Goal: Task Accomplishment & Management: Manage account settings

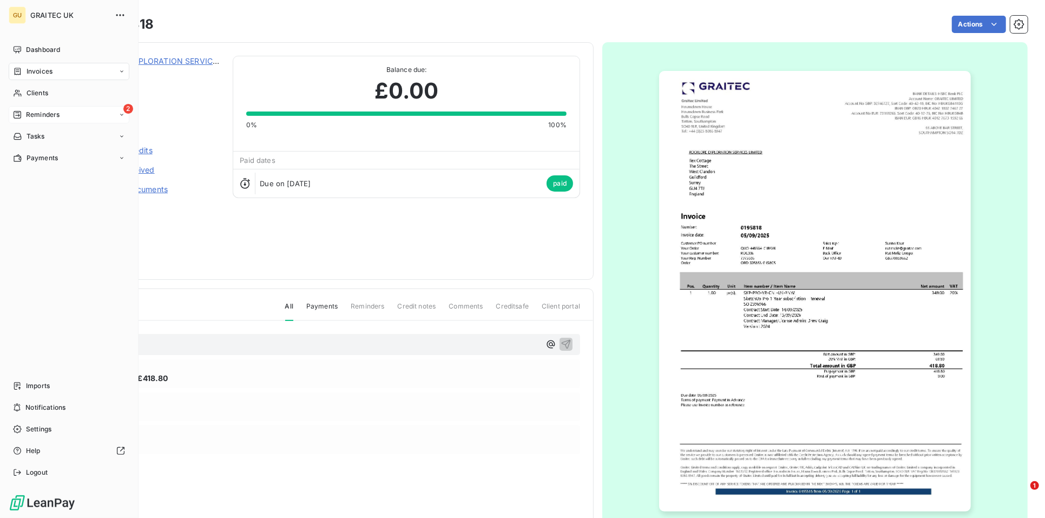
click at [16, 117] on icon at bounding box center [18, 115] width 8 height 8
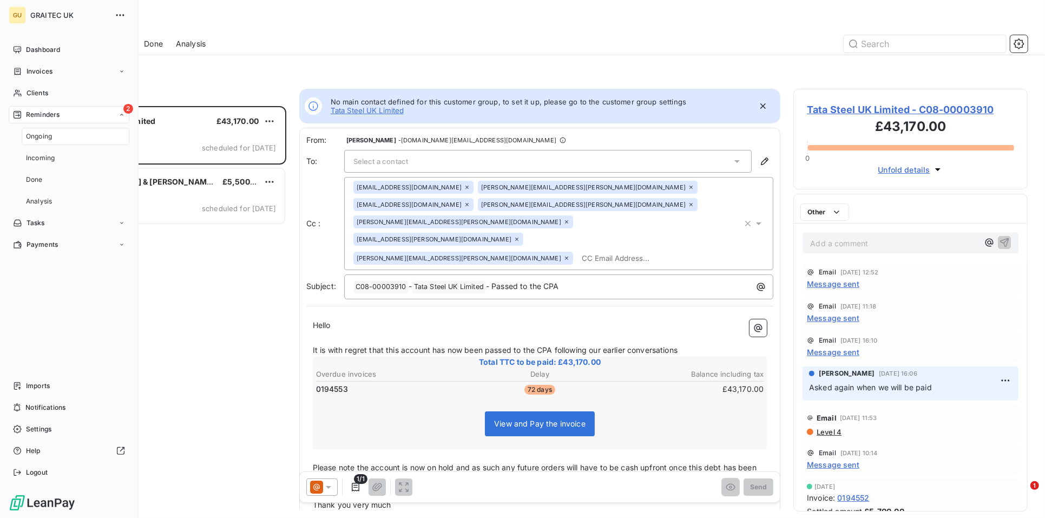
scroll to position [403, 225]
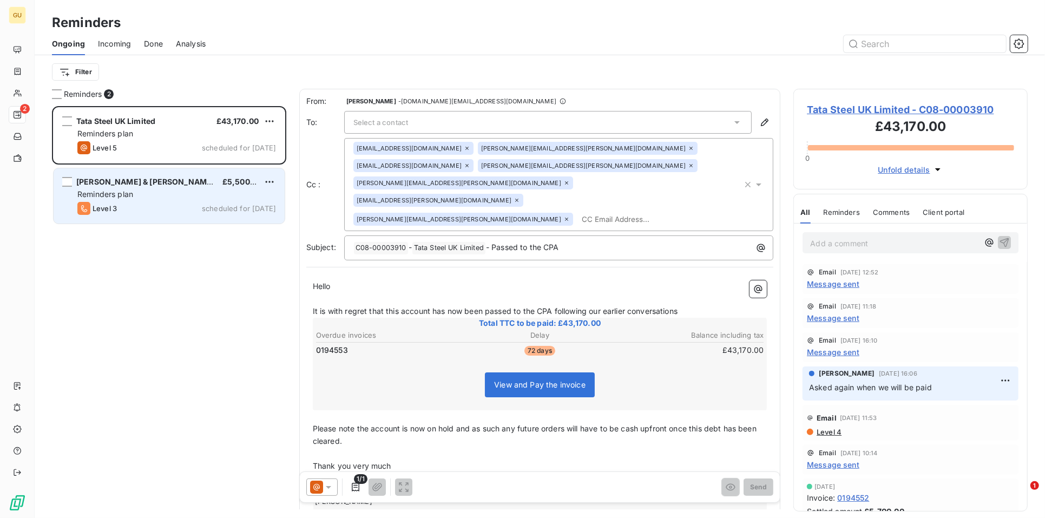
click at [163, 194] on div "Reminders plan" at bounding box center [176, 194] width 199 height 11
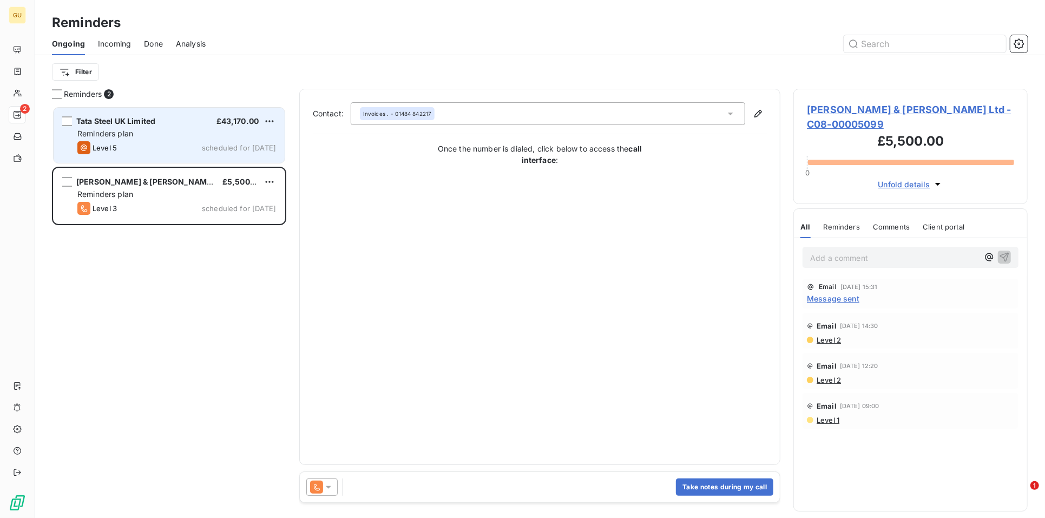
click at [147, 134] on div "Reminders plan" at bounding box center [176, 133] width 199 height 11
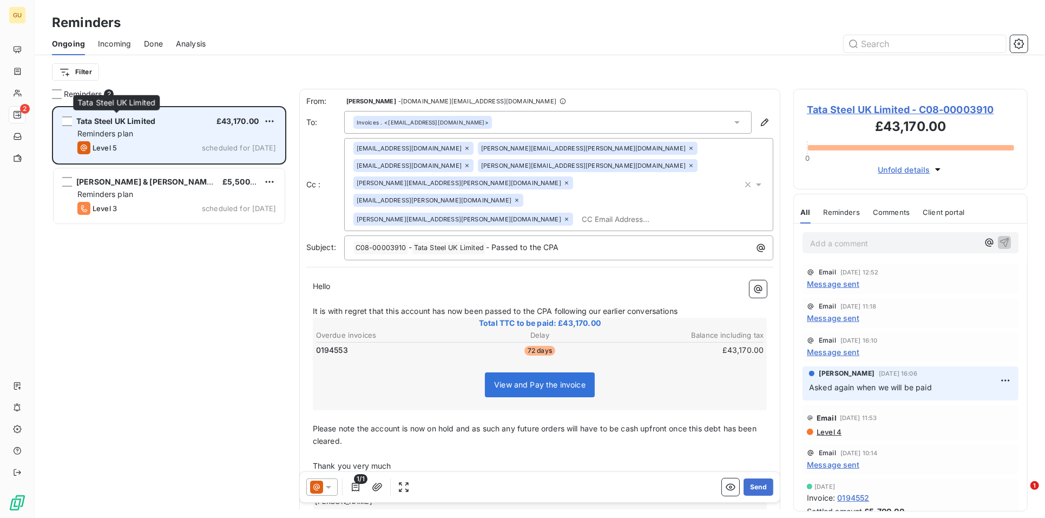
click at [96, 121] on span "Tata Steel UK Limited" at bounding box center [115, 120] width 79 height 9
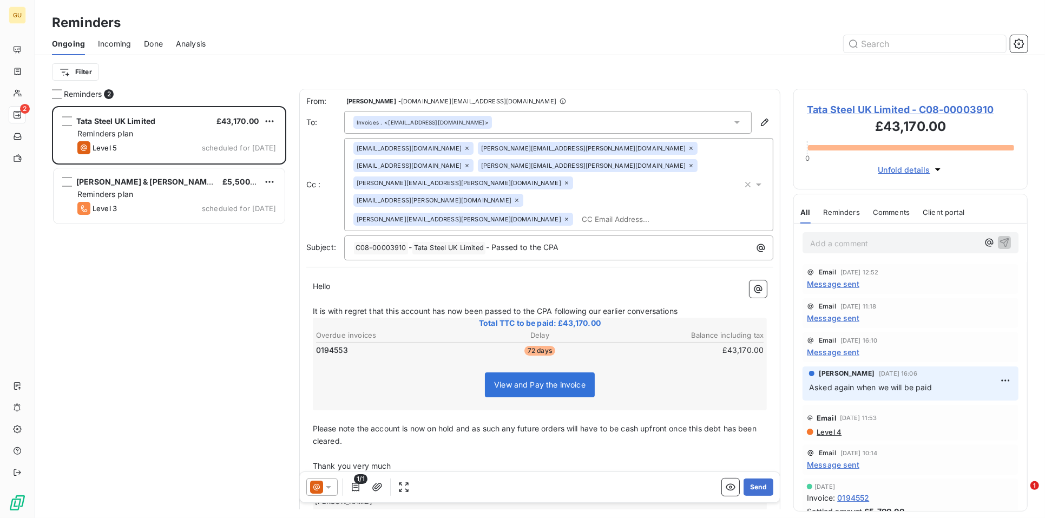
click at [875, 112] on span "Tata Steel UK Limited - C08-00003910" at bounding box center [910, 109] width 207 height 15
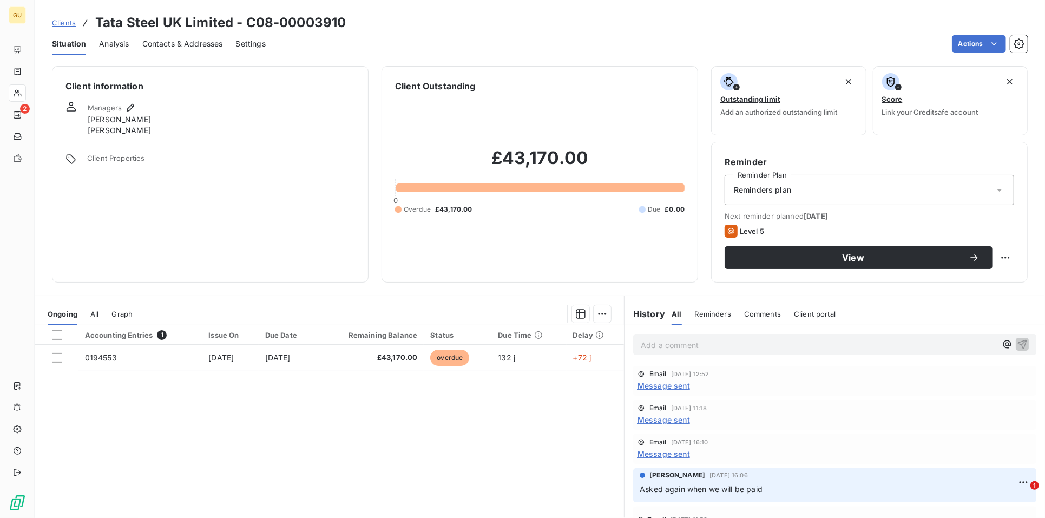
click at [201, 39] on span "Contacts & Addresses" at bounding box center [182, 43] width 81 height 11
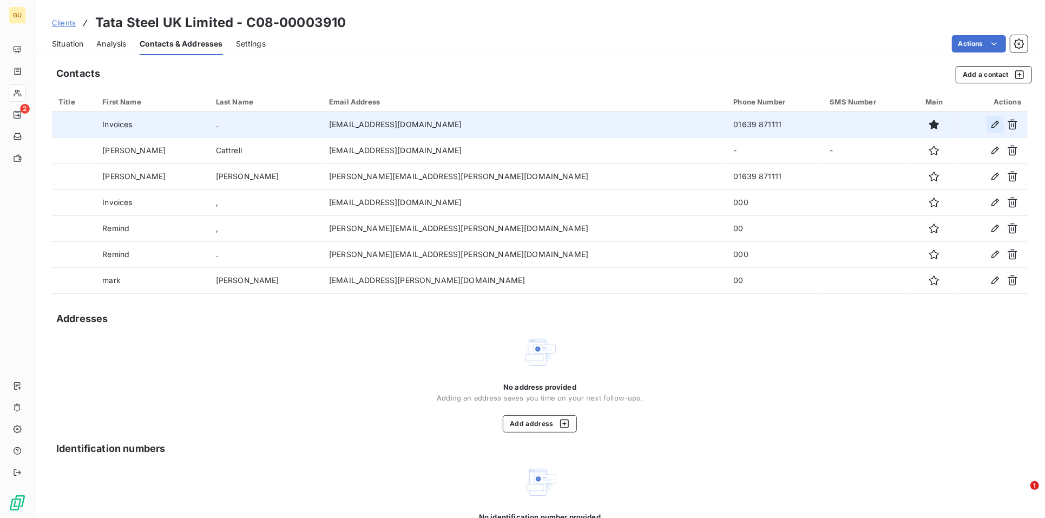
click at [990, 125] on icon "button" at bounding box center [995, 124] width 11 height 11
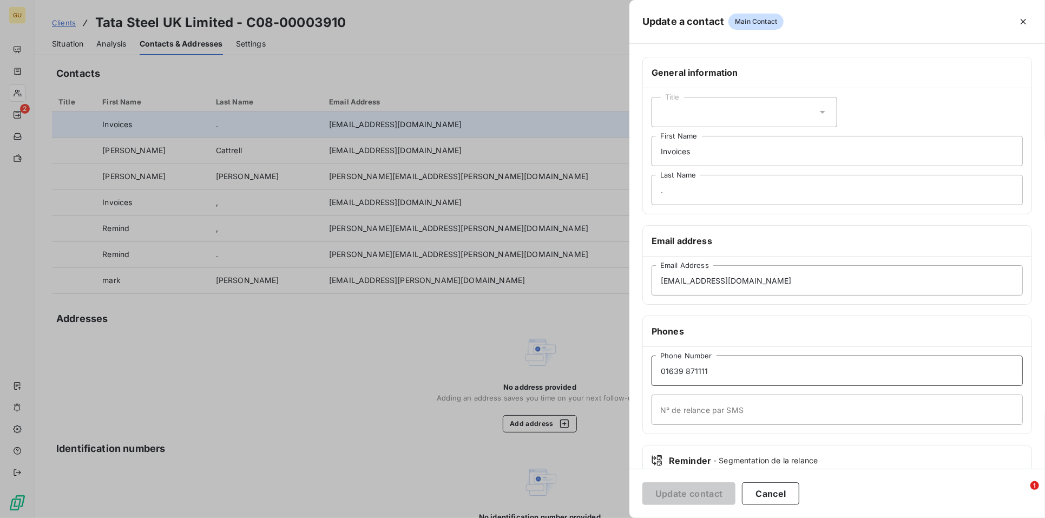
drag, startPoint x: 727, startPoint y: 363, endPoint x: 654, endPoint y: 367, distance: 73.2
click at [638, 364] on div "General information Title Invoices First Name . Last Name Email address atce.pu…" at bounding box center [838, 297] width 416 height 481
click at [601, 157] on div at bounding box center [522, 259] width 1045 height 518
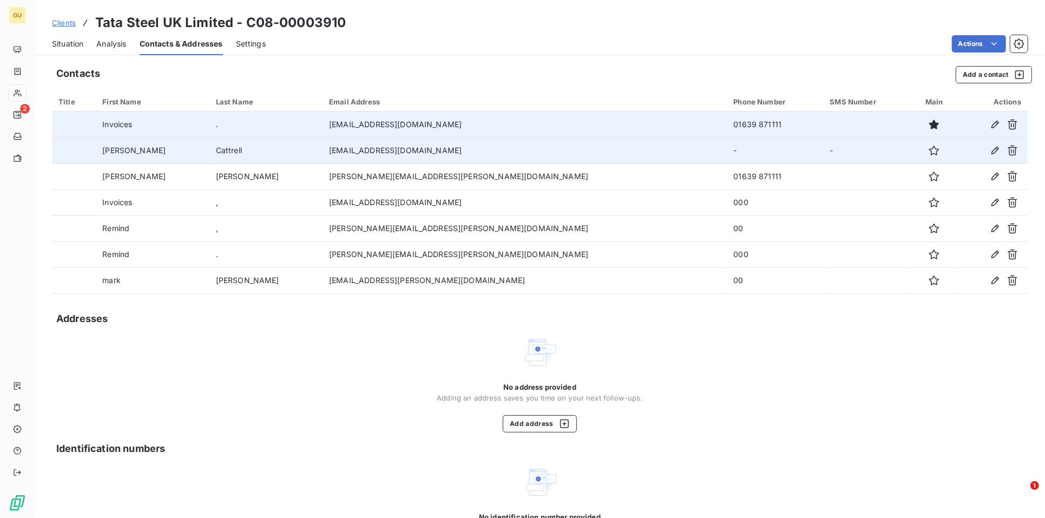
click at [728, 149] on td "-" at bounding box center [776, 150] width 96 height 26
drag, startPoint x: 653, startPoint y: 149, endPoint x: 646, endPoint y: 148, distance: 7.1
click at [728, 148] on td "-" at bounding box center [776, 150] width 96 height 26
click at [990, 149] on icon "button" at bounding box center [995, 150] width 11 height 11
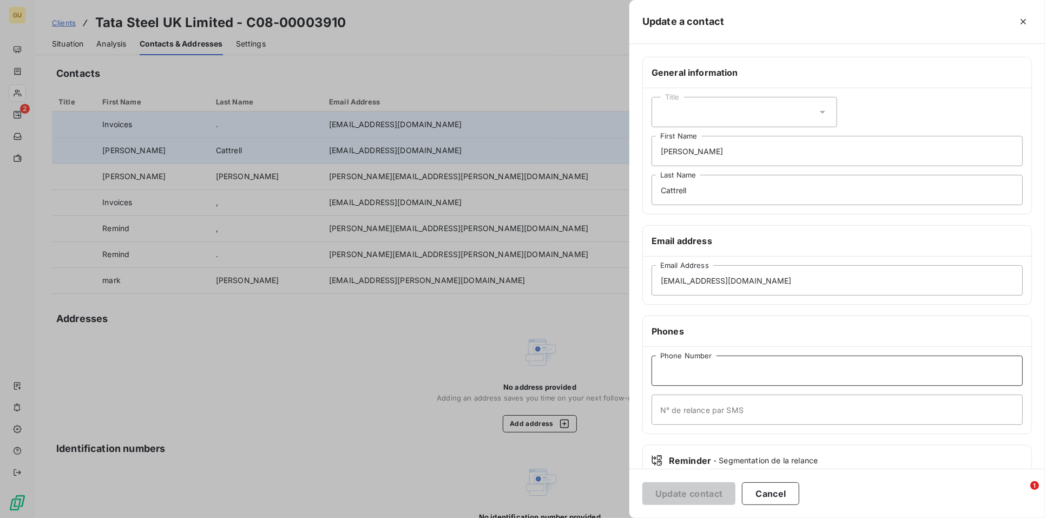
click at [683, 364] on input "Phone Number" at bounding box center [837, 371] width 371 height 30
paste input "01639 871111"
type input "01639 871111"
click at [683, 489] on button "Update contact" at bounding box center [689, 493] width 93 height 23
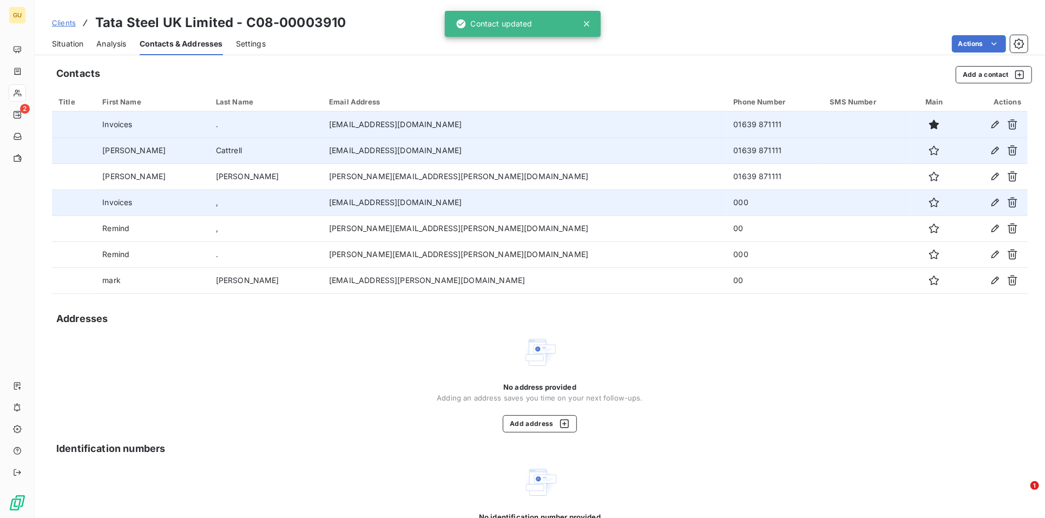
click at [728, 202] on td "000" at bounding box center [776, 202] width 96 height 26
click at [990, 197] on icon "button" at bounding box center [995, 202] width 11 height 11
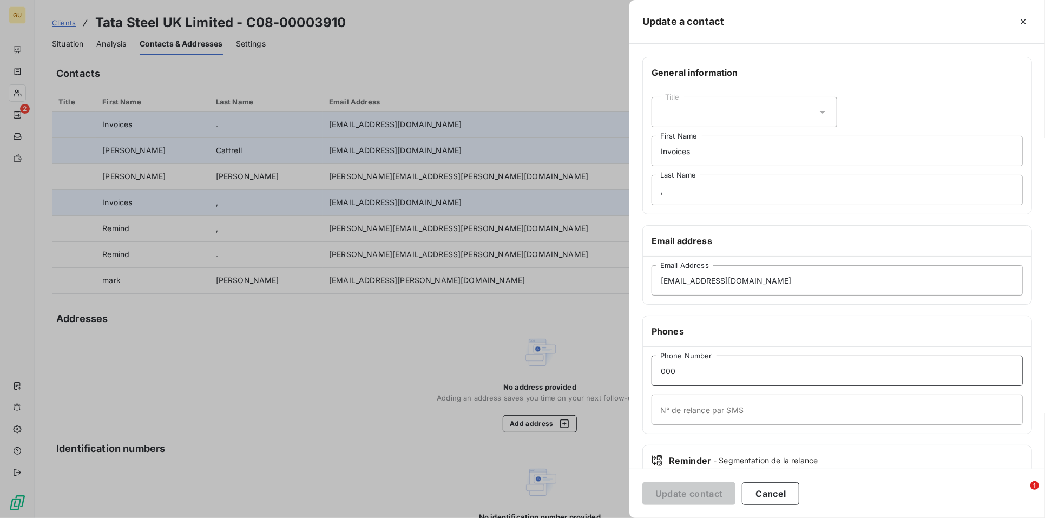
drag, startPoint x: 687, startPoint y: 378, endPoint x: 593, endPoint y: 374, distance: 94.3
click at [594, 517] on div "Update a contact General information Title Invoices First Name , Last Name Emai…" at bounding box center [522, 518] width 1045 height 0
paste input "1639 871111"
type input "01639 871111"
click at [670, 492] on button "Update contact" at bounding box center [689, 493] width 93 height 23
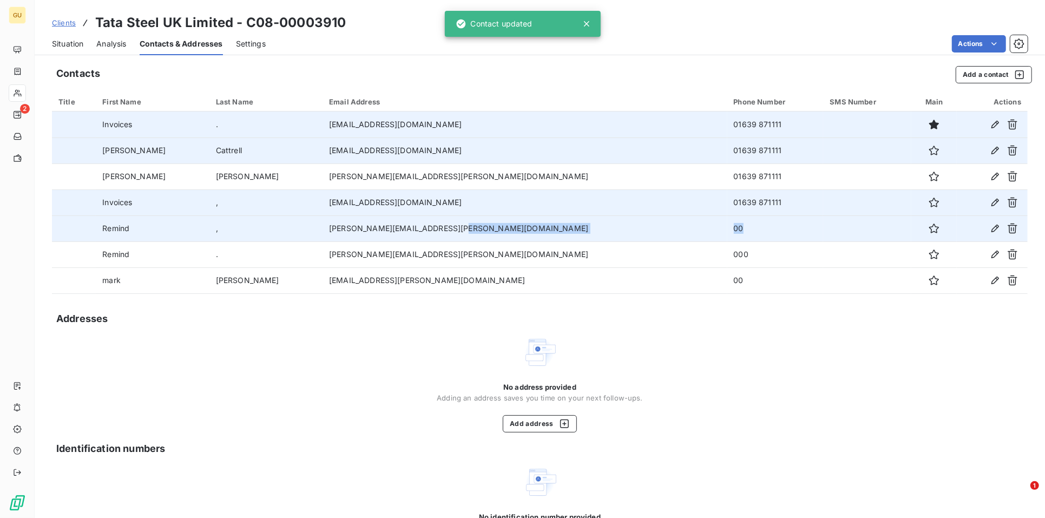
drag, startPoint x: 666, startPoint y: 228, endPoint x: 626, endPoint y: 224, distance: 40.8
click at [626, 224] on tr "Remind , frank.smit@tatasteeleurope.com 00" at bounding box center [540, 228] width 976 height 26
click at [992, 226] on icon "button" at bounding box center [996, 229] width 8 height 8
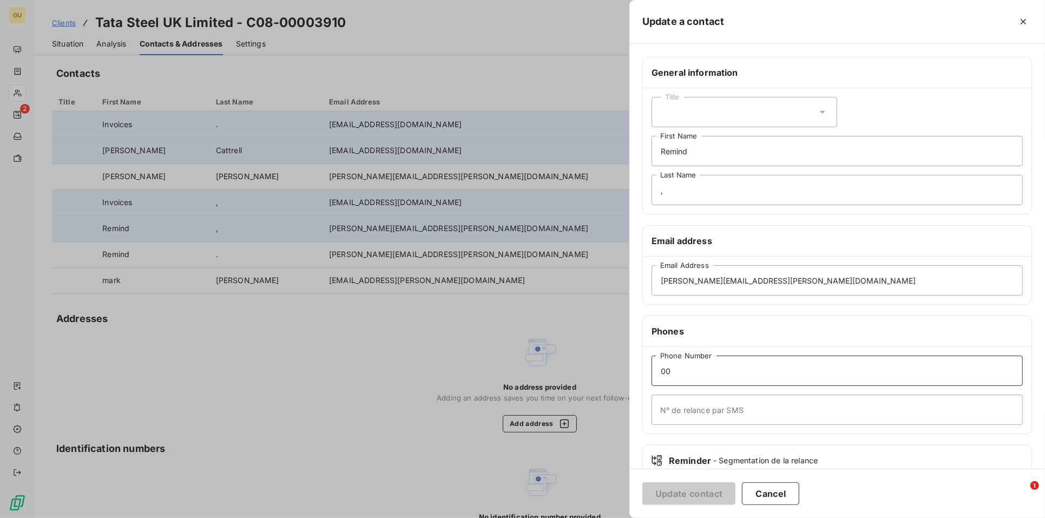
drag, startPoint x: 687, startPoint y: 367, endPoint x: 594, endPoint y: 366, distance: 93.1
click at [594, 517] on div "Update a contact General information Title Remind First Name , Last Name Email …" at bounding box center [522, 518] width 1045 height 0
paste input "1639 871111"
type input "01639 871111"
click at [676, 492] on button "Update contact" at bounding box center [689, 493] width 93 height 23
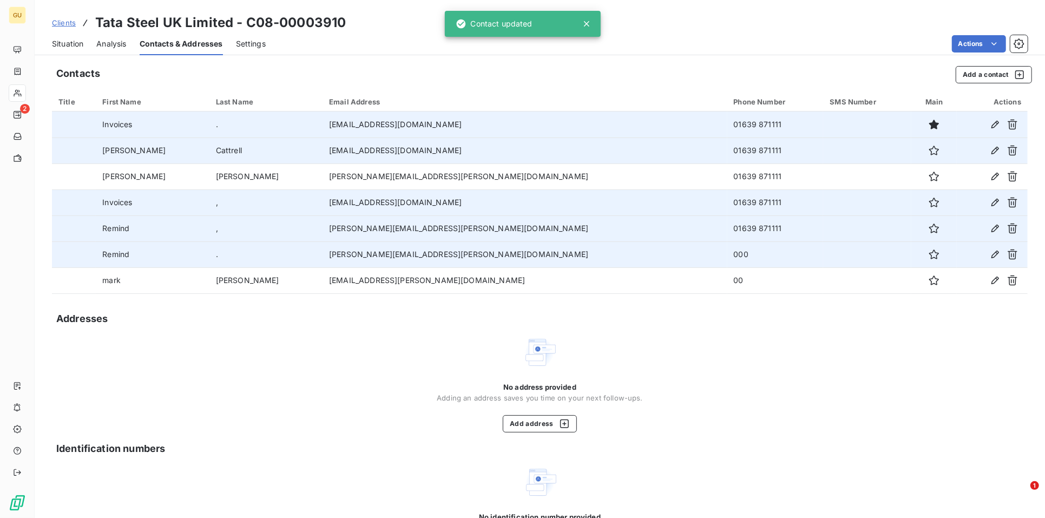
click at [728, 253] on td "000" at bounding box center [776, 254] width 96 height 26
click at [990, 250] on icon "button" at bounding box center [995, 254] width 11 height 11
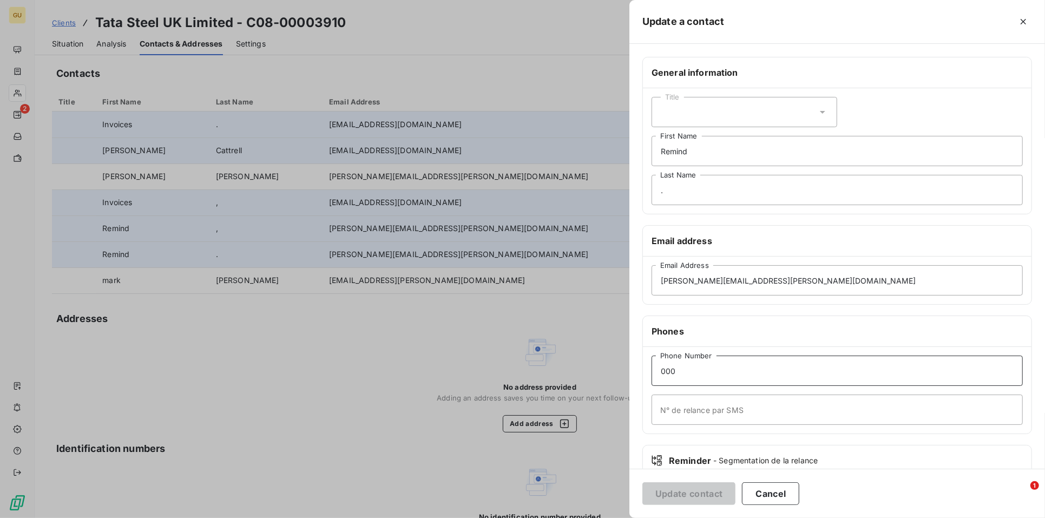
click at [687, 380] on input "000" at bounding box center [837, 371] width 371 height 30
drag, startPoint x: 687, startPoint y: 380, endPoint x: 623, endPoint y: 372, distance: 64.9
click at [623, 517] on div "Update a contact General information Title Remind First Name . Last Name Email …" at bounding box center [522, 518] width 1045 height 0
paste input "1639 871111"
type input "01639 871111"
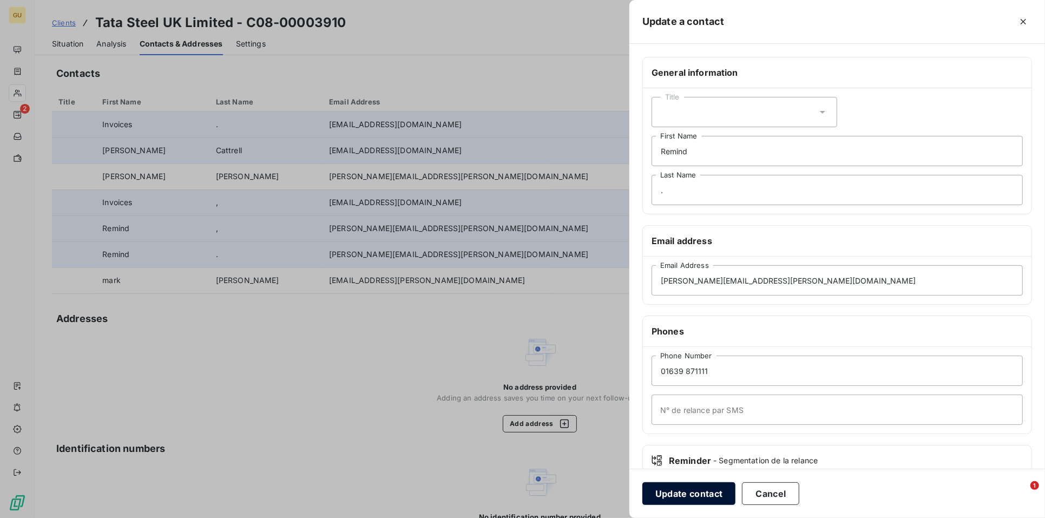
click at [670, 501] on button "Update contact" at bounding box center [689, 493] width 93 height 23
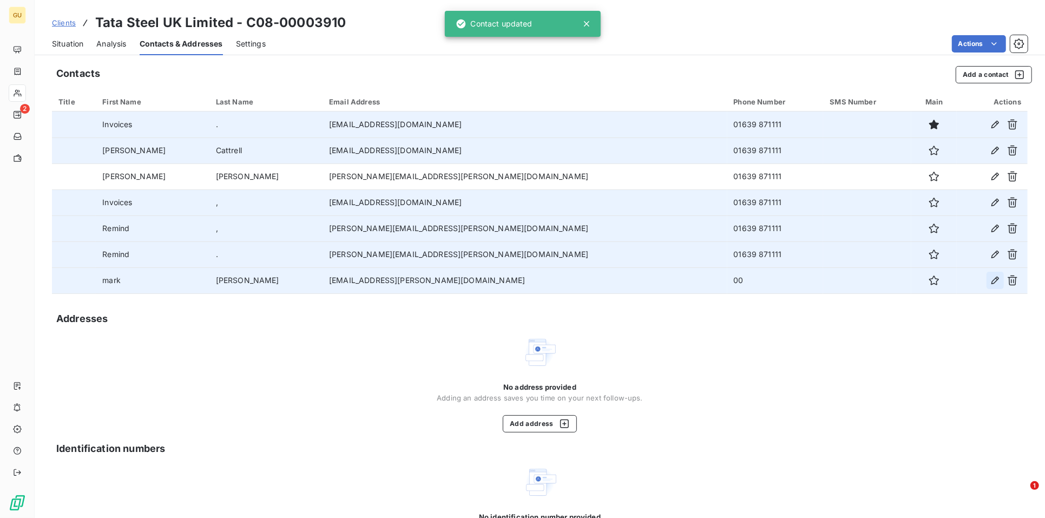
click at [990, 281] on icon "button" at bounding box center [995, 280] width 11 height 11
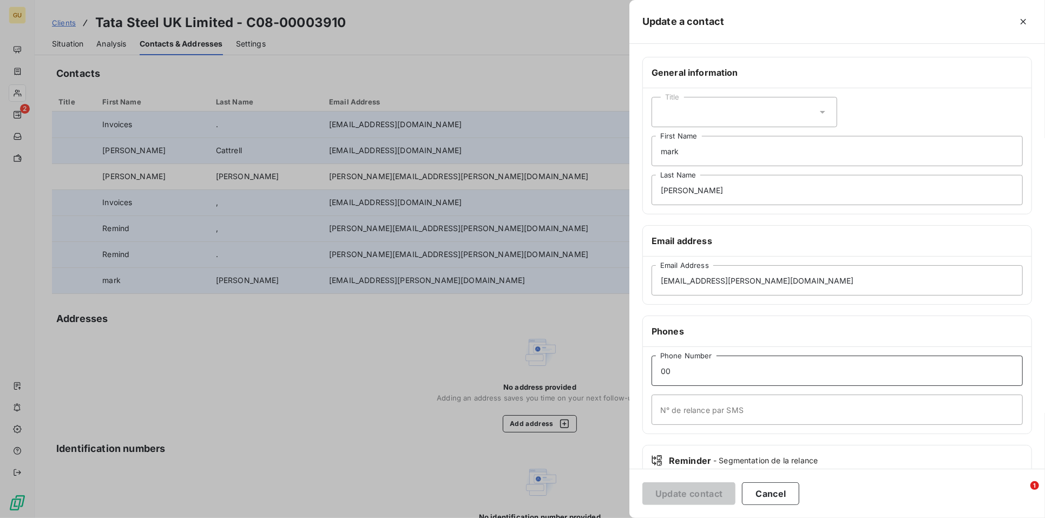
drag, startPoint x: 691, startPoint y: 379, endPoint x: 614, endPoint y: 372, distance: 77.8
click at [615, 517] on div "Update a contact General information Title mark First Name mills Last Name Emai…" at bounding box center [522, 518] width 1045 height 0
paste input "1639 871111"
type input "01639 871111"
click at [684, 497] on button "Update contact" at bounding box center [689, 493] width 93 height 23
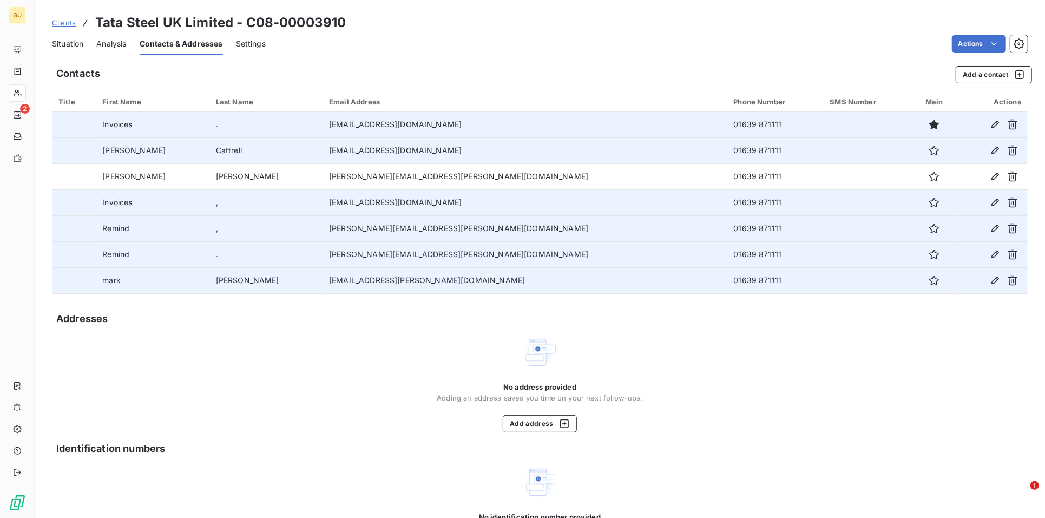
drag, startPoint x: 741, startPoint y: 193, endPoint x: 643, endPoint y: 199, distance: 98.2
click at [643, 199] on tr "Invoices , ocr.email.importer@tatasteeleurope.com 01639 871111" at bounding box center [540, 202] width 976 height 26
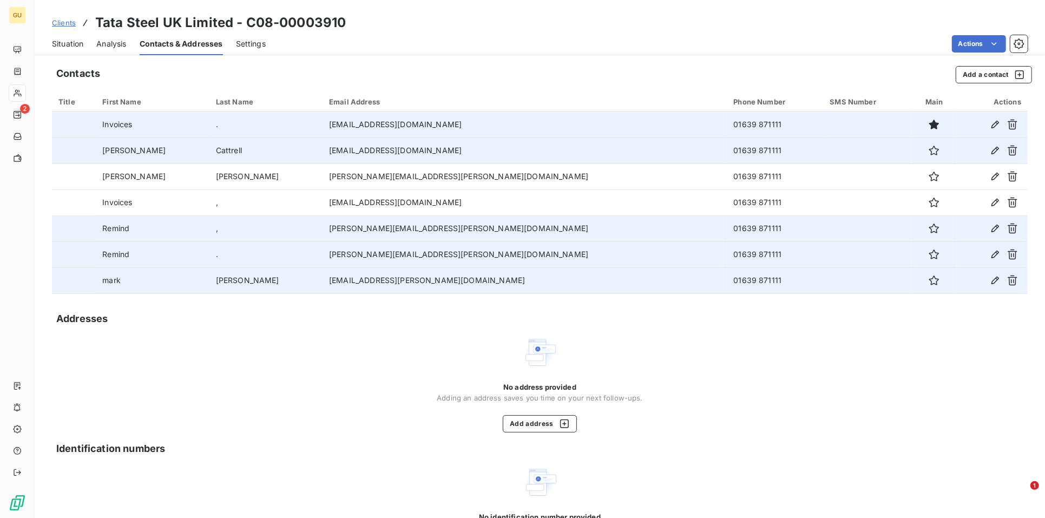
click at [63, 24] on span "Clients" at bounding box center [64, 22] width 24 height 9
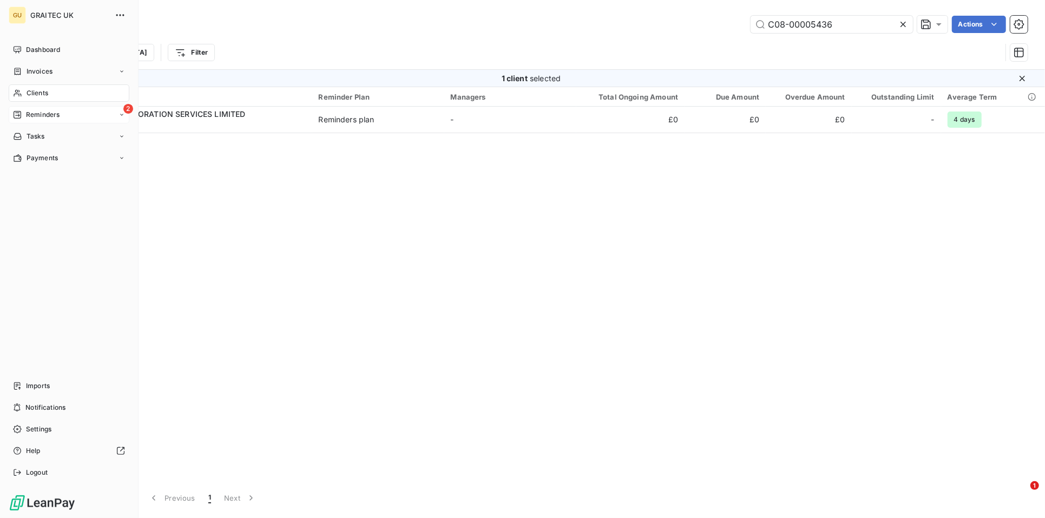
click at [34, 115] on span "Reminders" at bounding box center [43, 115] width 34 height 10
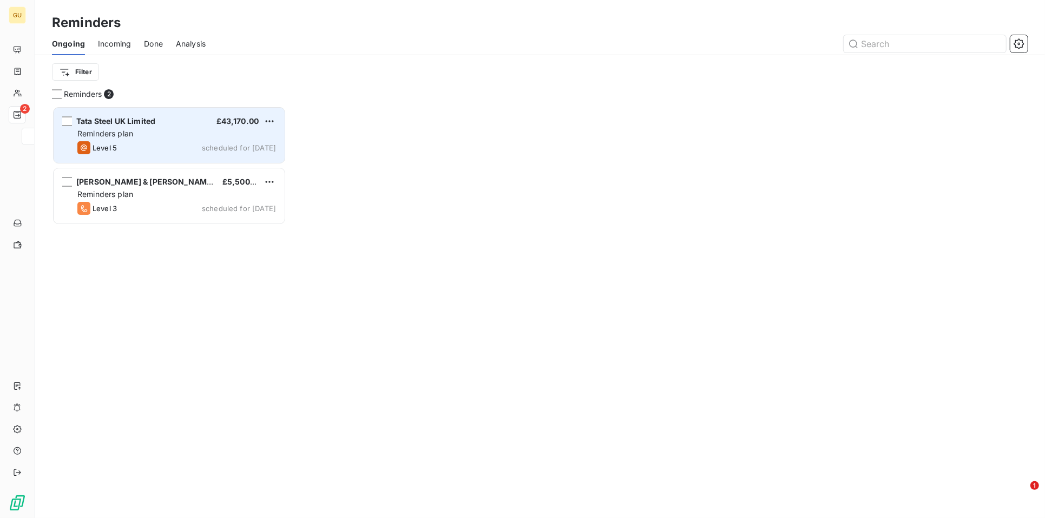
scroll to position [403, 225]
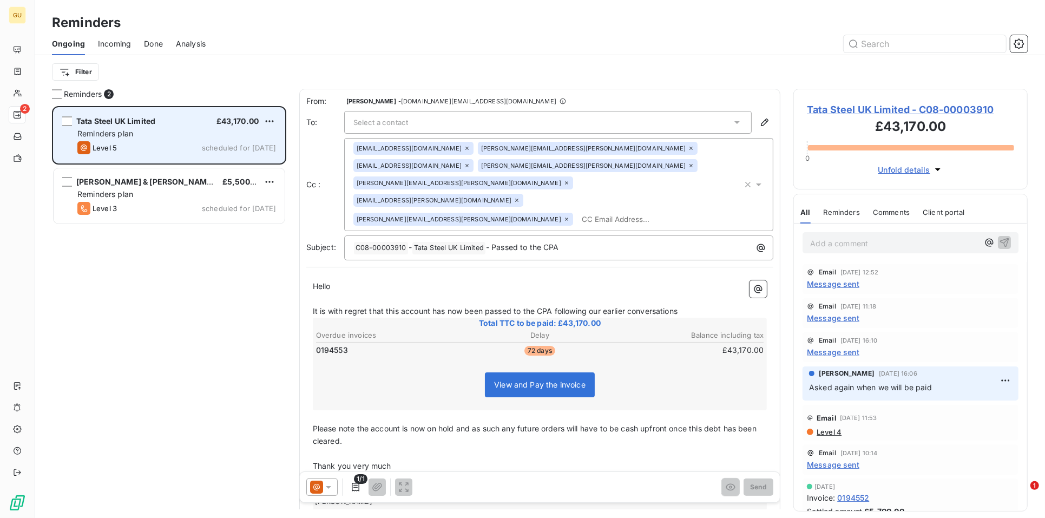
click at [132, 121] on span "Tata Steel UK Limited" at bounding box center [115, 120] width 79 height 9
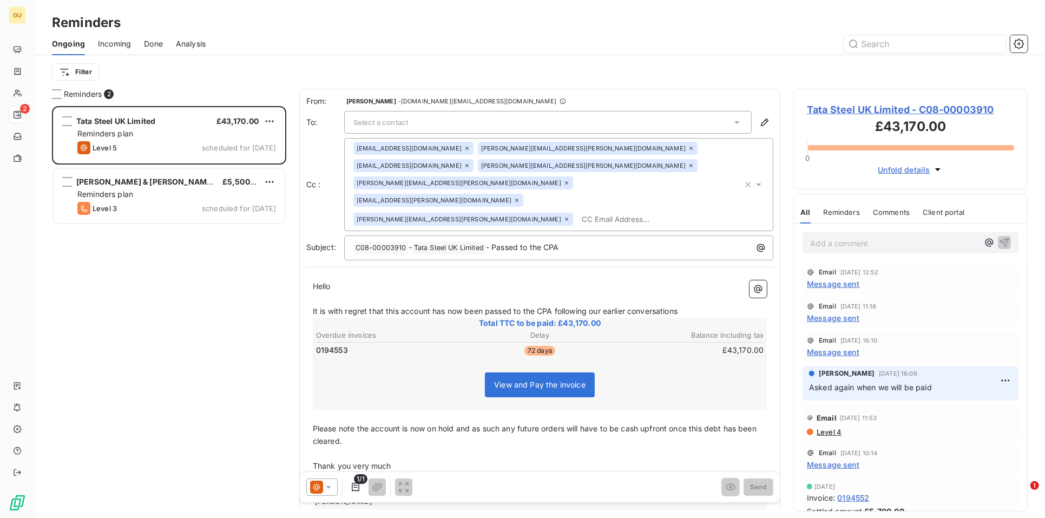
click at [854, 109] on span "Tata Steel UK Limited - C08-00003910" at bounding box center [910, 109] width 207 height 15
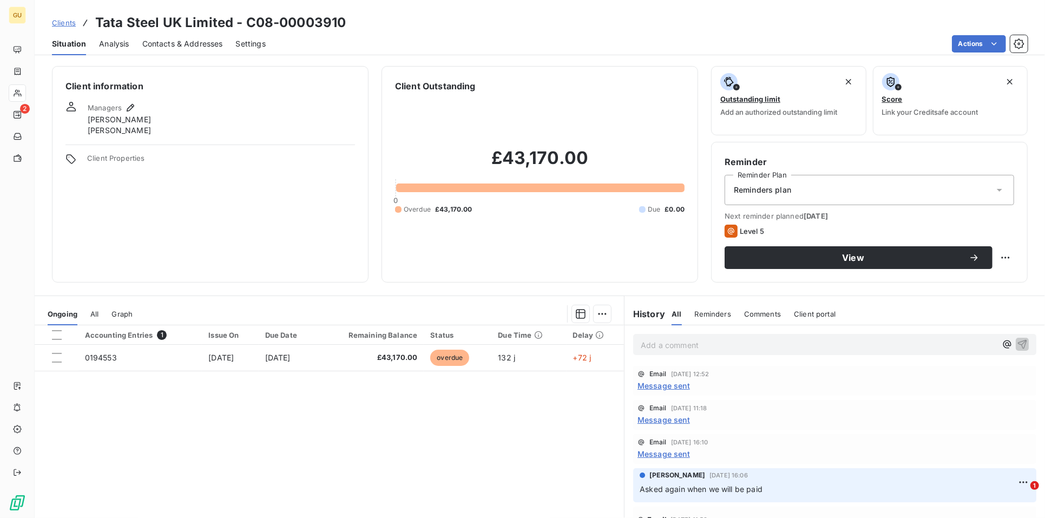
click at [203, 46] on span "Contacts & Addresses" at bounding box center [182, 43] width 81 height 11
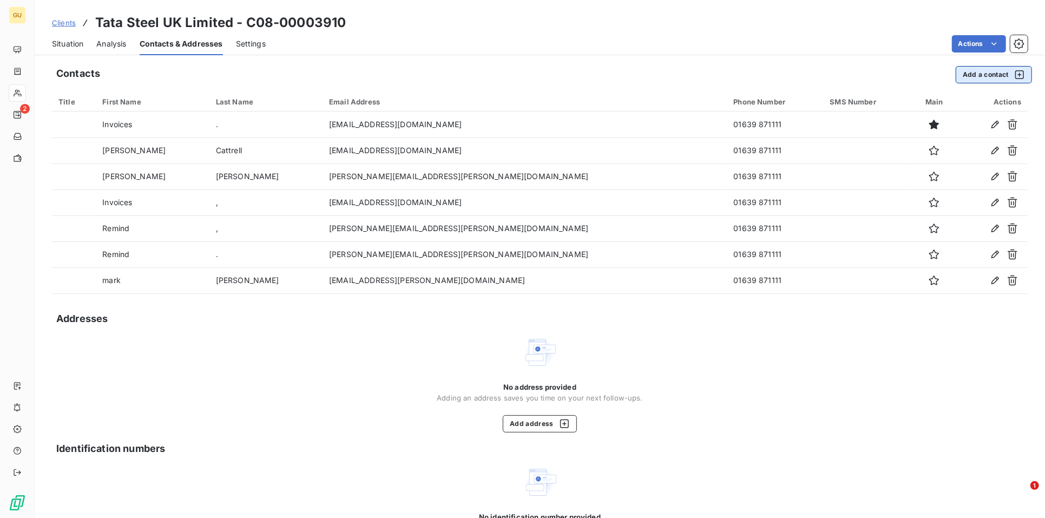
click at [956, 81] on button "Add a contact" at bounding box center [994, 74] width 76 height 17
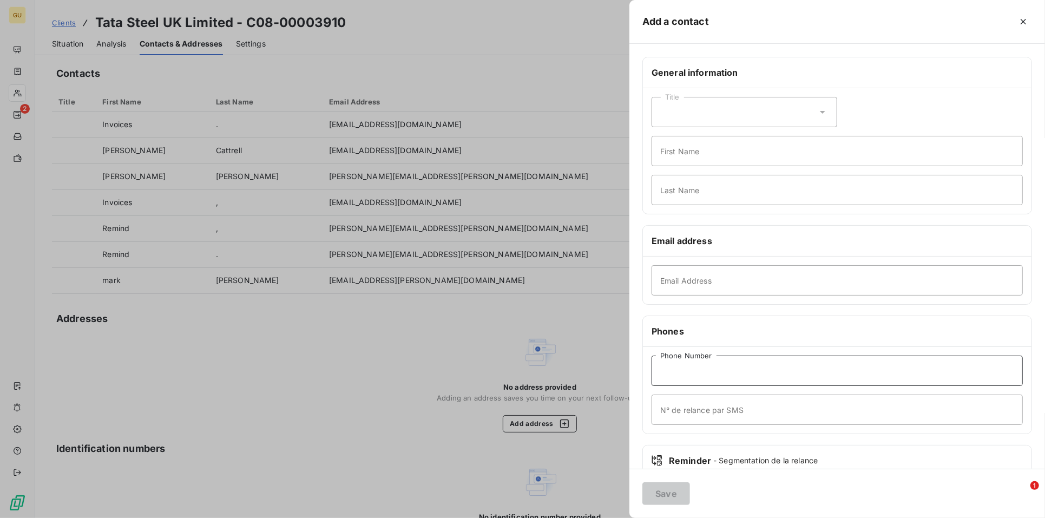
drag, startPoint x: 682, startPoint y: 370, endPoint x: 1035, endPoint y: 382, distance: 353.7
click at [710, 375] on input "Phone Number" at bounding box center [837, 371] width 371 height 30
type input "07476 577787"
click at [678, 167] on div "Title First Name Last Name" at bounding box center [837, 151] width 389 height 126
click at [676, 155] on input "First Name" at bounding box center [837, 151] width 371 height 30
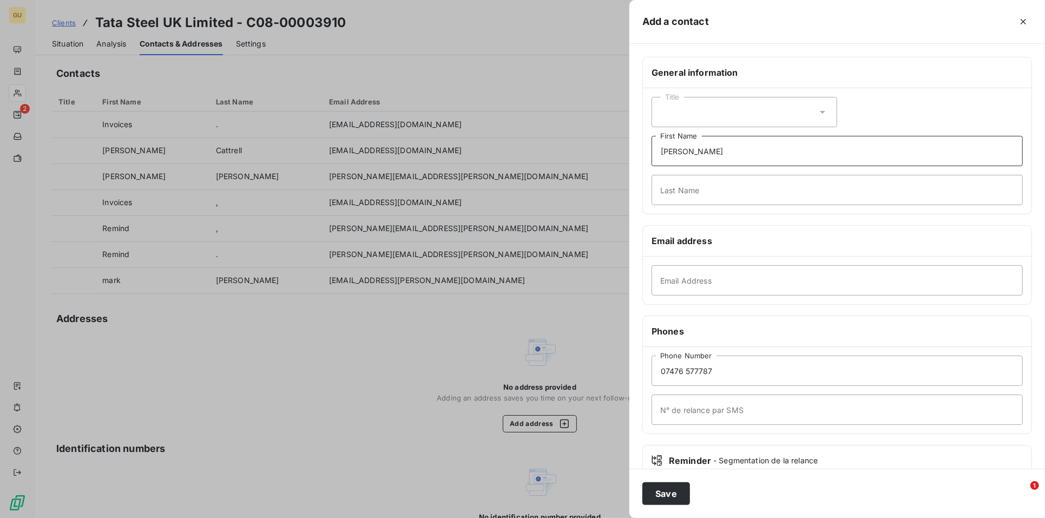
type input "Dan"
click at [687, 188] on input "Last Name" at bounding box center [837, 190] width 371 height 30
click at [674, 487] on button "Save" at bounding box center [667, 493] width 48 height 23
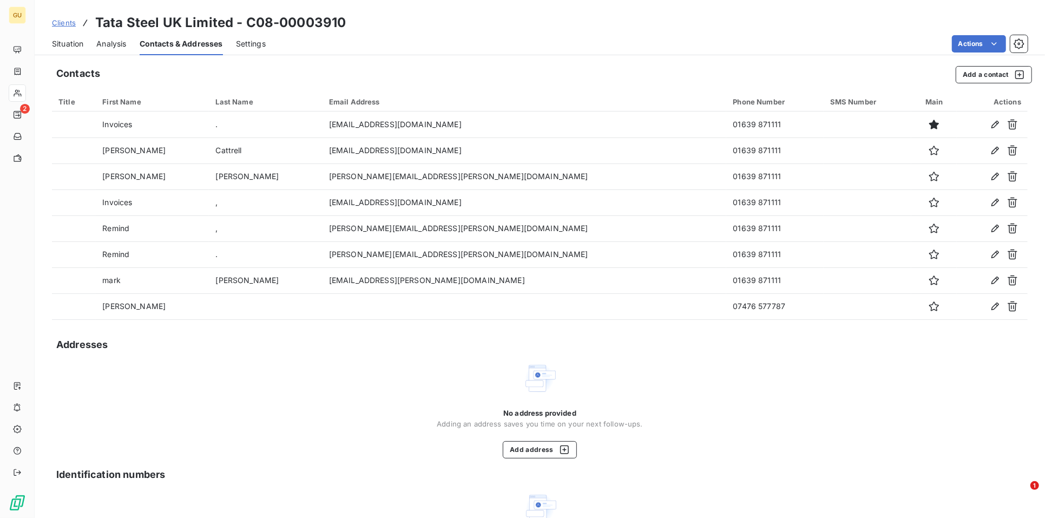
click at [64, 20] on span "Clients" at bounding box center [64, 22] width 24 height 9
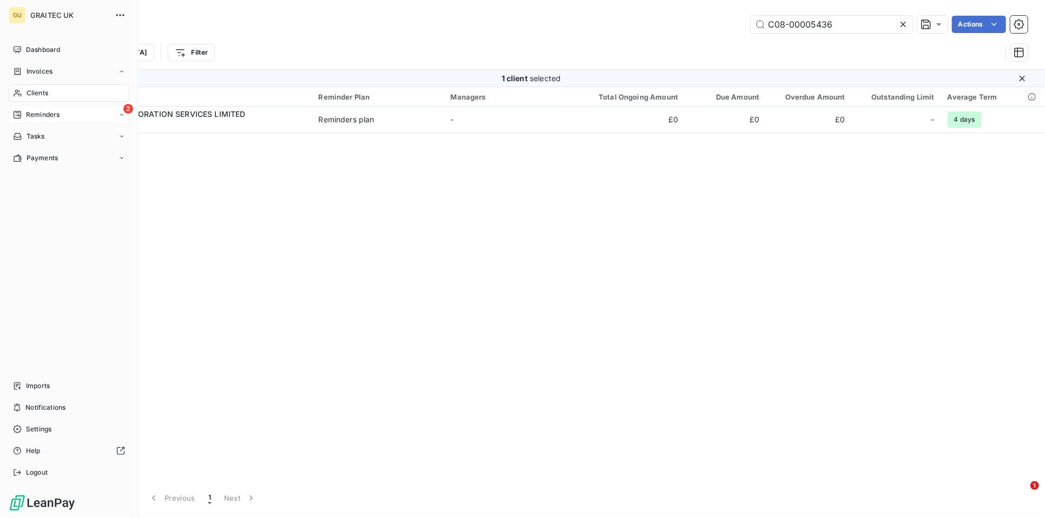
click at [41, 113] on span "Reminders" at bounding box center [43, 115] width 34 height 10
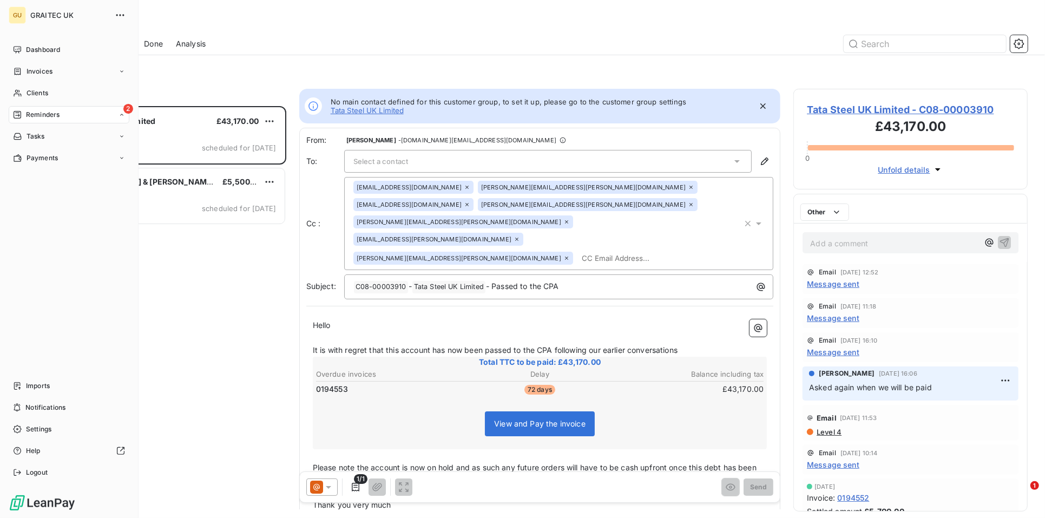
scroll to position [403, 225]
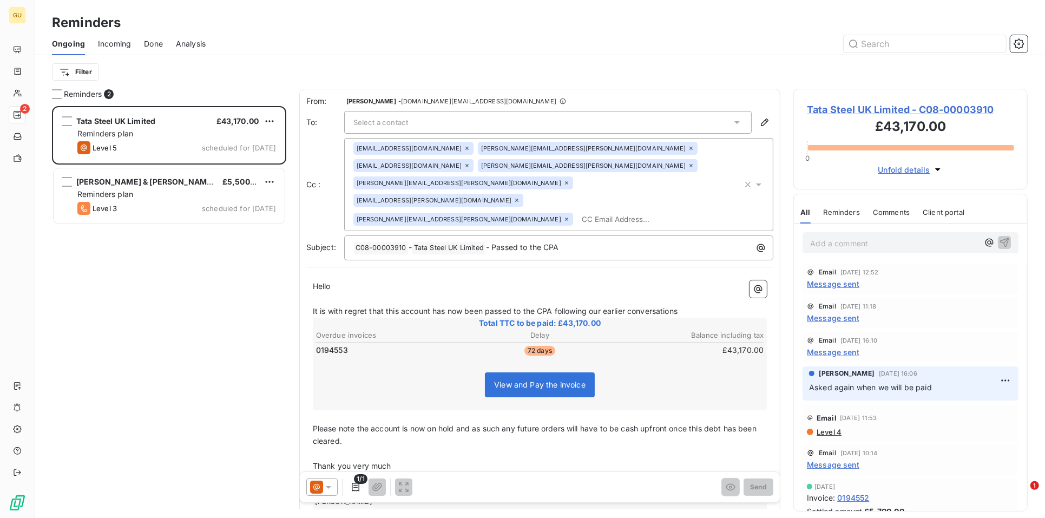
click at [827, 106] on span "Tata Steel UK Limited - C08-00003910" at bounding box center [910, 109] width 207 height 15
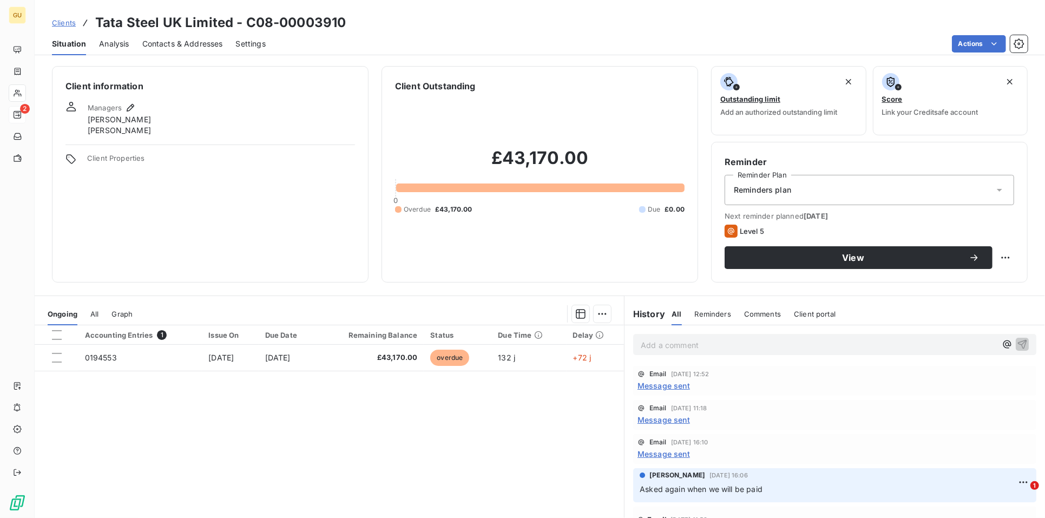
click at [649, 420] on span "Message sent" at bounding box center [664, 419] width 53 height 11
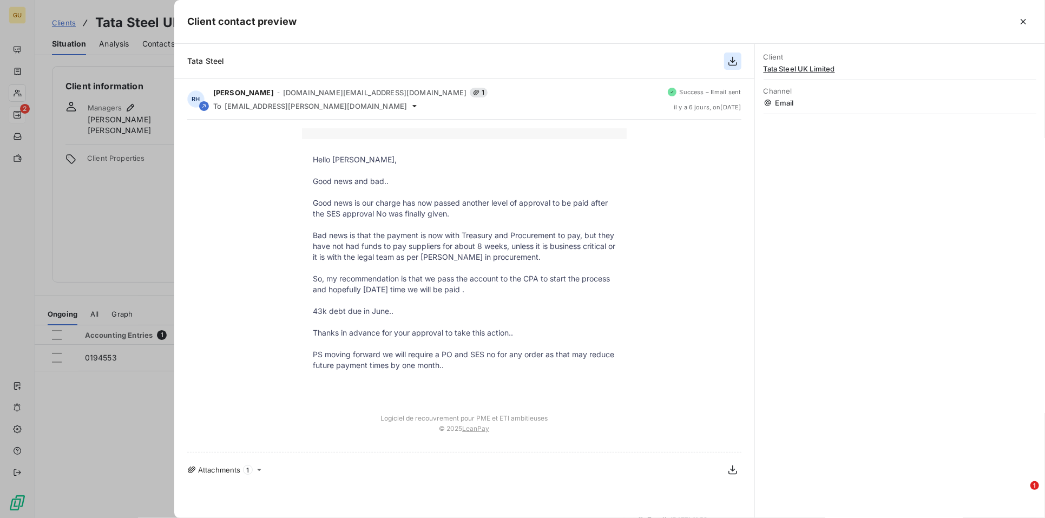
click at [731, 57] on icon "button" at bounding box center [733, 61] width 11 height 11
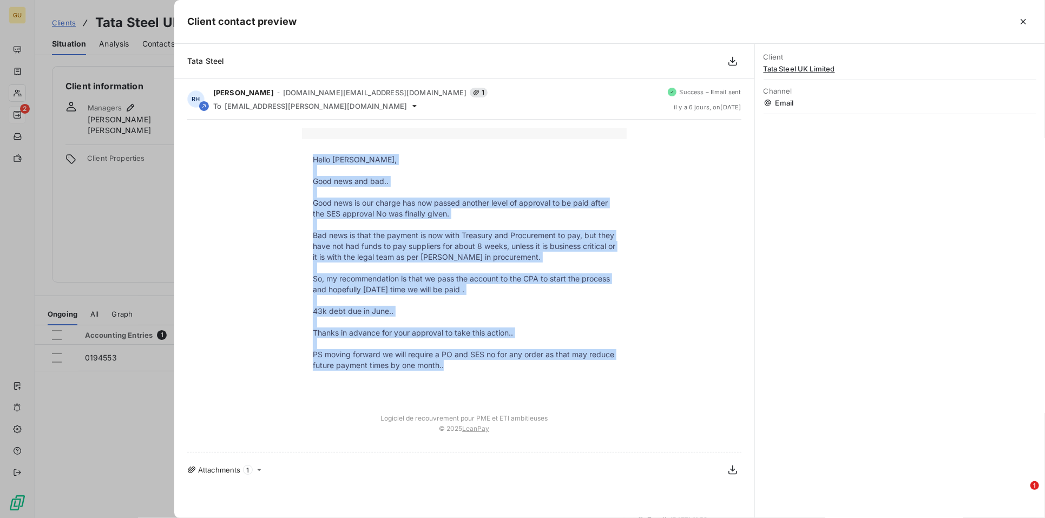
drag, startPoint x: 315, startPoint y: 161, endPoint x: 448, endPoint y: 367, distance: 245.5
click at [448, 367] on tbody "Hello Mark, Good news and bad.. Good news is our charge has now passed another …" at bounding box center [464, 273] width 325 height 238
copy tbody "Hello Mark, Good news and bad.. Good news is our charge has now passed another …"
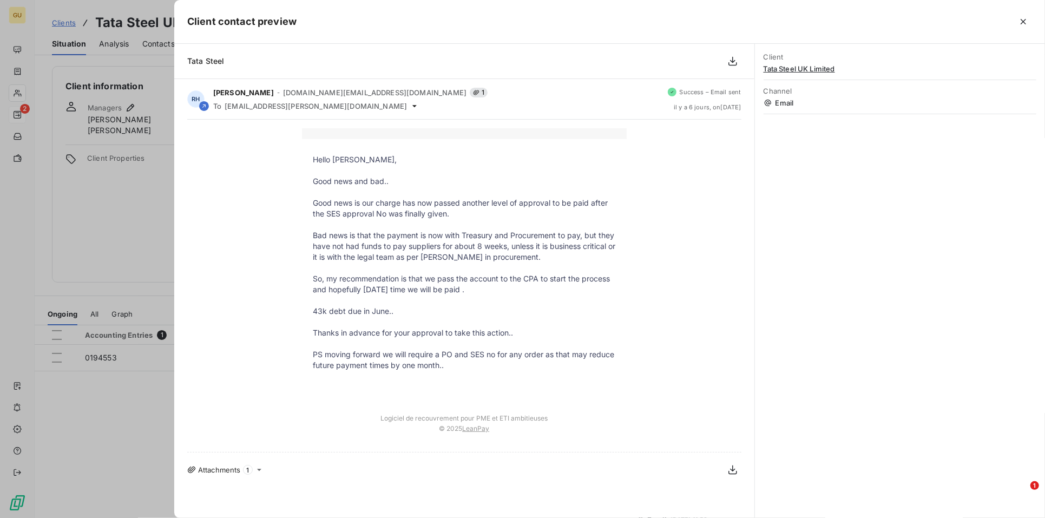
click at [560, 71] on div "Tata Steel" at bounding box center [464, 61] width 580 height 35
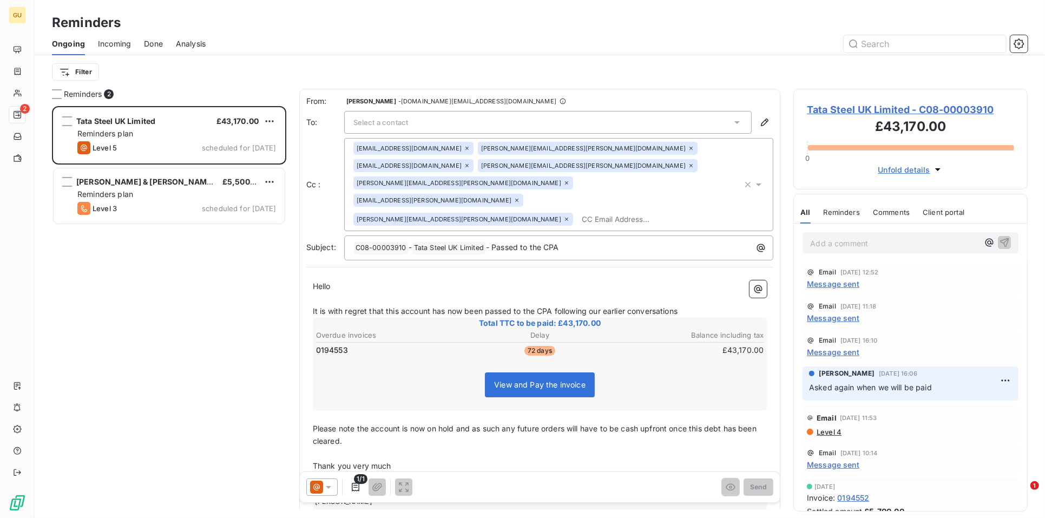
scroll to position [403, 225]
click at [830, 320] on span "Message sent" at bounding box center [833, 317] width 53 height 11
click at [833, 282] on span "Message sent" at bounding box center [833, 283] width 53 height 11
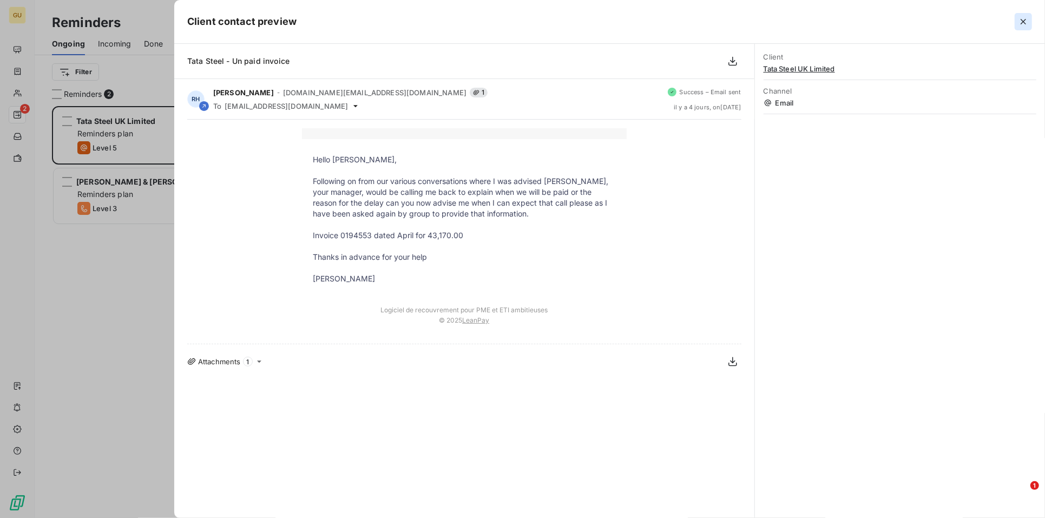
click at [1021, 21] on icon "button" at bounding box center [1023, 21] width 11 height 11
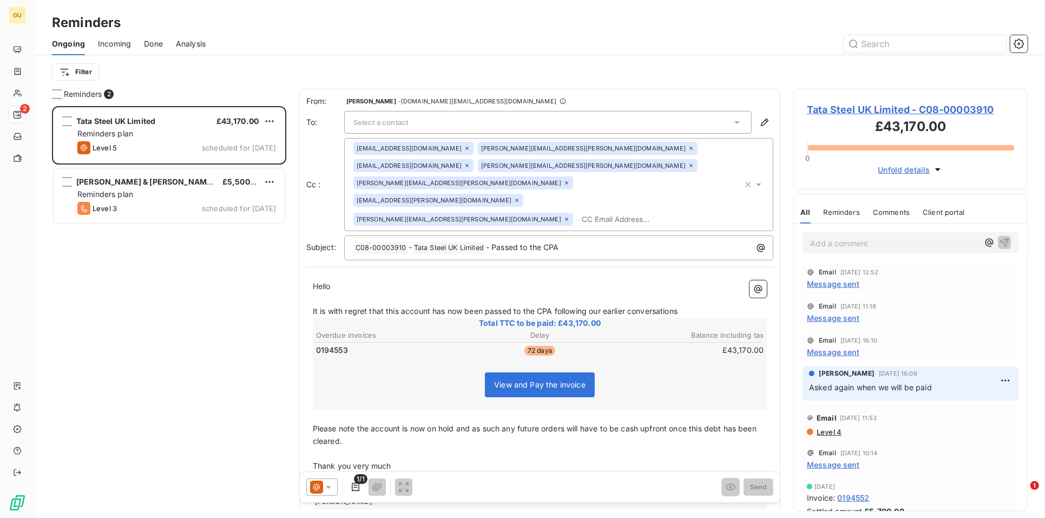
click at [849, 107] on span "Tata Steel UK Limited - C08-00003910" at bounding box center [910, 109] width 207 height 15
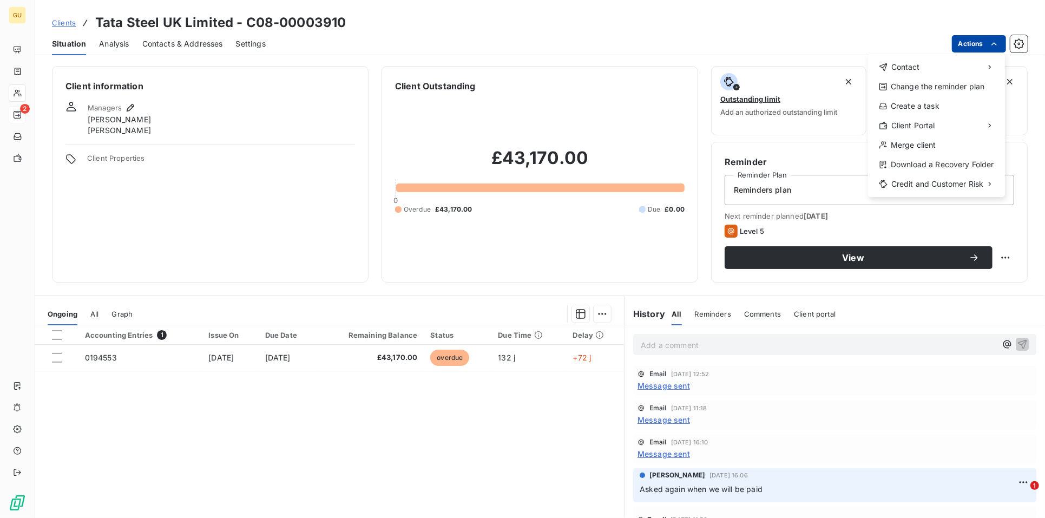
click at [960, 36] on html "GU 2 Clients Tata Steel UK Limited - C08-00003910 Situation Analysis Contacts &…" at bounding box center [522, 259] width 1045 height 518
click at [914, 65] on span "Contact" at bounding box center [906, 67] width 29 height 11
click at [770, 70] on div "Send an email" at bounding box center [806, 71] width 111 height 17
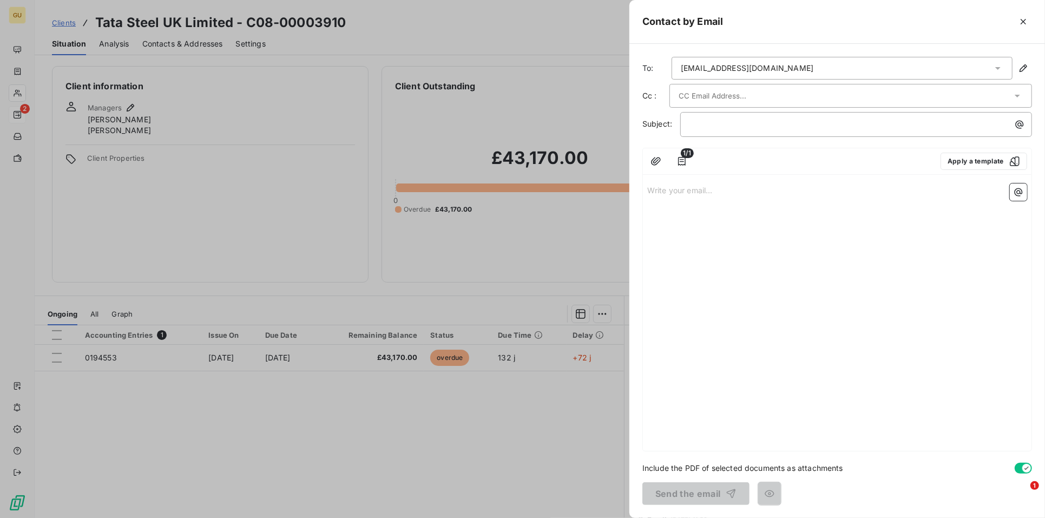
click at [709, 74] on div "atce.purchase.accounting@tatasteeleurope.com" at bounding box center [842, 68] width 341 height 23
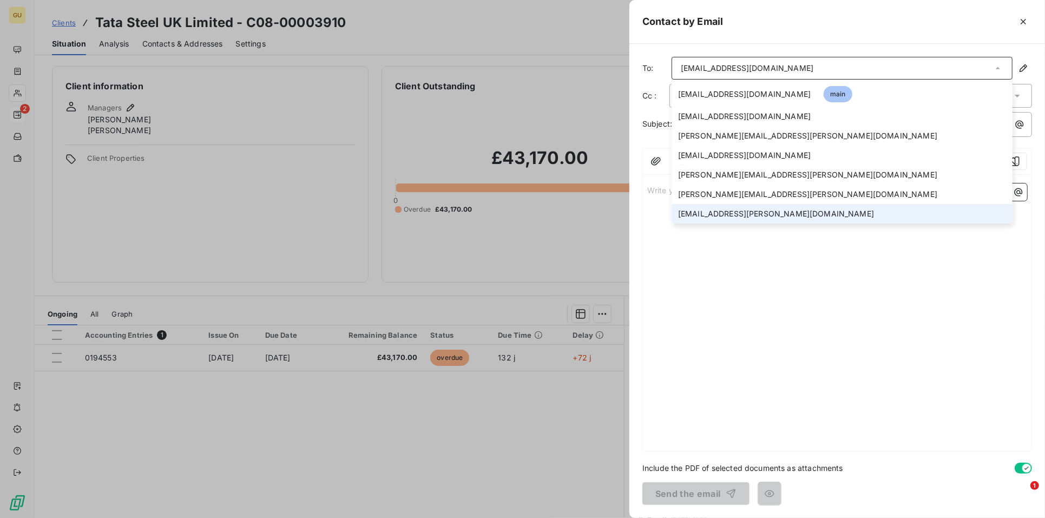
click at [731, 219] on li "mark.mills@graitec.com" at bounding box center [842, 213] width 341 height 19
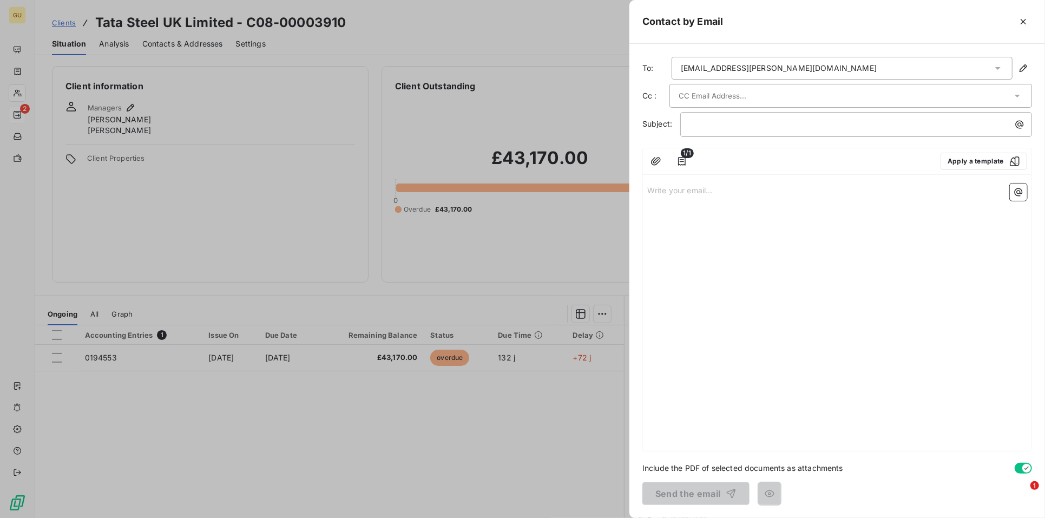
click at [705, 88] on input "text" at bounding box center [737, 96] width 116 height 16
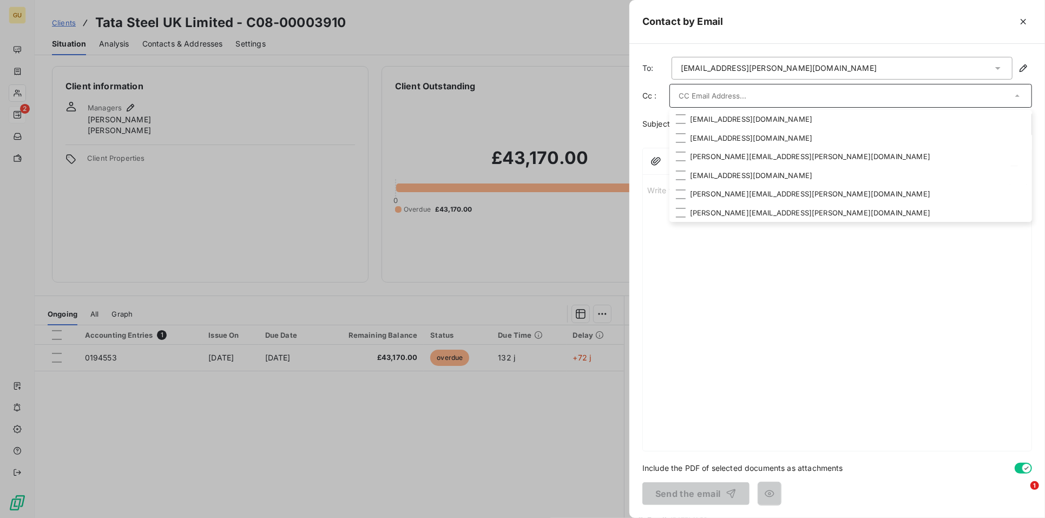
click at [714, 95] on input "text" at bounding box center [845, 96] width 333 height 16
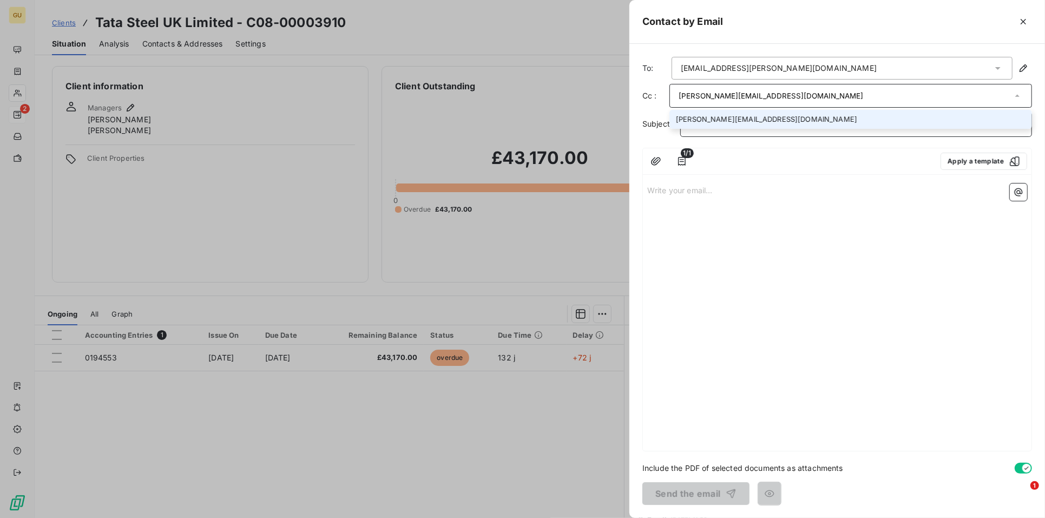
type input "allison.makoda@graitec.com"
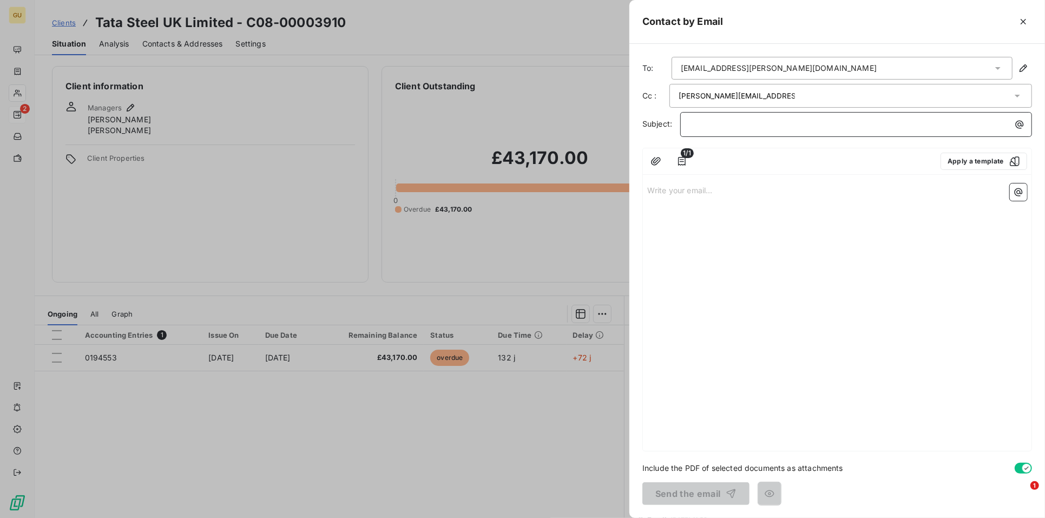
click at [704, 123] on p "﻿" at bounding box center [859, 124] width 339 height 12
click at [678, 191] on p "Write your email... ﻿" at bounding box center [837, 190] width 380 height 12
click at [697, 189] on p "Write your email... ﻿" at bounding box center [837, 190] width 380 height 12
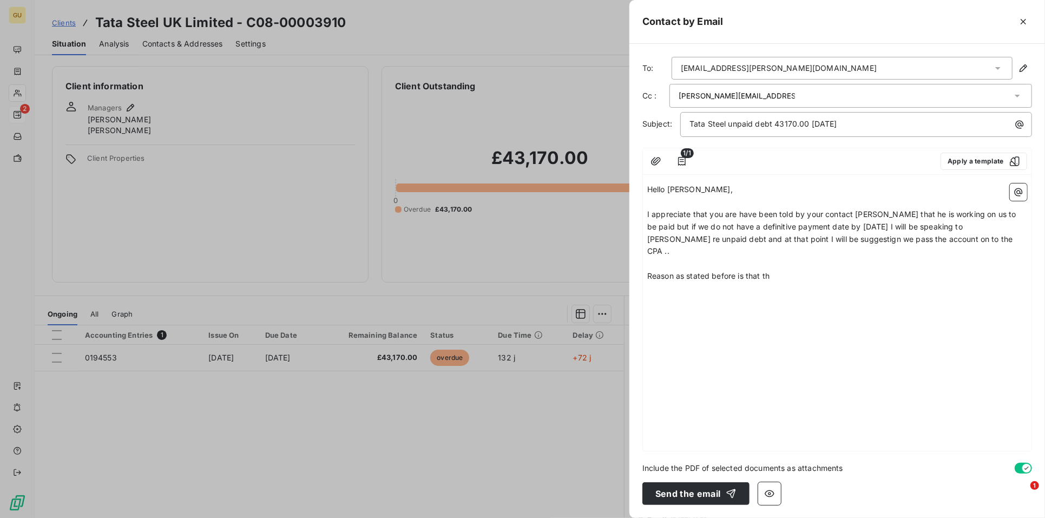
drag, startPoint x: 757, startPoint y: 239, endPoint x: 776, endPoint y: 253, distance: 23.5
click at [760, 240] on span "I appreciate that you are have been told by your contact Alistair that he is wo…" at bounding box center [832, 232] width 371 height 47
click at [777, 270] on p "Reason as stated before is that th" at bounding box center [837, 276] width 380 height 12
click at [682, 220] on p "I appreciate that you are have been told by your contact Alistair that he is wo…" at bounding box center [837, 233] width 380 height 50
click at [751, 271] on span "Reason as stated before is that they are not receiving sufficient funds on a mo…" at bounding box center [833, 282] width 372 height 22
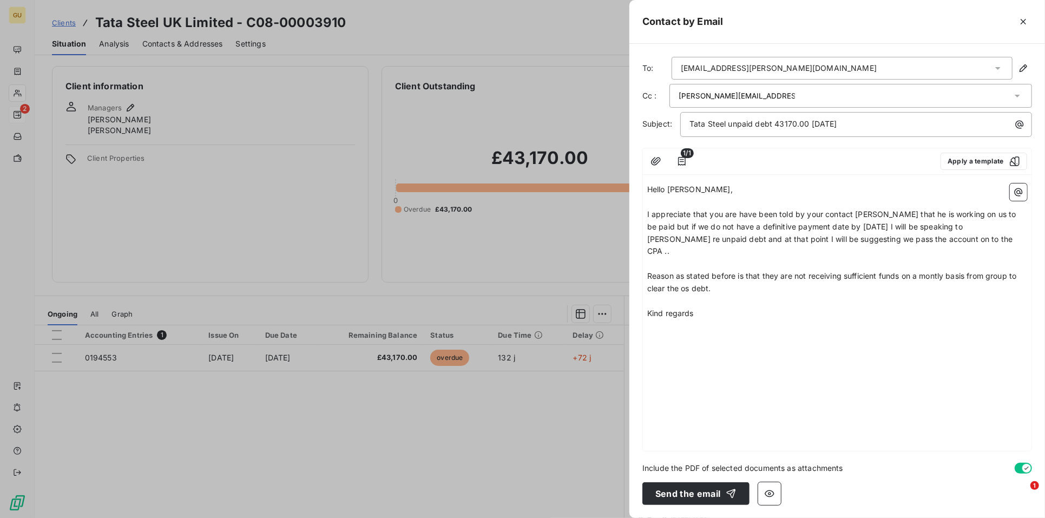
click at [870, 270] on p "Reason as stated before is that they are not receiving sufficient funds on a mo…" at bounding box center [837, 282] width 380 height 25
drag, startPoint x: 925, startPoint y: 267, endPoint x: 934, endPoint y: 286, distance: 21.1
click at [925, 271] on span "Reason as stated before is that they are not receiving sufficient funds on a mo…" at bounding box center [833, 282] width 372 height 22
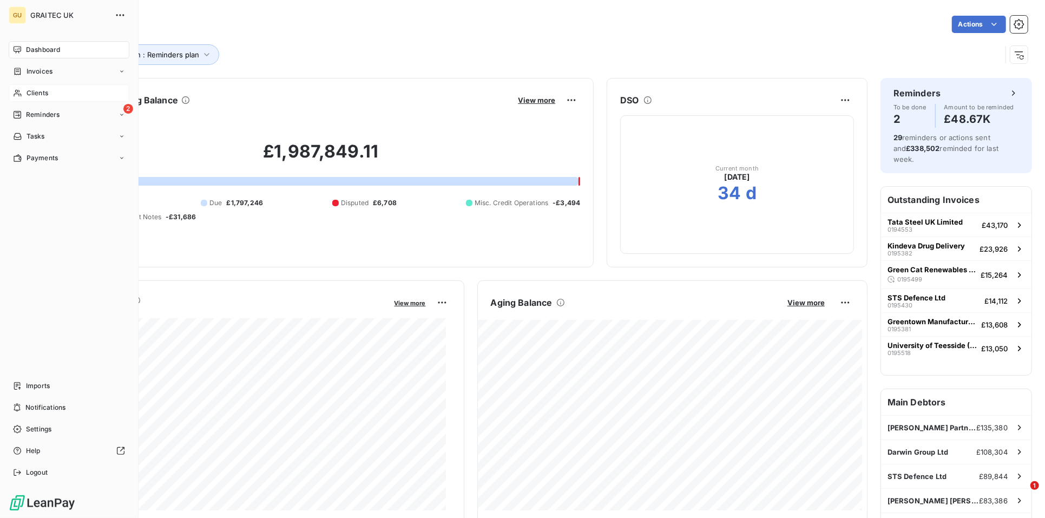
click at [40, 92] on span "Clients" at bounding box center [38, 93] width 22 height 10
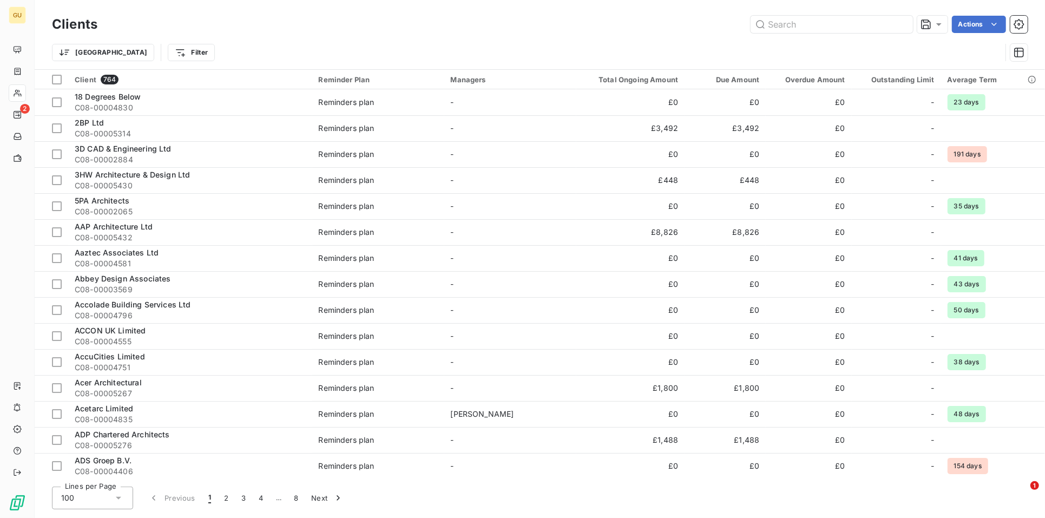
click at [786, 33] on div "Clients Actions" at bounding box center [540, 24] width 976 height 23
click at [784, 30] on input "text" at bounding box center [832, 24] width 162 height 17
paste input "Yorkshire Water Ser"
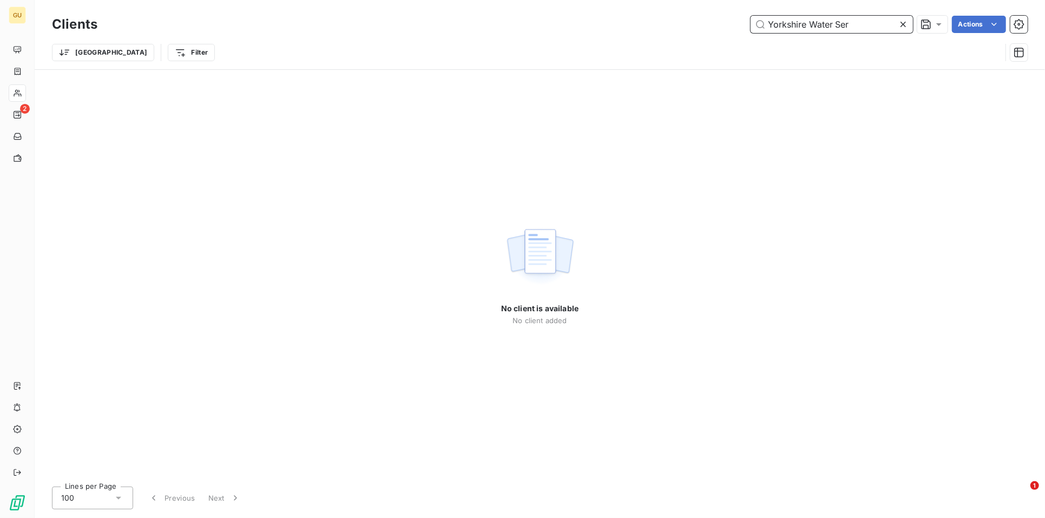
click at [868, 26] on input "Yorkshire Water Ser" at bounding box center [832, 24] width 162 height 17
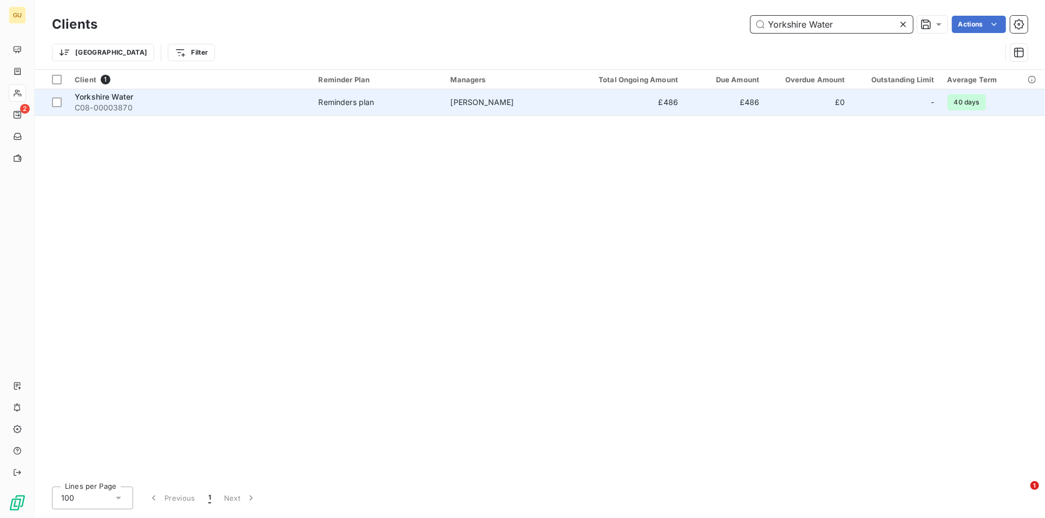
type input "Yorkshire Water"
click at [118, 98] on span "Yorkshire Water" at bounding box center [104, 96] width 58 height 9
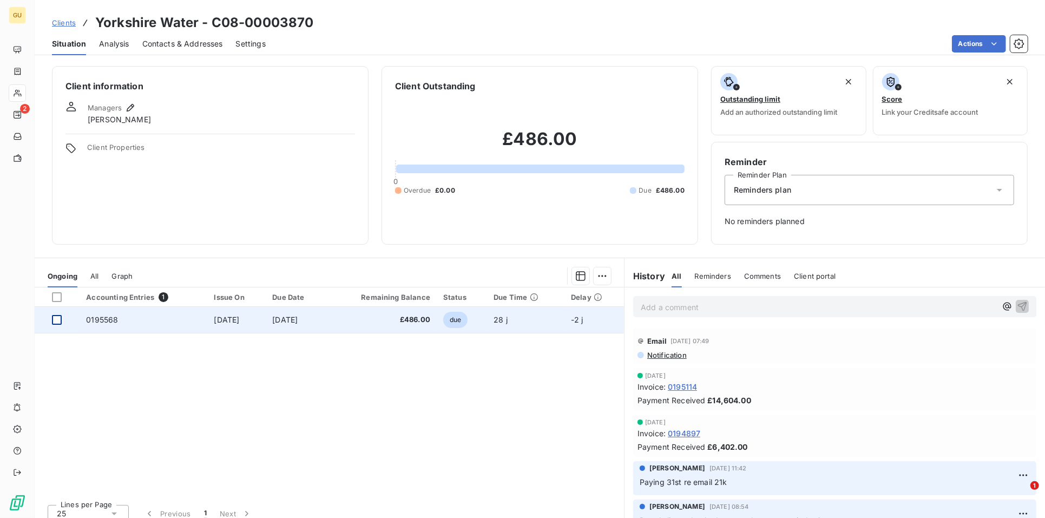
click at [59, 320] on div at bounding box center [57, 320] width 10 height 10
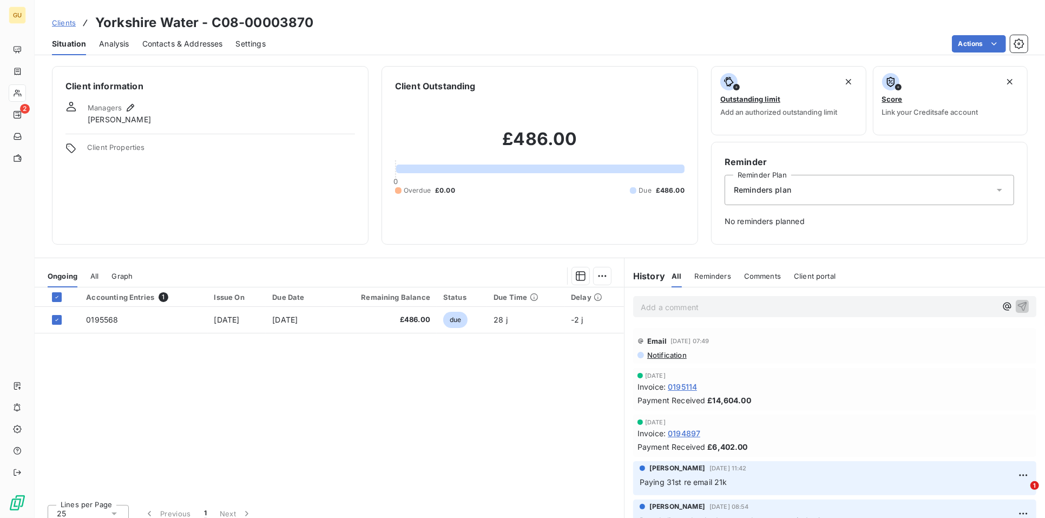
click at [670, 310] on p "Add a comment ﻿" at bounding box center [819, 307] width 356 height 14
click at [666, 304] on p "Add a comment ﻿" at bounding box center [819, 307] width 356 height 14
click at [879, 244] on div "Reminder Reminder Plan Reminders plan No reminders planned" at bounding box center [869, 193] width 317 height 103
click at [1016, 300] on button "button" at bounding box center [1022, 305] width 13 height 13
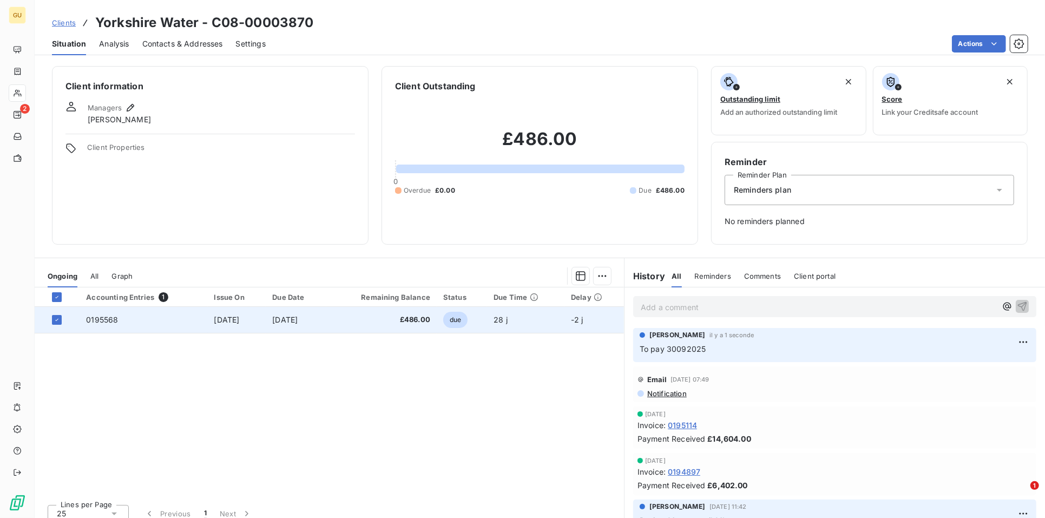
click at [368, 318] on span "£486.00" at bounding box center [381, 320] width 97 height 11
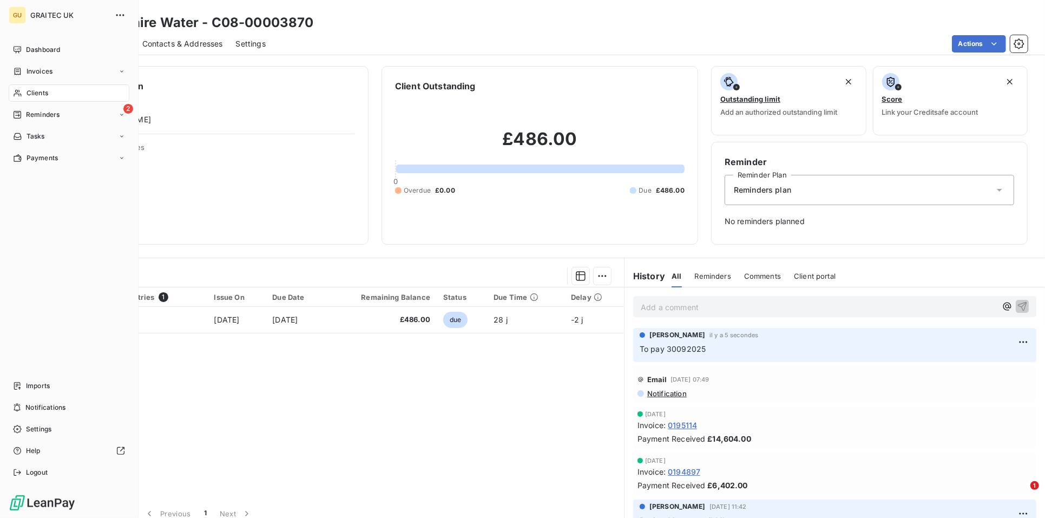
click at [36, 90] on span "Clients" at bounding box center [38, 93] width 22 height 10
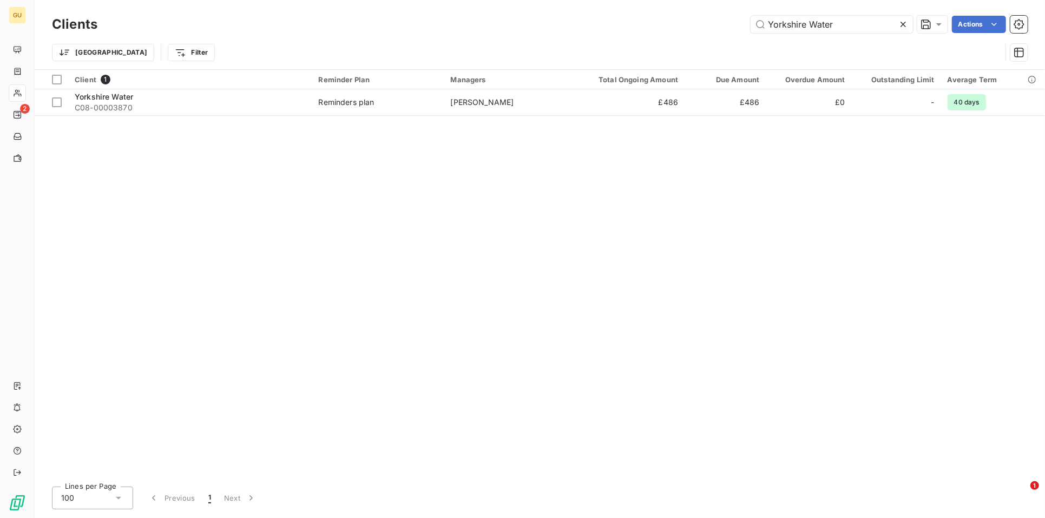
drag, startPoint x: 850, startPoint y: 24, endPoint x: 646, endPoint y: 27, distance: 204.1
click at [646, 27] on div "Yorkshire Water Actions" at bounding box center [569, 24] width 918 height 17
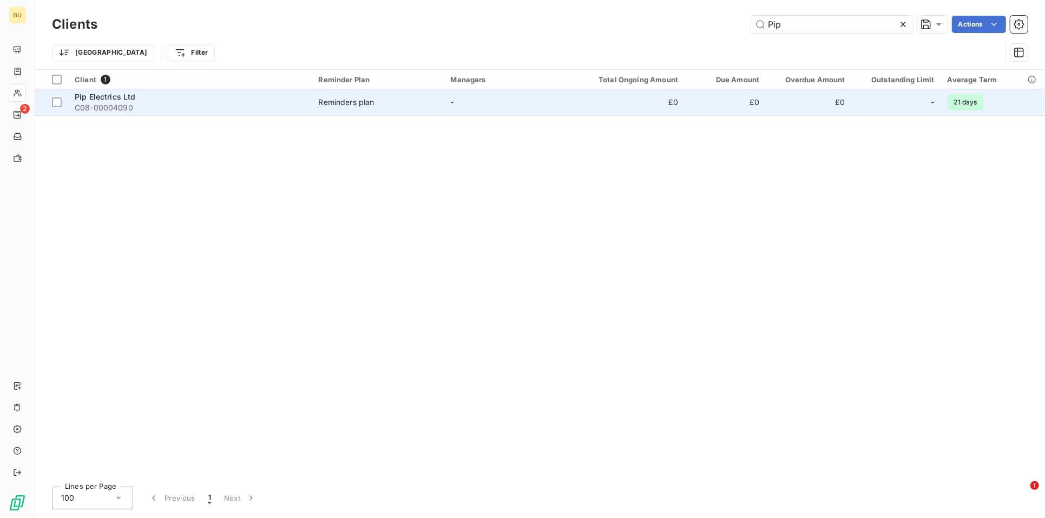
type input "Pip"
click at [142, 98] on div "Pip Electrics Ltd" at bounding box center [190, 96] width 231 height 11
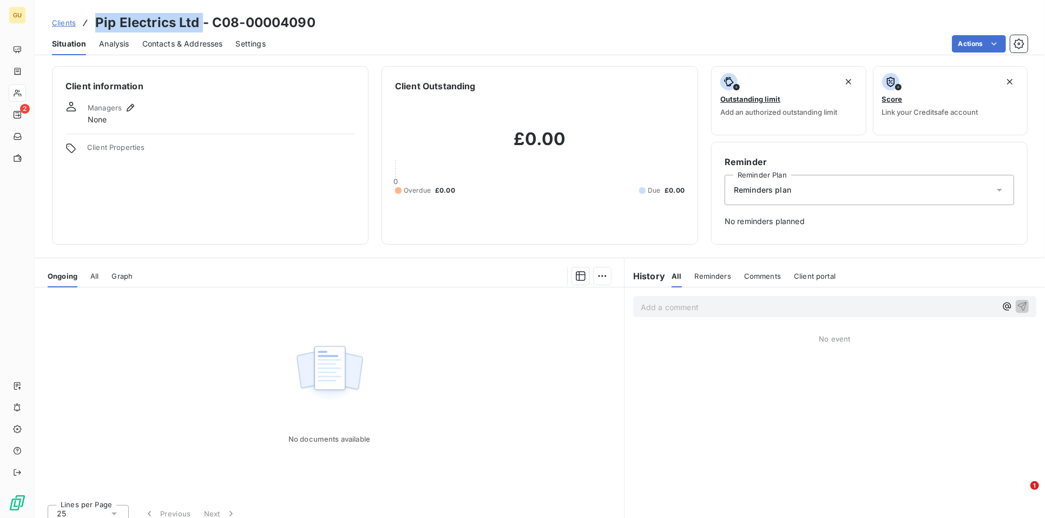
drag, startPoint x: 96, startPoint y: 24, endPoint x: 199, endPoint y: 24, distance: 102.9
click at [199, 24] on h3 "Pip Electrics Ltd - C08-00004090" at bounding box center [205, 22] width 220 height 19
copy h3 "Pip Electrics Ltd"
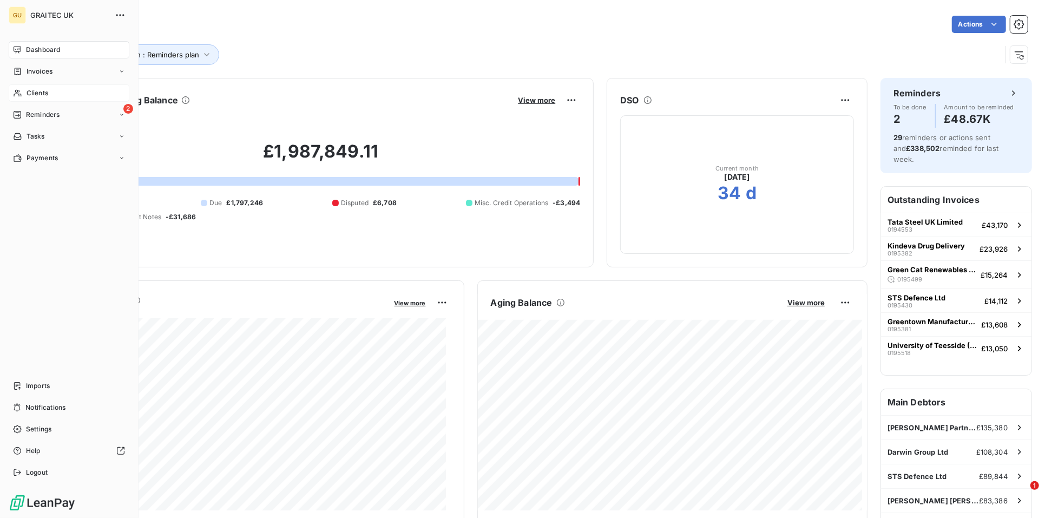
click at [35, 97] on span "Clients" at bounding box center [38, 93] width 22 height 10
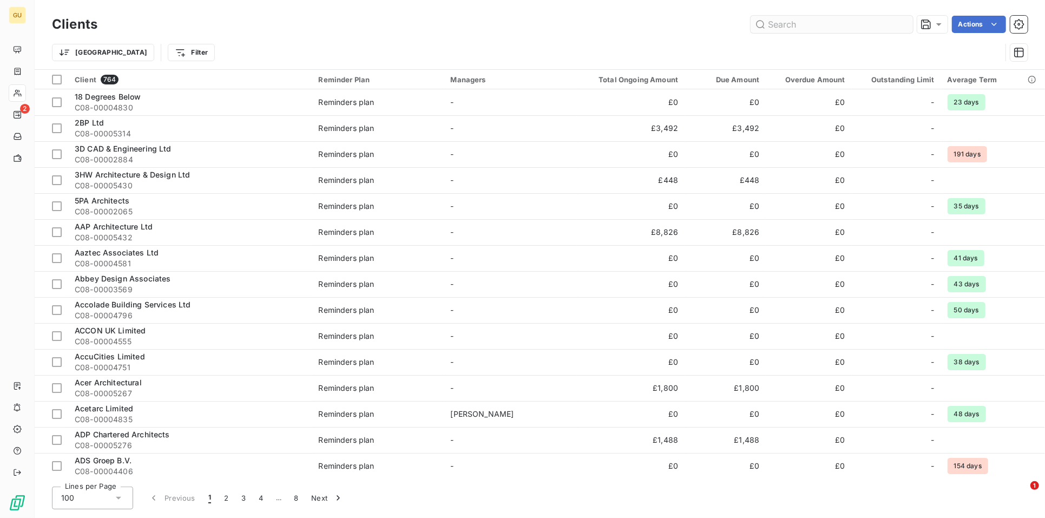
click at [806, 31] on input "text" at bounding box center [832, 24] width 162 height 17
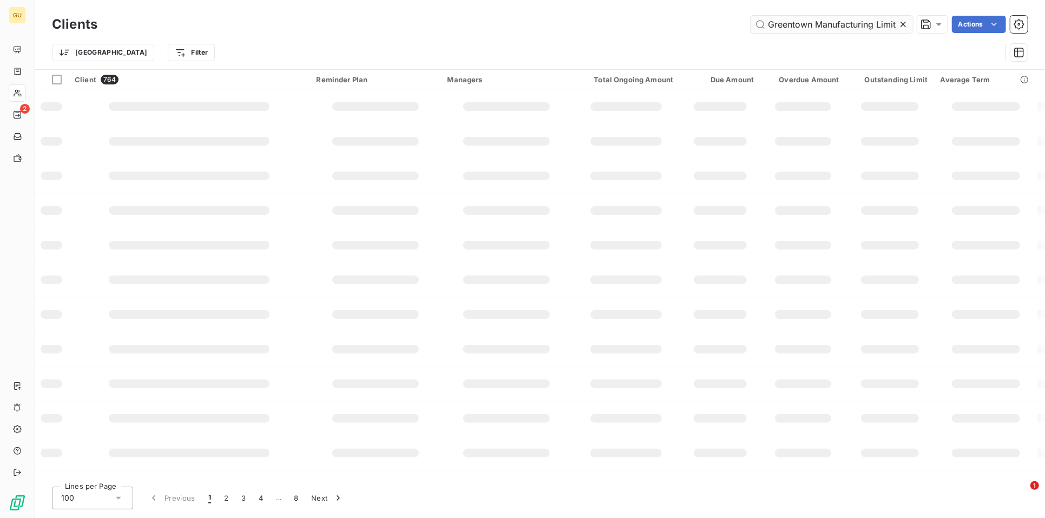
scroll to position [0, 11]
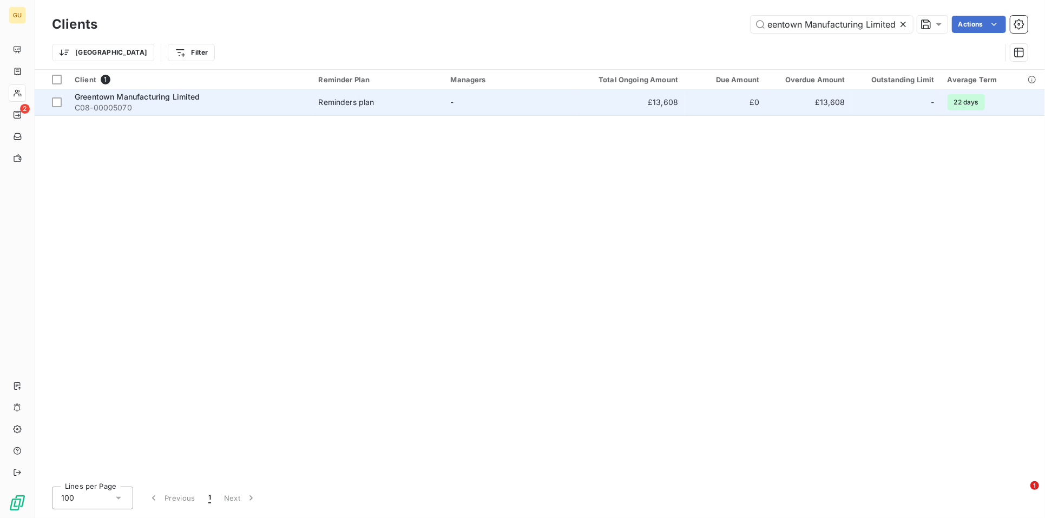
type input "Greentown Manufacturing Limited"
click at [179, 102] on span "C08-00005070" at bounding box center [190, 107] width 231 height 11
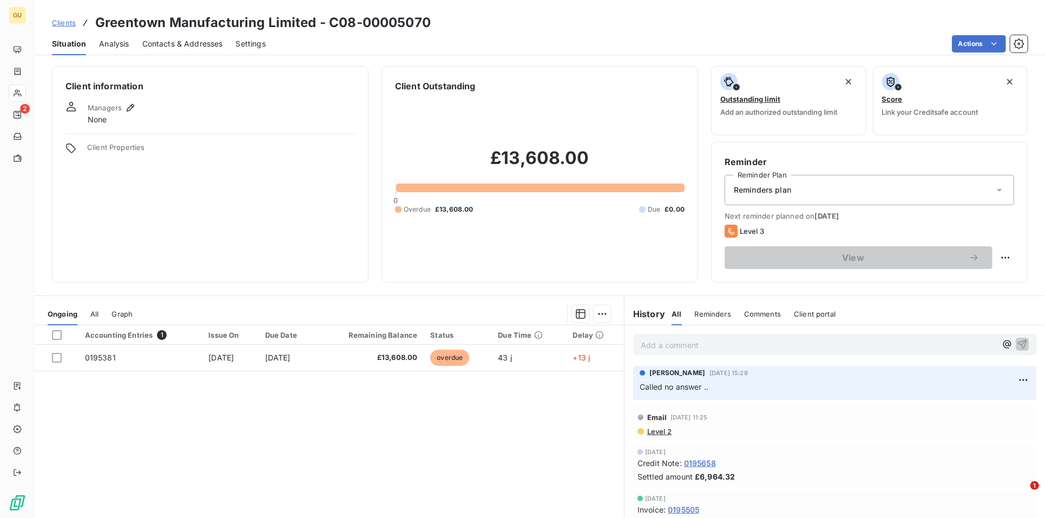
click at [202, 43] on span "Contacts & Addresses" at bounding box center [182, 43] width 81 height 11
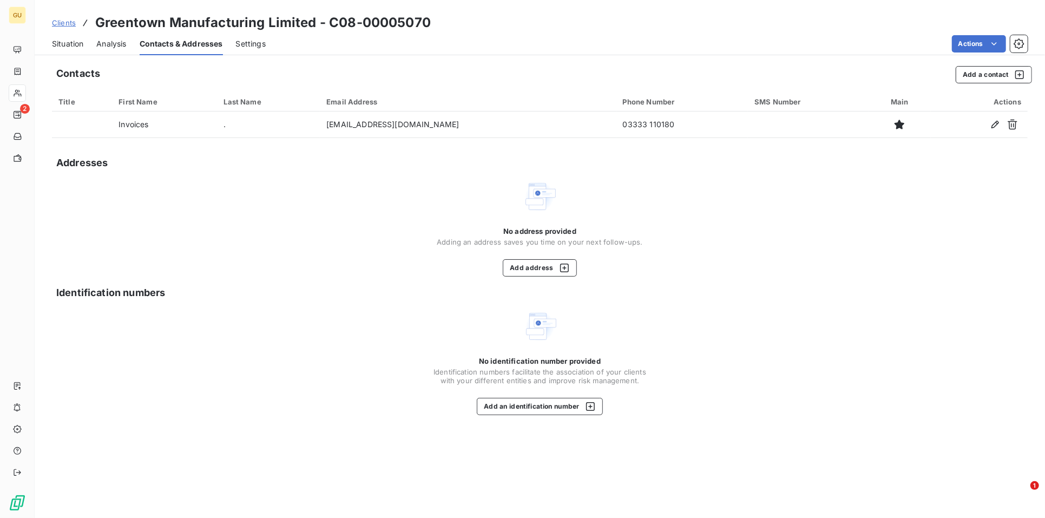
click at [77, 42] on span "Situation" at bounding box center [67, 43] width 31 height 11
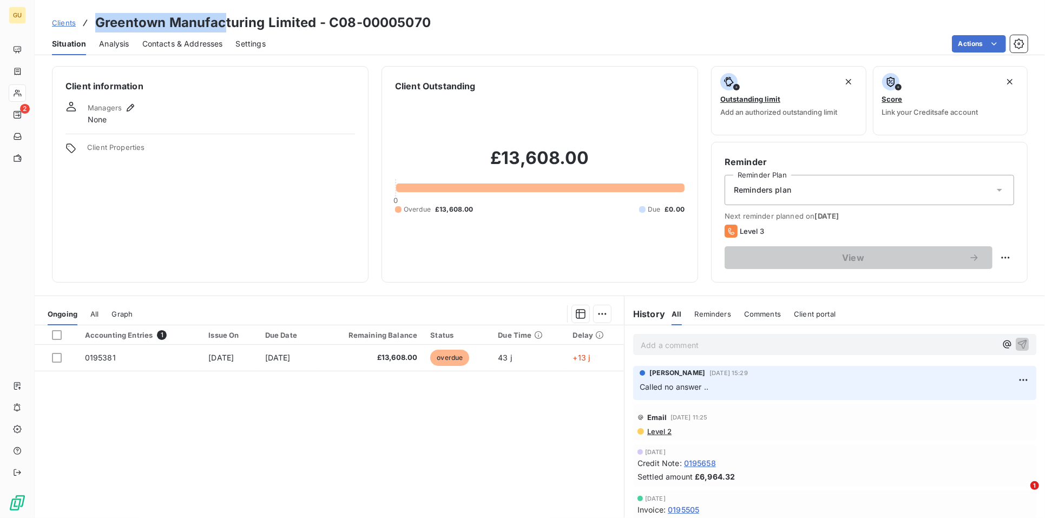
drag, startPoint x: 99, startPoint y: 23, endPoint x: 225, endPoint y: 20, distance: 126.7
click at [225, 20] on h3 "Greentown Manufacturing Limited - C08-00005070" at bounding box center [263, 22] width 336 height 19
drag, startPoint x: 225, startPoint y: 20, endPoint x: 217, endPoint y: 22, distance: 8.4
copy h3 "Greentown Manufac"
click at [657, 336] on div "Add a comment ﻿" at bounding box center [834, 344] width 403 height 21
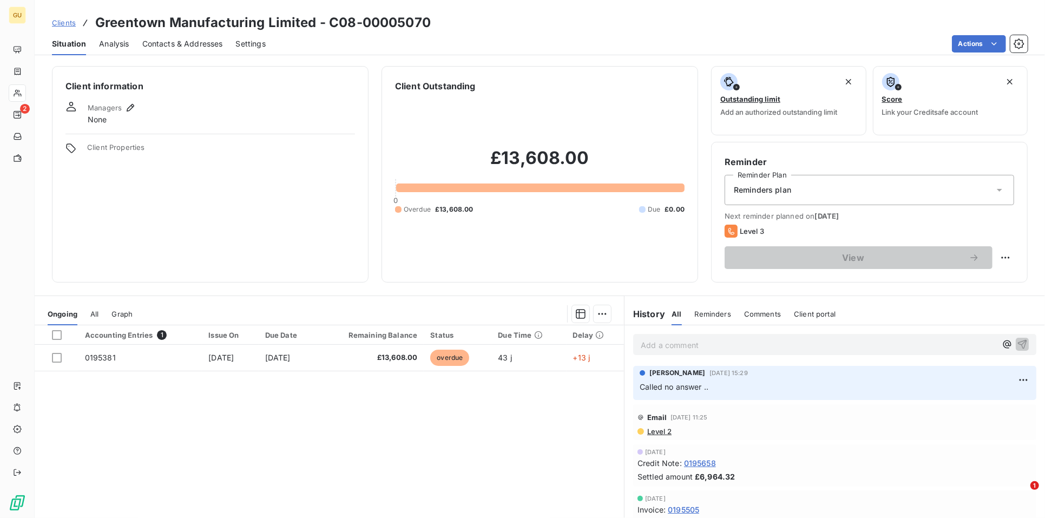
click at [655, 342] on p "Add a comment ﻿" at bounding box center [819, 345] width 356 height 14
click at [1017, 345] on icon "button" at bounding box center [1022, 343] width 11 height 11
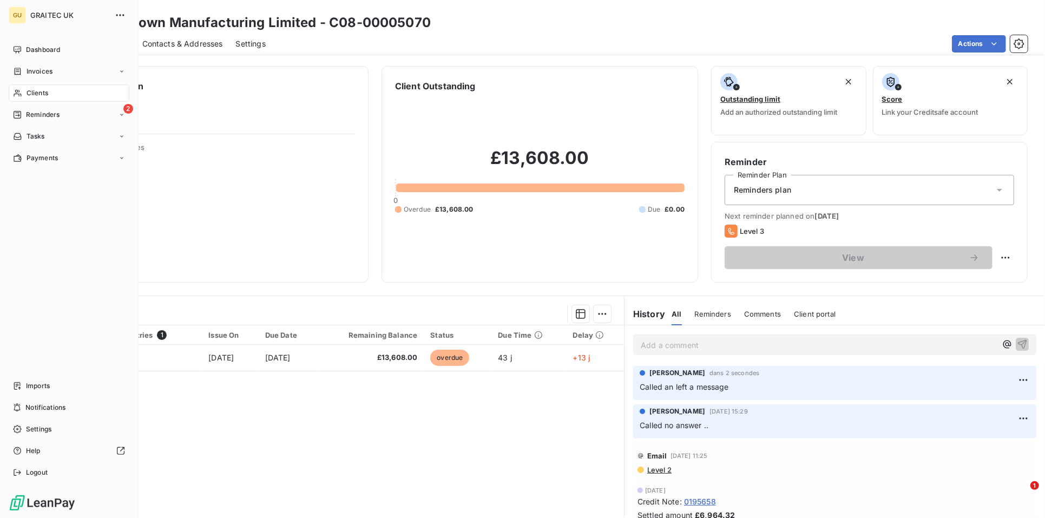
click at [42, 89] on span "Clients" at bounding box center [38, 93] width 22 height 10
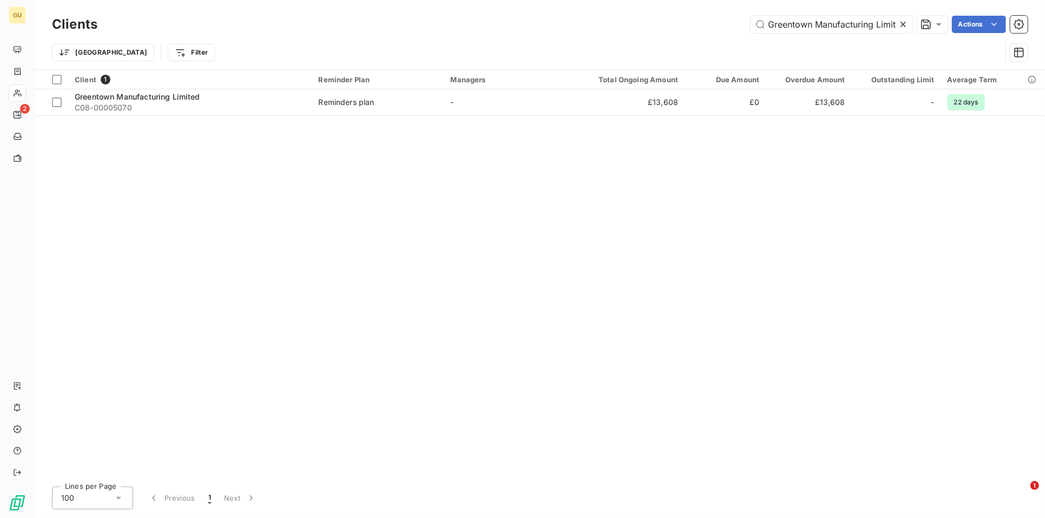
drag, startPoint x: 896, startPoint y: 21, endPoint x: 711, endPoint y: 21, distance: 185.1
click at [711, 21] on div "Greentown Manufacturing Limited Actions" at bounding box center [569, 24] width 918 height 17
type input "Total Construction Supplies Limited"
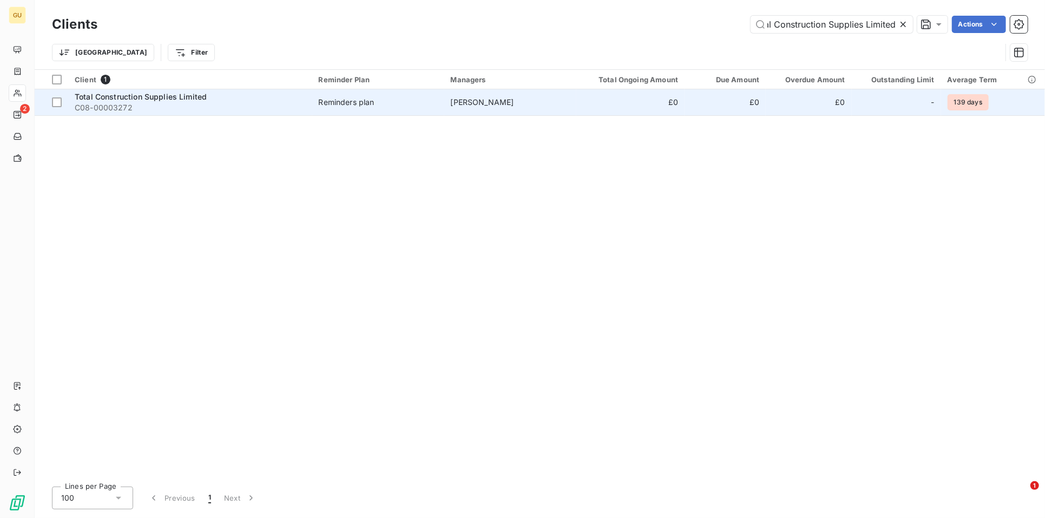
scroll to position [0, 0]
click at [180, 97] on span "Total Construction Supplies Limited" at bounding box center [141, 96] width 132 height 9
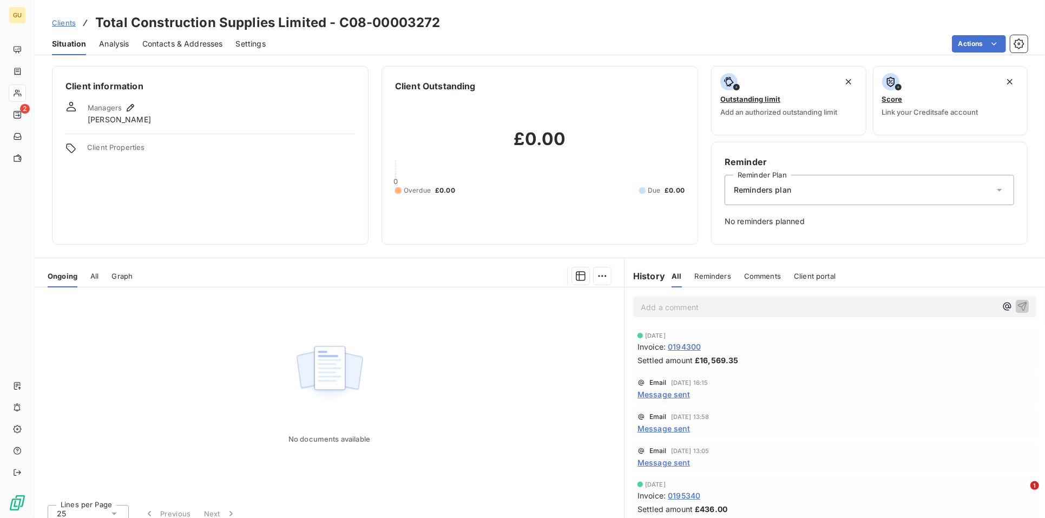
click at [659, 392] on span "Message sent" at bounding box center [664, 394] width 53 height 11
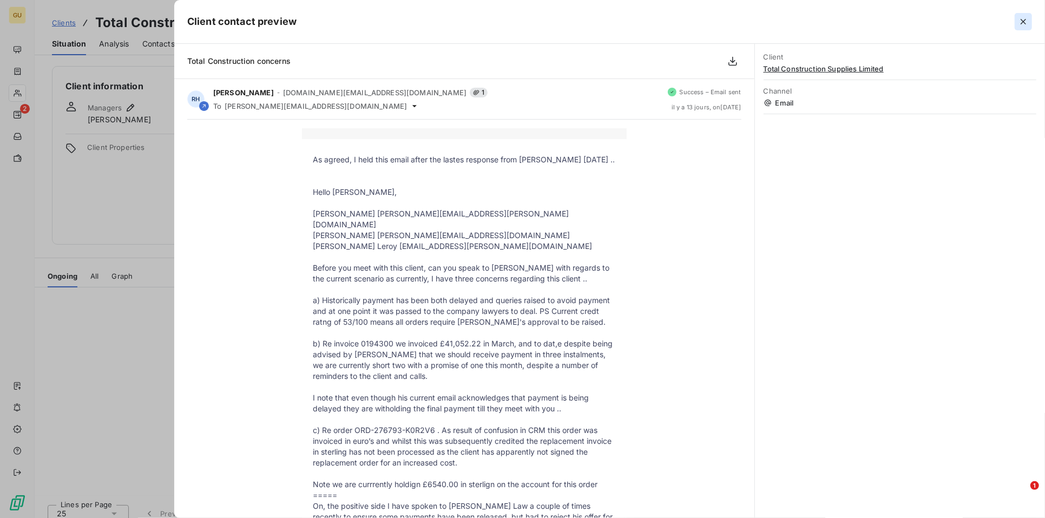
drag, startPoint x: 1027, startPoint y: 21, endPoint x: 1021, endPoint y: 25, distance: 7.8
click at [1027, 21] on icon "button" at bounding box center [1023, 21] width 11 height 11
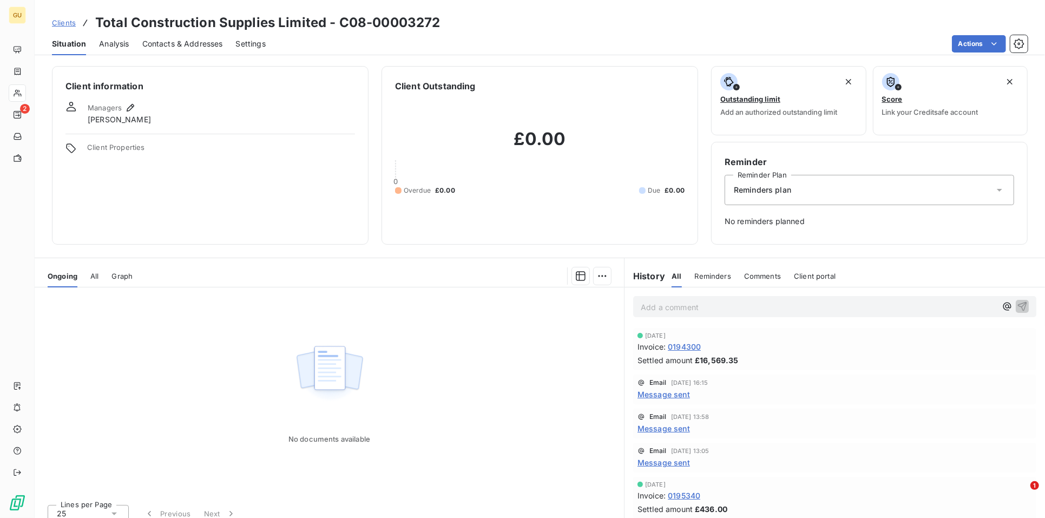
click at [651, 427] on span "Message sent" at bounding box center [664, 428] width 53 height 11
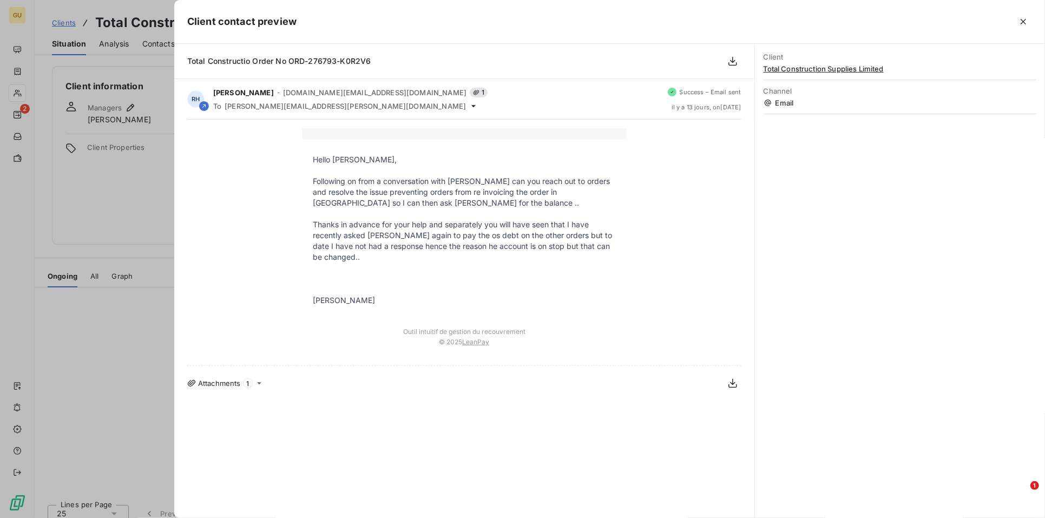
click at [250, 212] on div "Hello Valentin, Following on from a conversation with Allison can you reach out…" at bounding box center [464, 242] width 554 height 228
click at [610, 349] on td "© 2025 LeanPay" at bounding box center [464, 346] width 325 height 21
click at [1021, 19] on icon "button" at bounding box center [1023, 21] width 5 height 5
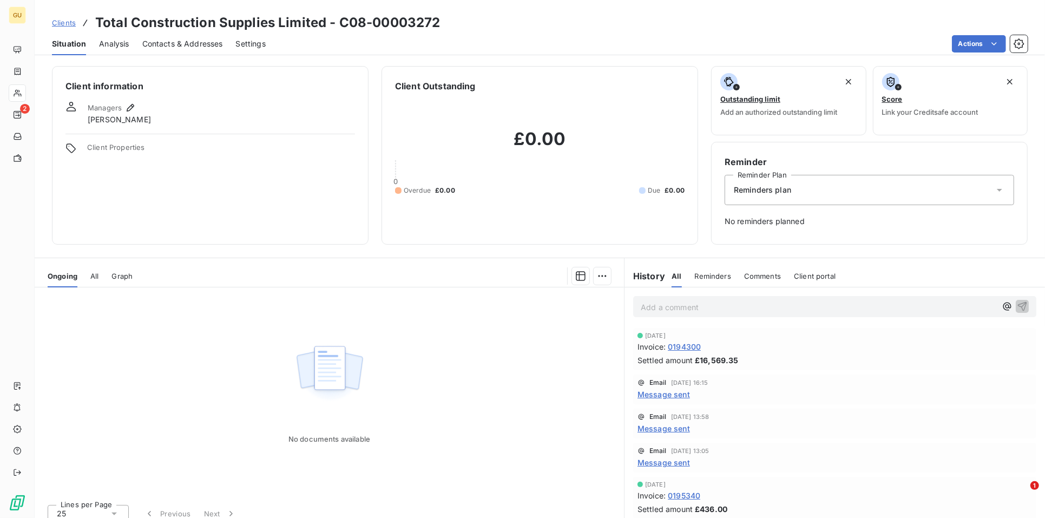
click at [659, 305] on p "Add a comment ﻿" at bounding box center [819, 307] width 356 height 14
click at [1018, 304] on icon "button" at bounding box center [1022, 306] width 9 height 9
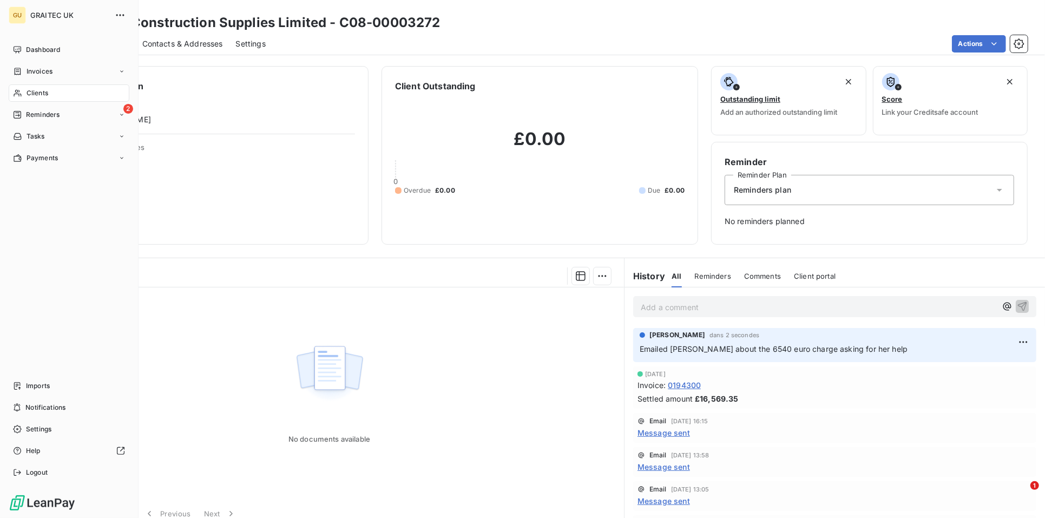
click at [38, 94] on span "Clients" at bounding box center [38, 93] width 22 height 10
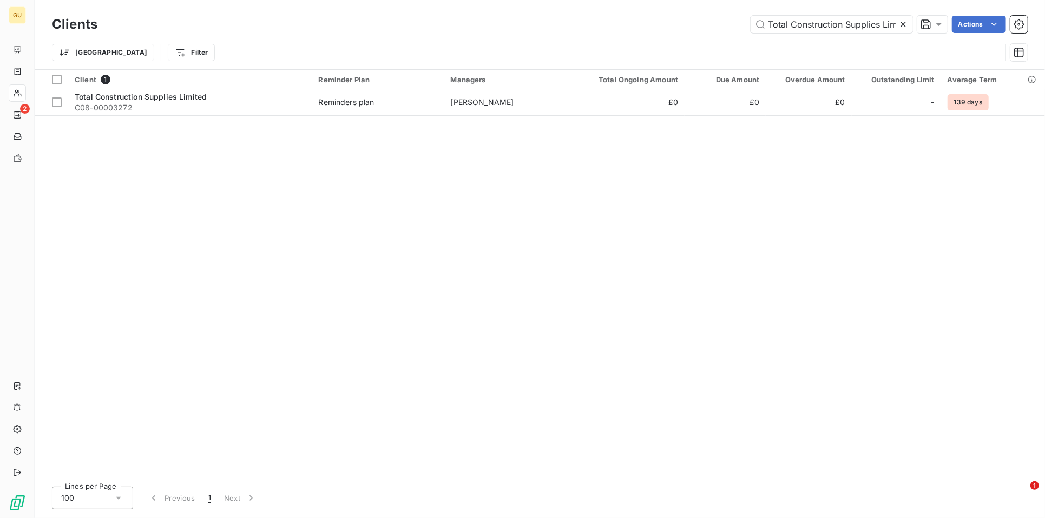
drag, startPoint x: 896, startPoint y: 25, endPoint x: 745, endPoint y: 14, distance: 151.5
click at [745, 14] on div "Clients Total Construction Supplies Limited Actions" at bounding box center [540, 24] width 976 height 23
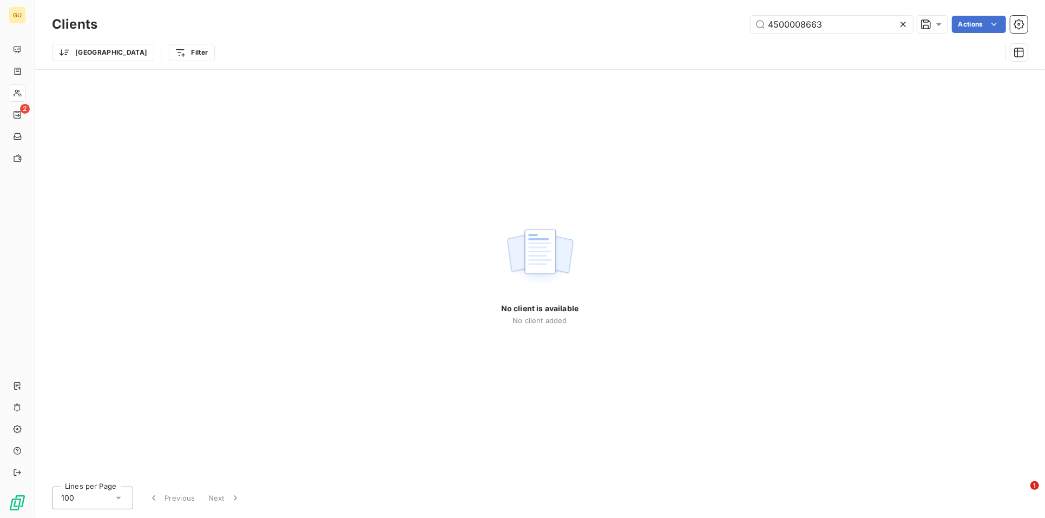
drag, startPoint x: 867, startPoint y: 18, endPoint x: 716, endPoint y: 11, distance: 151.7
click at [716, 11] on div "Clients 4500008663 Actions Trier Filter" at bounding box center [540, 34] width 1011 height 69
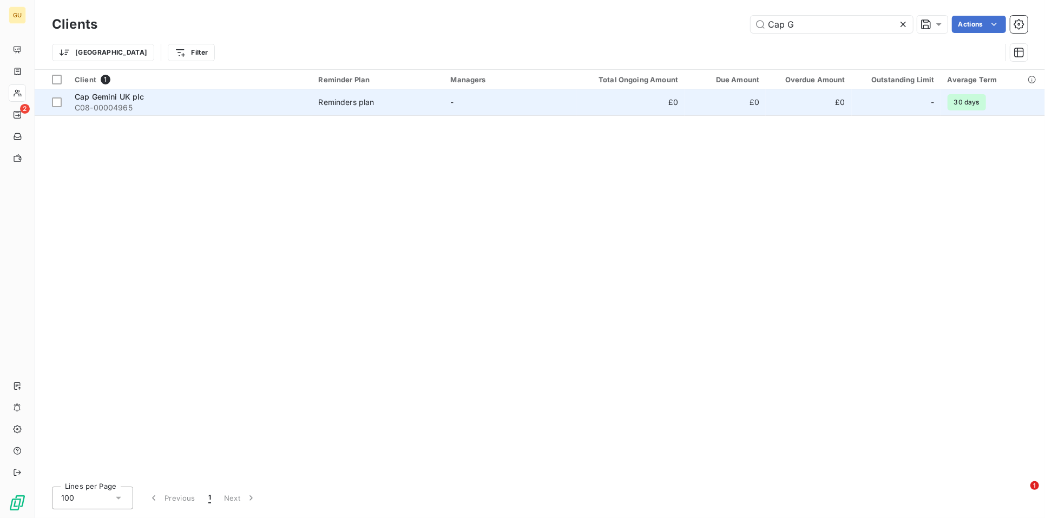
type input "Cap G"
click at [139, 96] on span "Cap Gemini UK plc" at bounding box center [110, 96] width 70 height 9
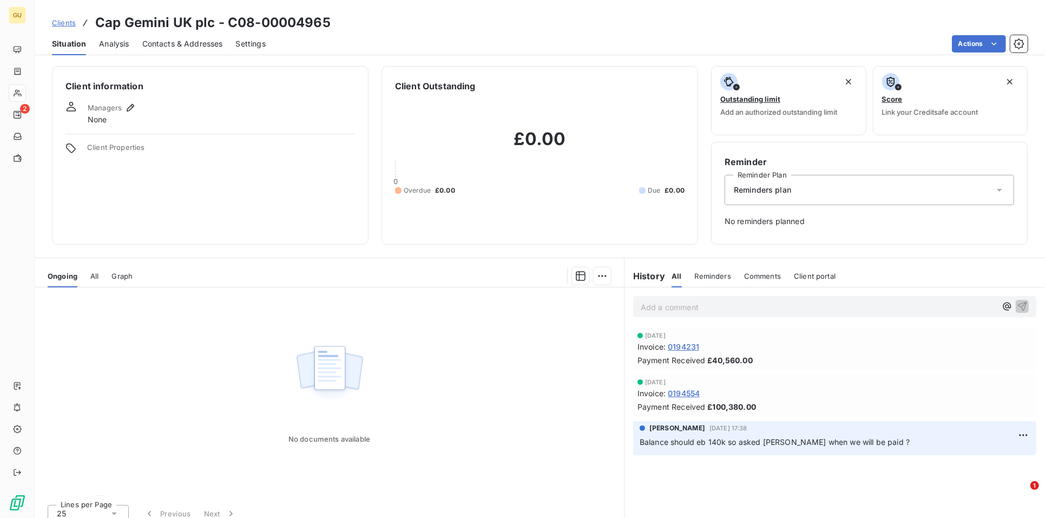
click at [689, 306] on p "Add a comment ﻿" at bounding box center [819, 307] width 356 height 14
drag, startPoint x: 874, startPoint y: 306, endPoint x: 876, endPoint y: 321, distance: 14.8
click at [874, 308] on span "Had an email from Cap so passed to Ed Briggs for assistance re 4500008663" at bounding box center [796, 306] width 311 height 9
click at [1018, 303] on icon "button" at bounding box center [1022, 306] width 9 height 9
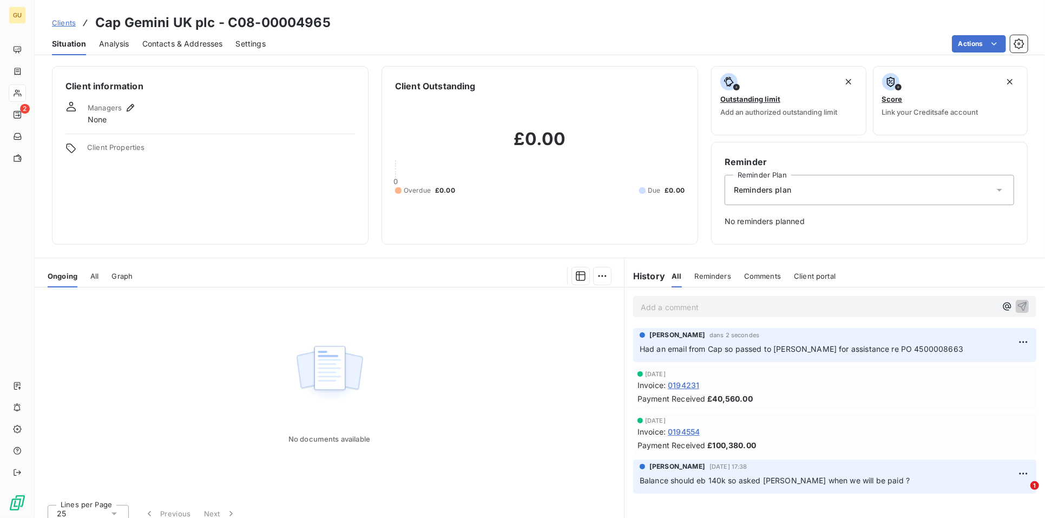
click at [64, 24] on span "Clients" at bounding box center [64, 22] width 24 height 9
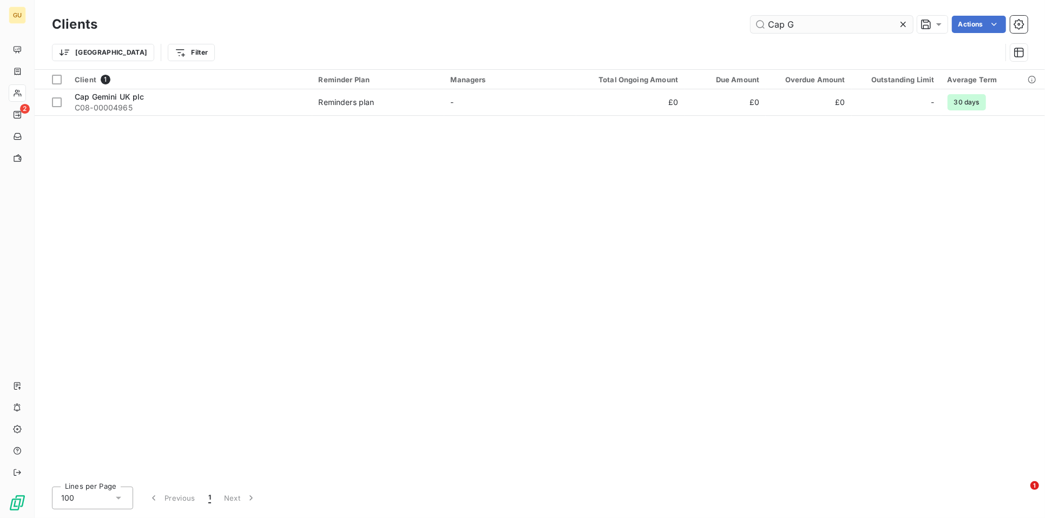
drag, startPoint x: 809, startPoint y: 14, endPoint x: 777, endPoint y: 16, distance: 32.6
click at [777, 16] on div "Clients Cap G Actions" at bounding box center [540, 24] width 976 height 23
drag, startPoint x: 816, startPoint y: 28, endPoint x: 714, endPoint y: 21, distance: 102.0
click at [714, 21] on div "Cap G Actions" at bounding box center [569, 24] width 918 height 17
paste input "Staircraft Ltd"
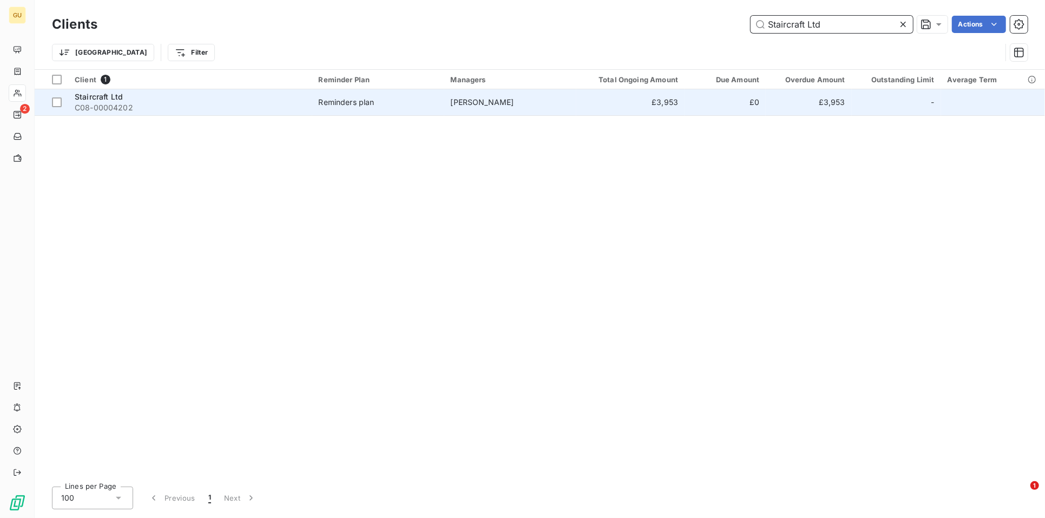
type input "Staircraft Ltd"
click at [138, 95] on div "Staircraft Ltd" at bounding box center [190, 96] width 231 height 11
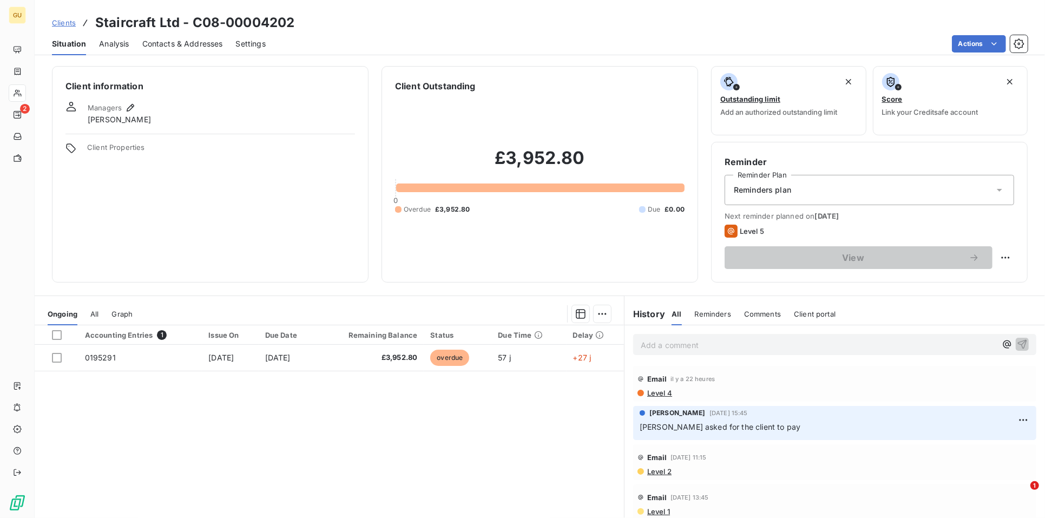
click at [673, 340] on p "Add a comment ﻿" at bounding box center [819, 345] width 356 height 14
click at [1017, 338] on icon "button" at bounding box center [1022, 343] width 11 height 11
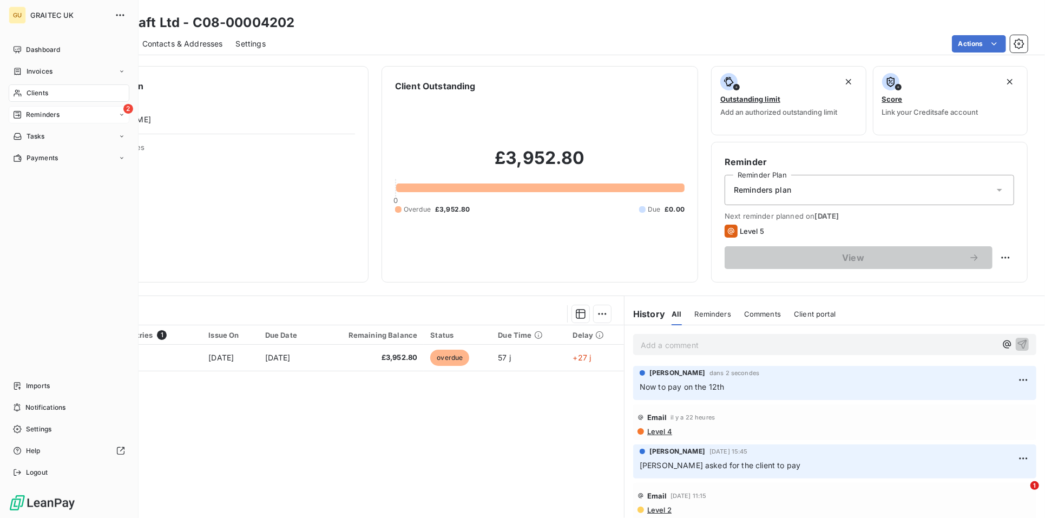
click at [18, 114] on icon at bounding box center [17, 114] width 9 height 9
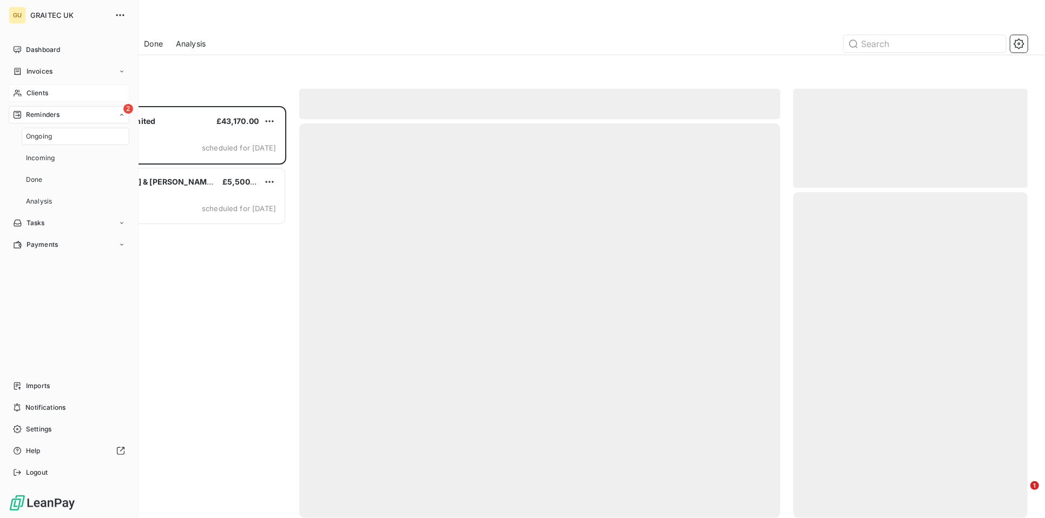
scroll to position [403, 225]
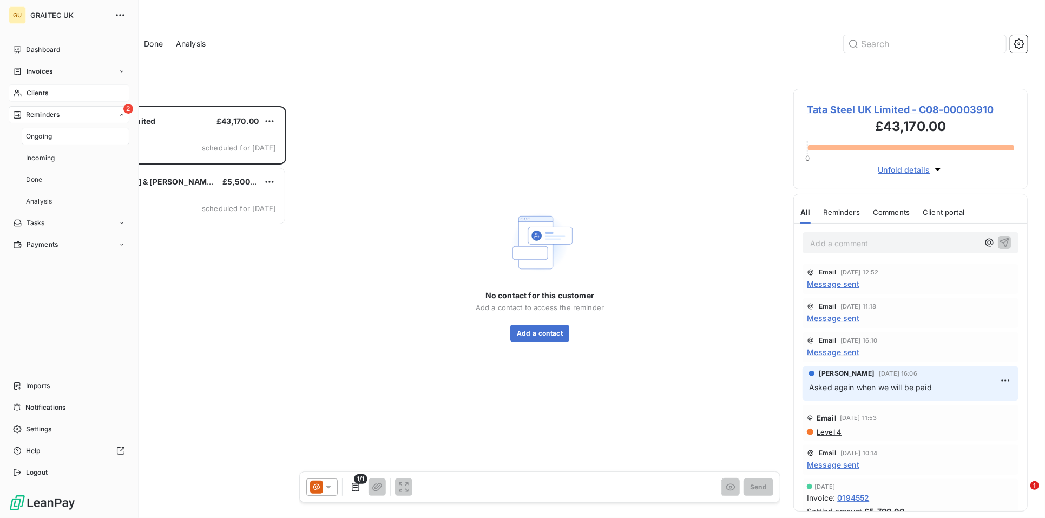
click at [62, 113] on div "2 Reminders" at bounding box center [69, 114] width 121 height 17
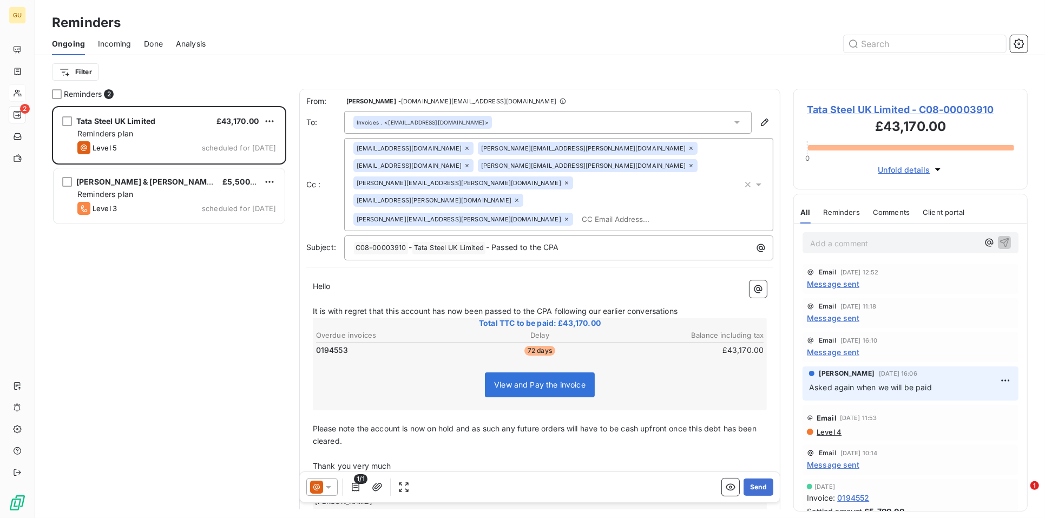
click at [849, 109] on span "Tata Steel UK Limited - C08-00003910" at bounding box center [910, 109] width 207 height 15
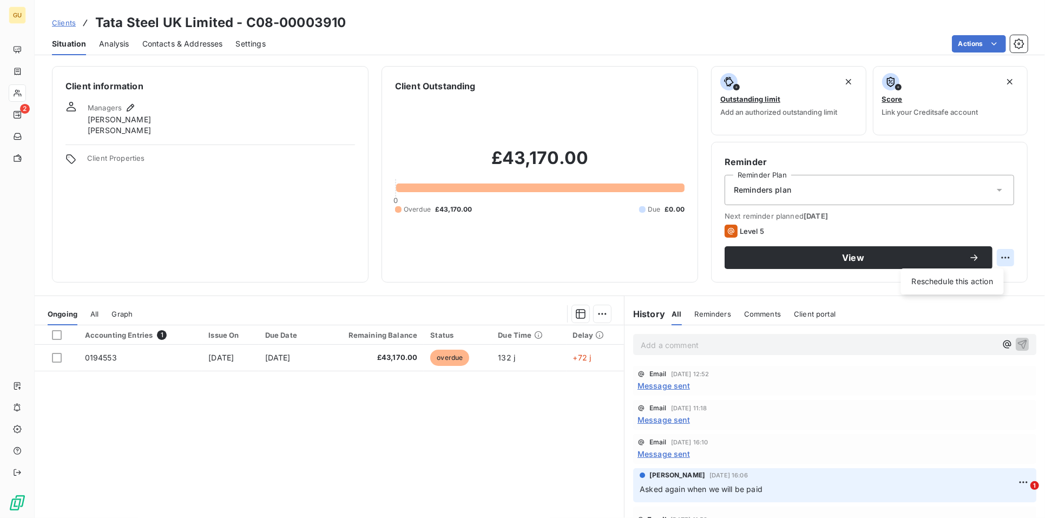
click at [1002, 252] on html "GU 2 Clients Tata Steel UK Limited - C08-00003910 Situation Analysis Contacts &…" at bounding box center [522, 259] width 1045 height 518
click at [960, 281] on div "Reschedule this action" at bounding box center [953, 281] width 94 height 17
select select "8"
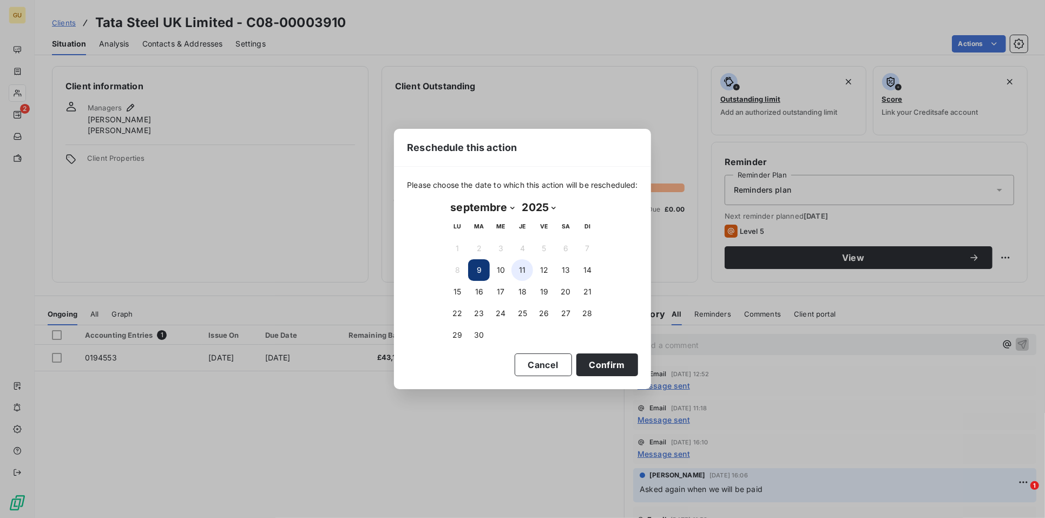
click at [522, 268] on button "11" at bounding box center [523, 270] width 22 height 22
click at [598, 356] on button "Confirm" at bounding box center [608, 364] width 62 height 23
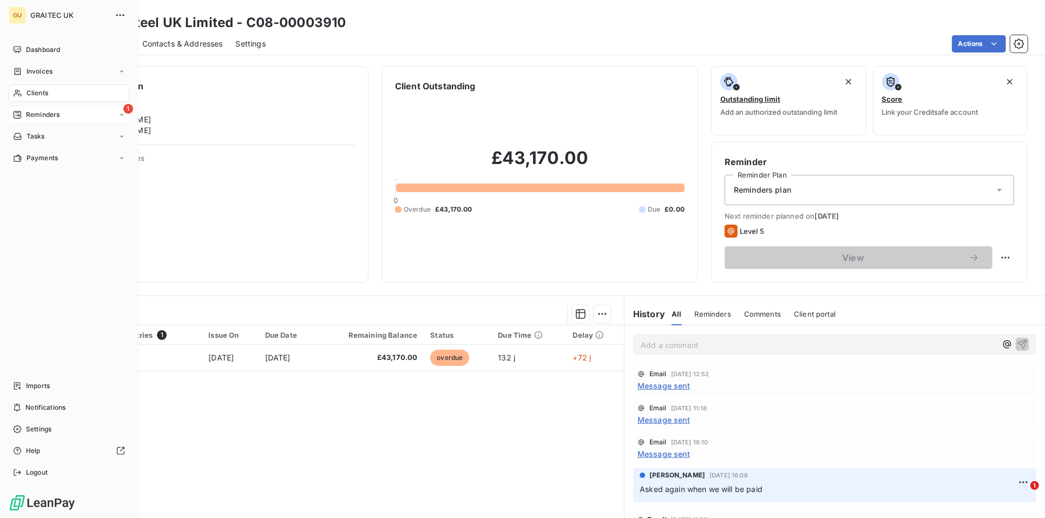
click at [26, 114] on span "Reminders" at bounding box center [43, 115] width 34 height 10
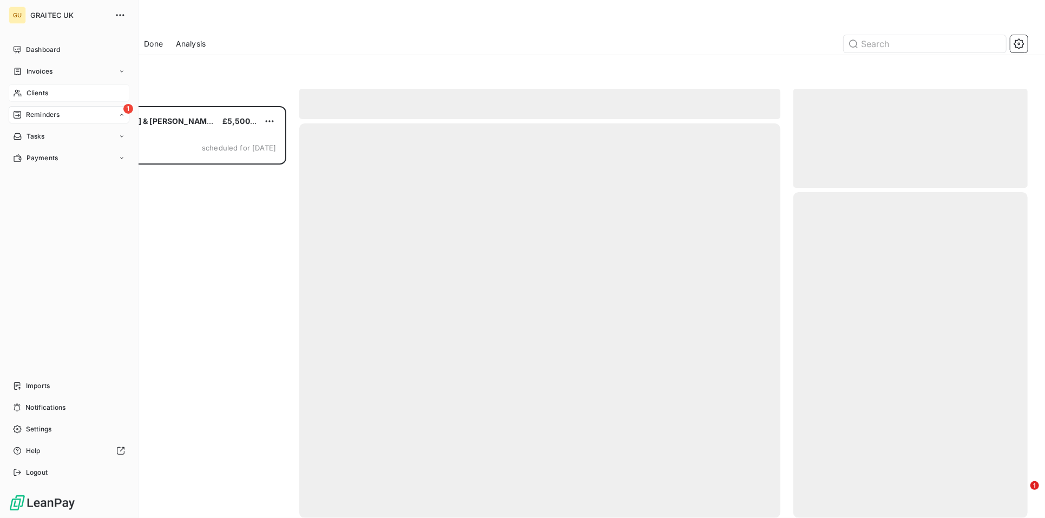
scroll to position [403, 225]
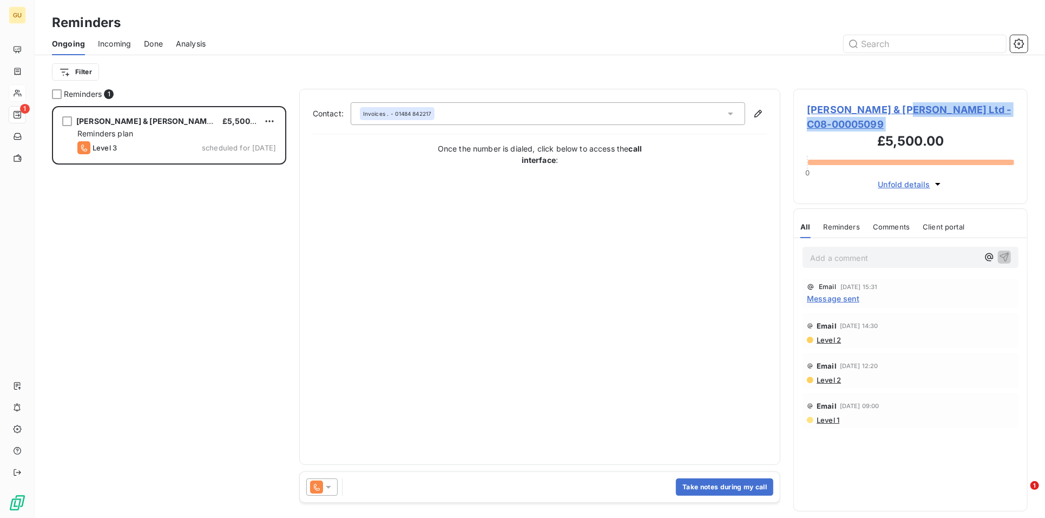
drag, startPoint x: 897, startPoint y: 109, endPoint x: 804, endPoint y: 116, distance: 93.4
click at [804, 116] on div "Thornton & Ross Ltd - C08-00005099 £5,500.00 0 Unfold details" at bounding box center [911, 146] width 234 height 115
click at [843, 293] on span "Message sent" at bounding box center [833, 298] width 53 height 11
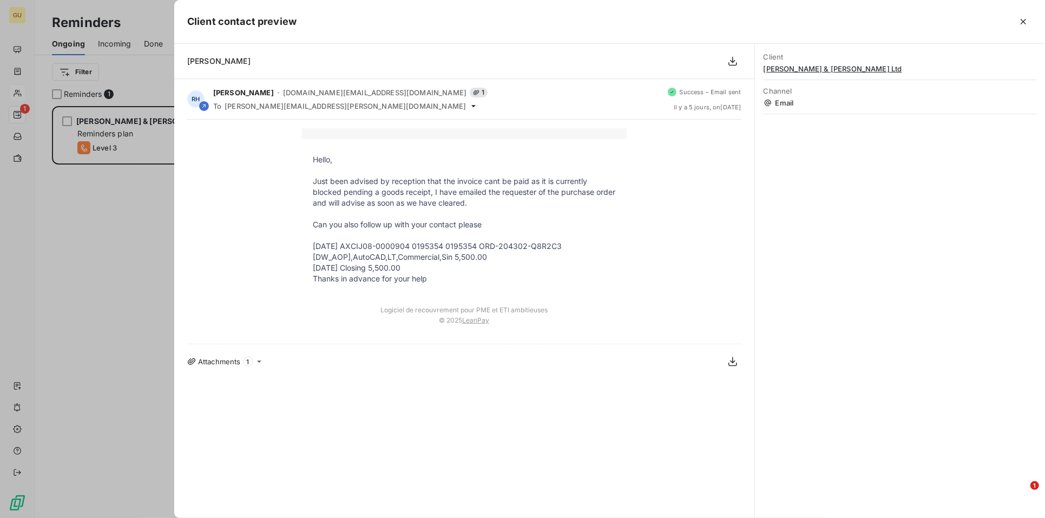
click at [76, 302] on div at bounding box center [522, 259] width 1045 height 518
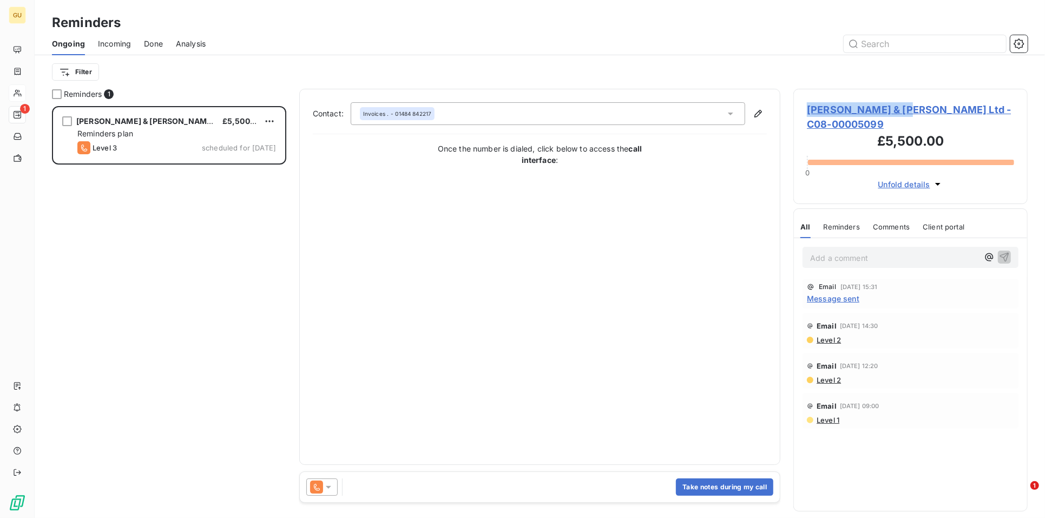
drag, startPoint x: 898, startPoint y: 109, endPoint x: 808, endPoint y: 110, distance: 89.3
click at [808, 110] on span "Thornton & Ross Ltd - C08-00005099" at bounding box center [910, 116] width 207 height 29
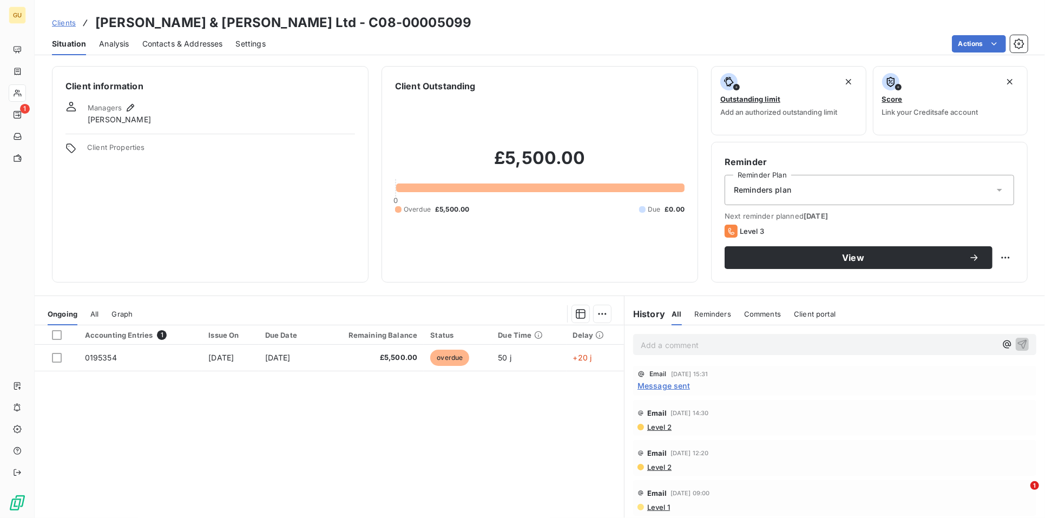
click at [215, 30] on h3 "Thornton & Ross Ltd - C08-00005099" at bounding box center [283, 22] width 376 height 19
drag, startPoint x: 210, startPoint y: 25, endPoint x: 93, endPoint y: 24, distance: 116.9
click at [93, 24] on div "Clients Thornton & Ross Ltd - C08-00005099" at bounding box center [262, 22] width 420 height 19
copy h3 "Thornton & Ross L"
click at [676, 385] on span "Message sent" at bounding box center [664, 385] width 53 height 11
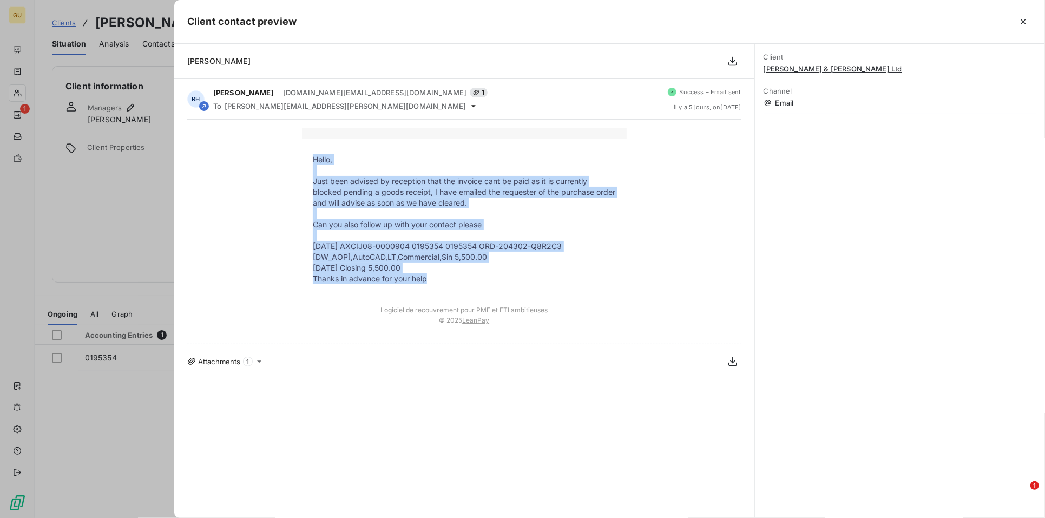
drag, startPoint x: 312, startPoint y: 156, endPoint x: 449, endPoint y: 276, distance: 181.8
click at [449, 276] on tbody "Hello, Just been advised by reception that the invoice cant be paid as it is cu…" at bounding box center [464, 219] width 325 height 130
drag, startPoint x: 449, startPoint y: 276, endPoint x: 369, endPoint y: 222, distance: 95.9
copy tbody "Hello, Just been advised by reception that the invoice cant be paid as it is cu…"
click at [1024, 25] on icon "button" at bounding box center [1023, 21] width 11 height 11
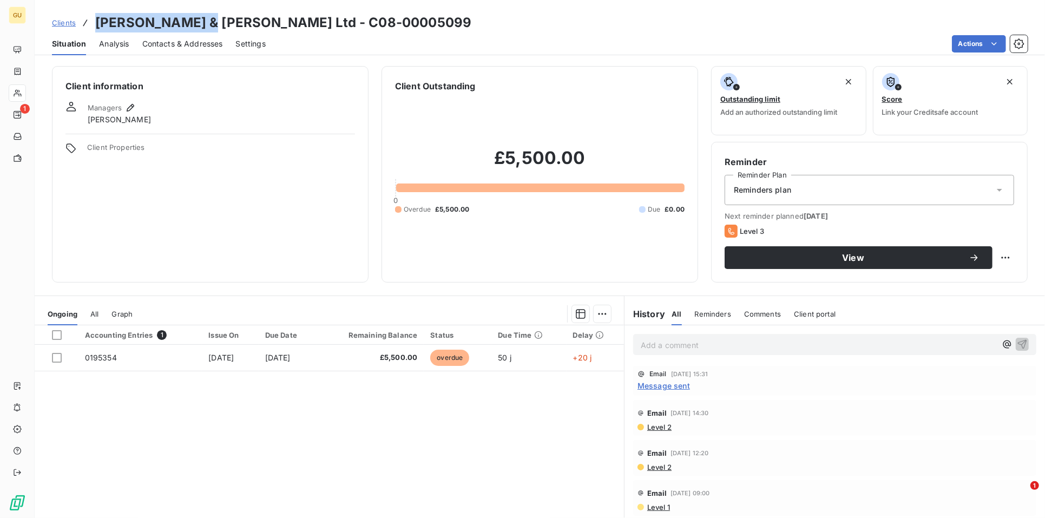
drag, startPoint x: 97, startPoint y: 22, endPoint x: 201, endPoint y: 23, distance: 103.4
click at [201, 23] on h3 "Thornton & Ross Ltd - C08-00005099" at bounding box center [283, 22] width 376 height 19
copy h3 "Thornton & Ross"
click at [130, 110] on icon "button" at bounding box center [130, 107] width 11 height 11
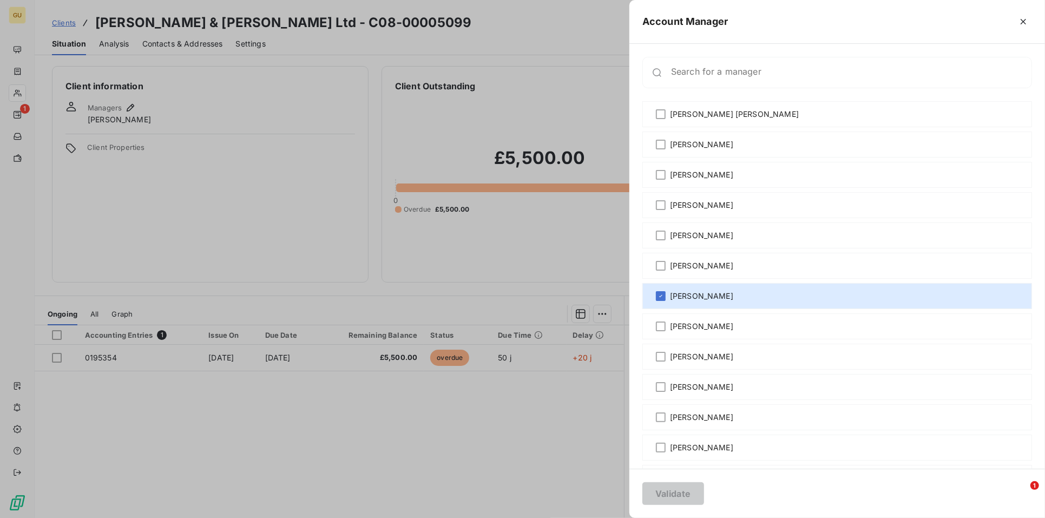
click at [297, 260] on div at bounding box center [522, 259] width 1045 height 518
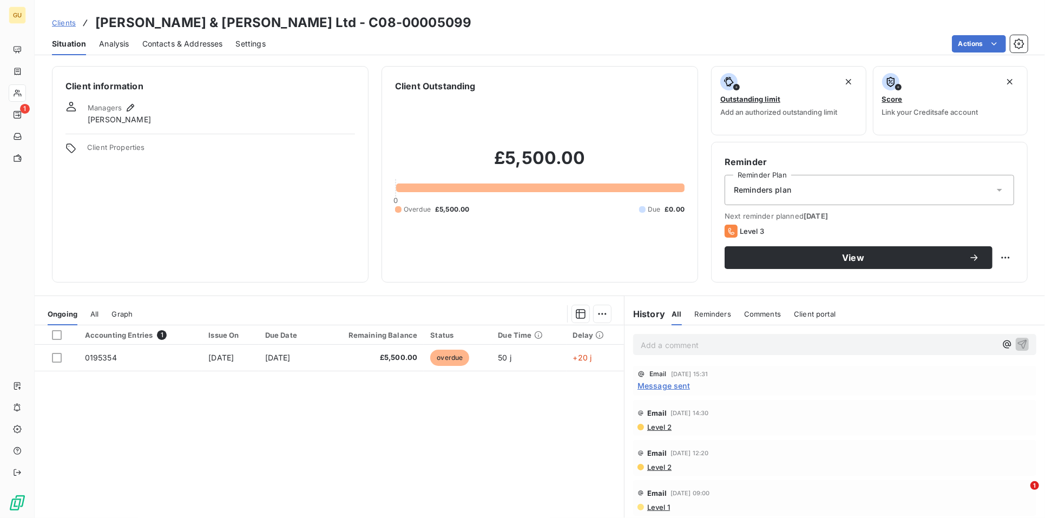
click at [708, 350] on p "Add a comment ﻿" at bounding box center [819, 345] width 356 height 14
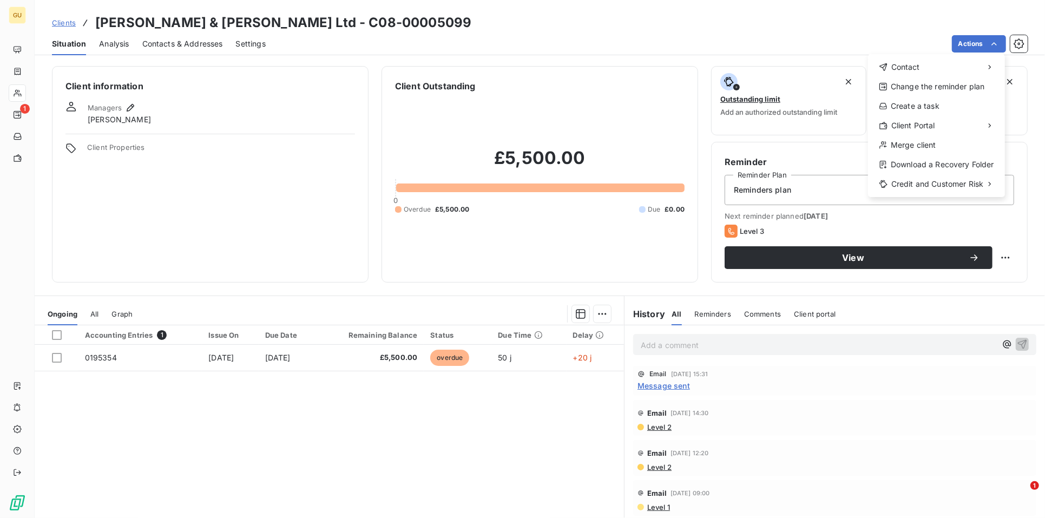
click at [969, 43] on html "GU 1 Clients Thornton & Ross Ltd - C08-00005099 Situation Analysis Contacts & A…" at bounding box center [522, 259] width 1045 height 518
click at [965, 41] on html "GU 1 Clients Thornton & Ross Ltd - C08-00005099 Situation Analysis Contacts & A…" at bounding box center [522, 259] width 1045 height 518
click at [808, 68] on div "Send an email" at bounding box center [806, 71] width 111 height 17
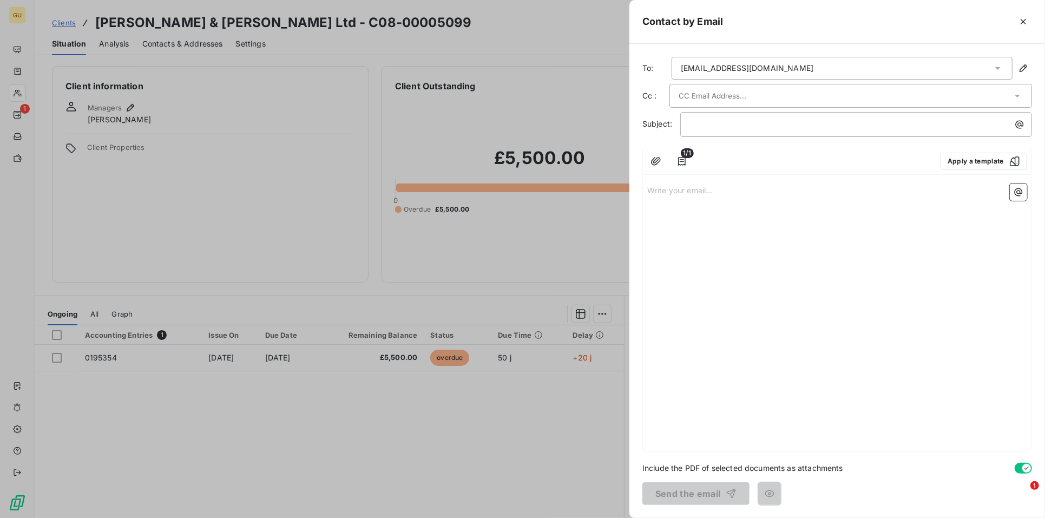
click at [669, 196] on p "Write your email... ﻿" at bounding box center [837, 190] width 380 height 12
click at [704, 63] on div "invoices@thorntonross.com" at bounding box center [747, 68] width 133 height 11
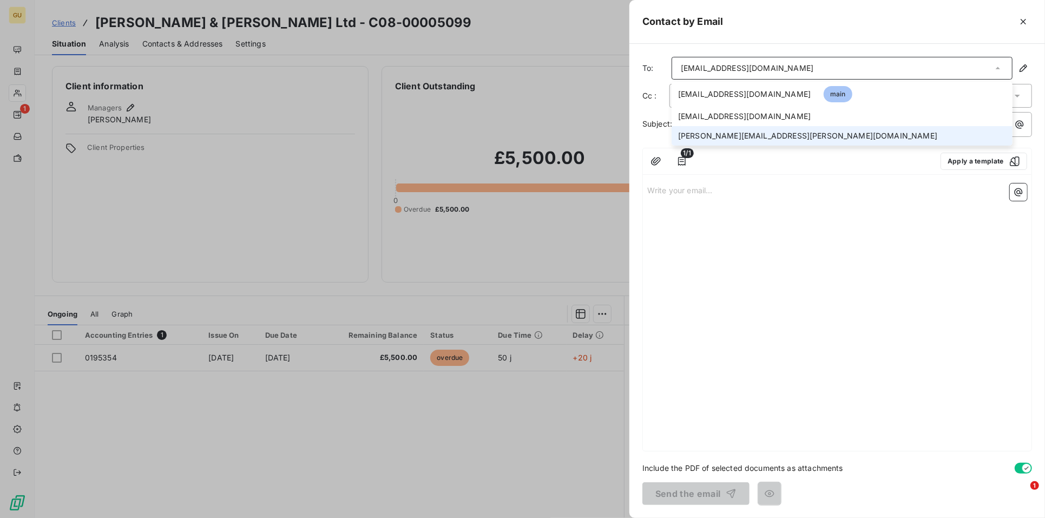
click at [705, 135] on span "heather.luis@graitec.com" at bounding box center [807, 135] width 259 height 11
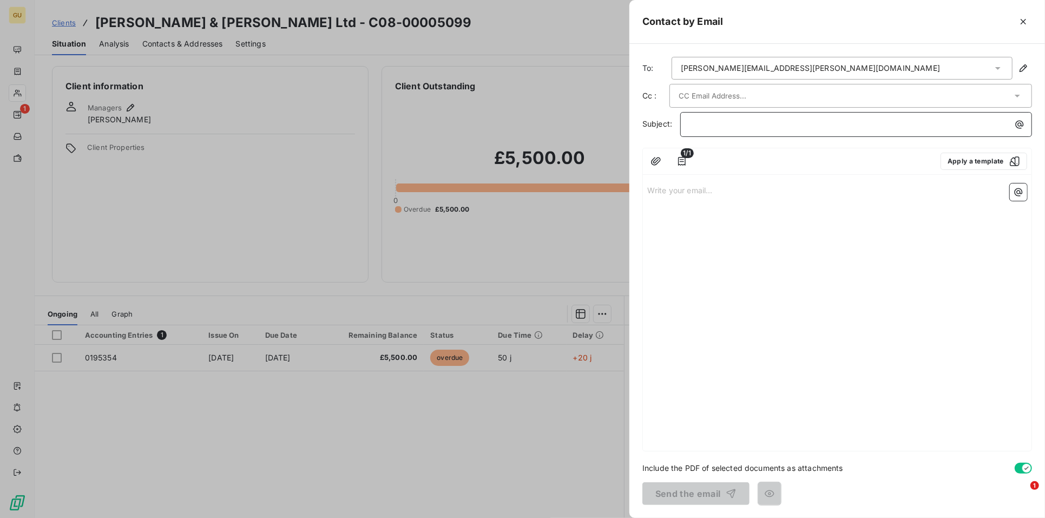
click at [703, 124] on p "﻿" at bounding box center [859, 124] width 339 height 12
click at [684, 230] on div "Write your email... ﻿" at bounding box center [837, 315] width 389 height 272
click at [659, 187] on p "Write your email... ﻿" at bounding box center [837, 190] width 380 height 12
click at [155, 40] on div at bounding box center [522, 259] width 1045 height 518
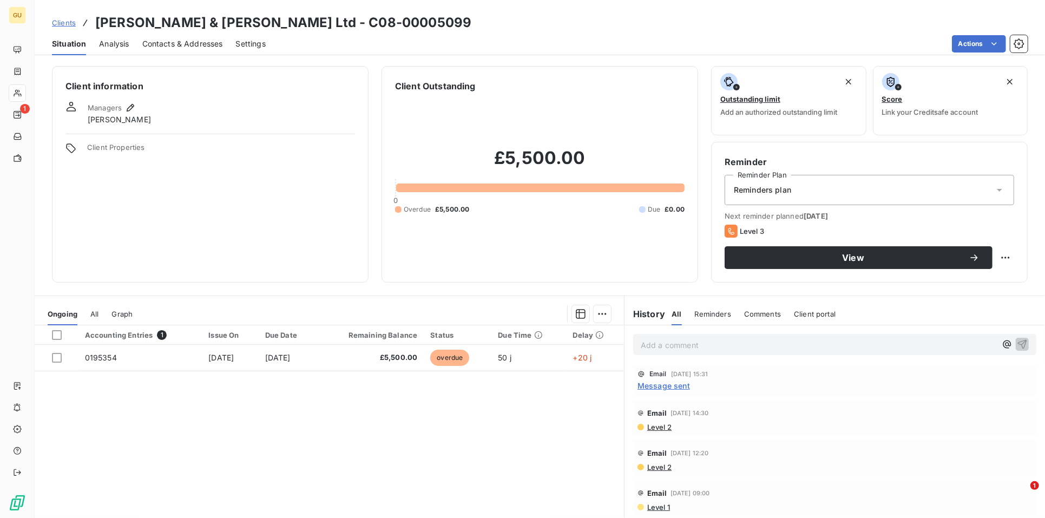
click at [156, 41] on span "Contacts & Addresses" at bounding box center [182, 43] width 81 height 11
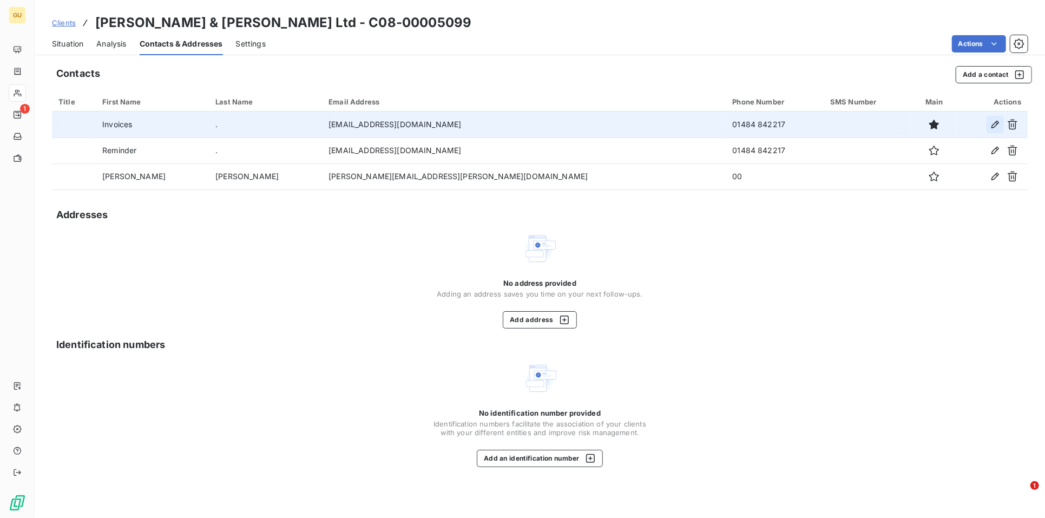
click at [992, 121] on icon "button" at bounding box center [995, 124] width 11 height 11
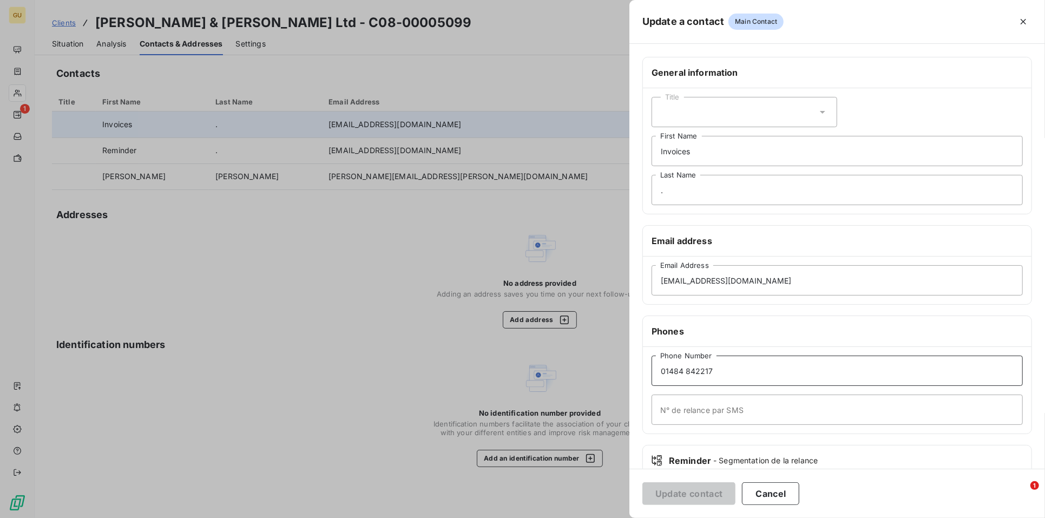
drag, startPoint x: 722, startPoint y: 370, endPoint x: 639, endPoint y: 368, distance: 83.4
click at [639, 368] on div "General information Title Invoices First Name . Last Name Email address invoice…" at bounding box center [838, 297] width 416 height 481
click at [600, 224] on div at bounding box center [522, 259] width 1045 height 518
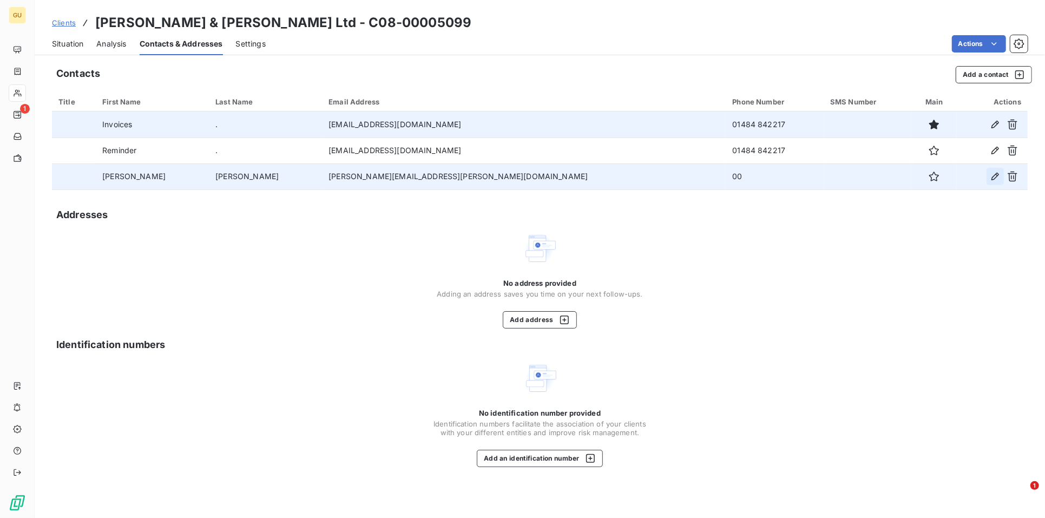
click at [990, 175] on icon "button" at bounding box center [995, 176] width 11 height 11
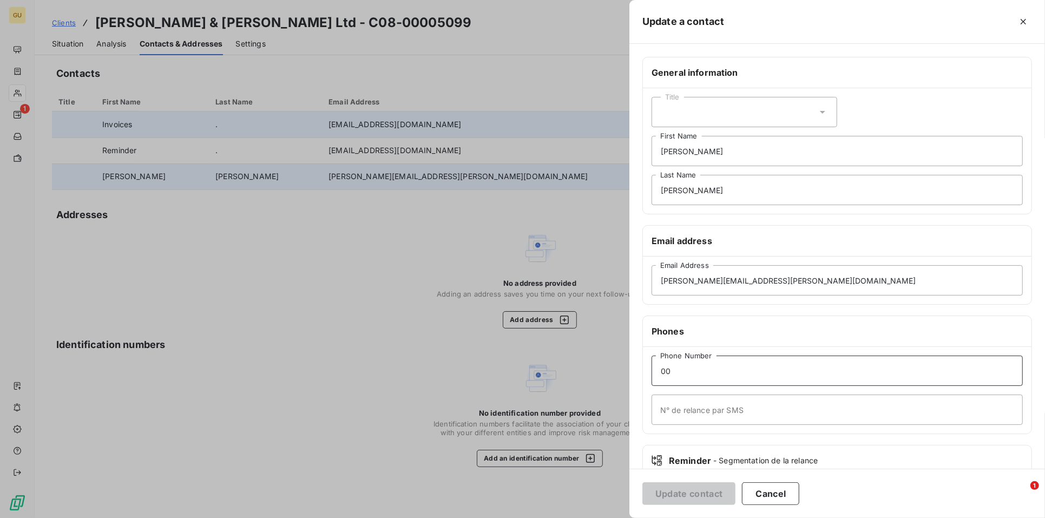
drag, startPoint x: 700, startPoint y: 363, endPoint x: 620, endPoint y: 364, distance: 79.6
click at [620, 517] on div "Update a contact General information Title Heather First Name Luis Last Name Em…" at bounding box center [522, 518] width 1045 height 0
paste input "1484 842217"
type input "01484 842217"
click at [687, 493] on button "Update contact" at bounding box center [689, 493] width 93 height 23
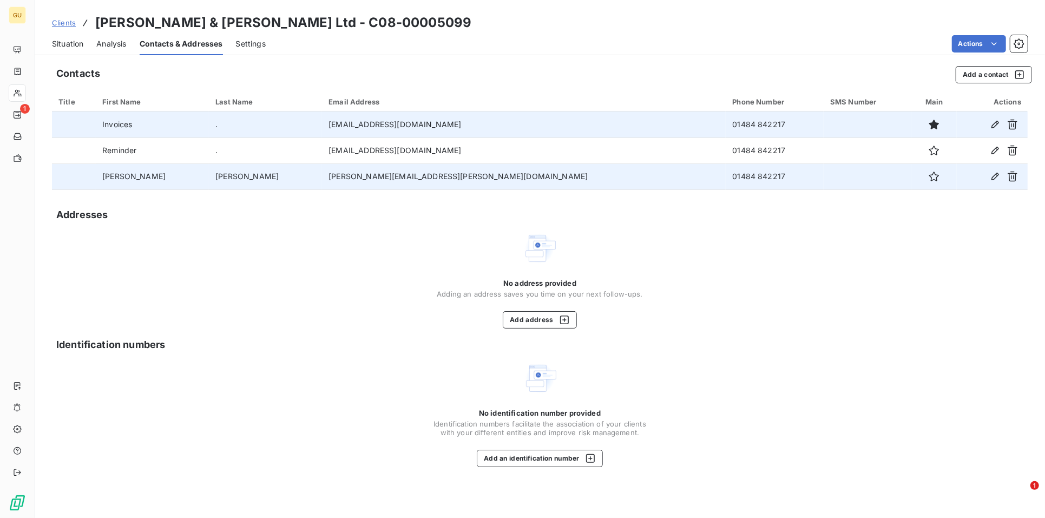
click at [63, 43] on span "Situation" at bounding box center [67, 43] width 31 height 11
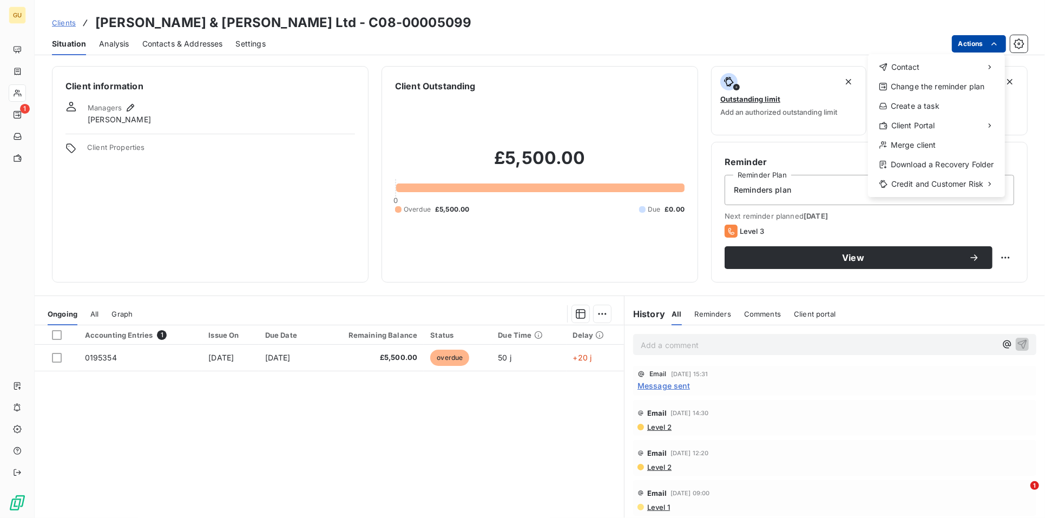
click at [965, 40] on html "GU 1 Clients Thornton & Ross Ltd - C08-00005099 Situation Analysis Contacts & A…" at bounding box center [522, 259] width 1045 height 518
click at [788, 74] on div "Send an email" at bounding box center [806, 71] width 111 height 17
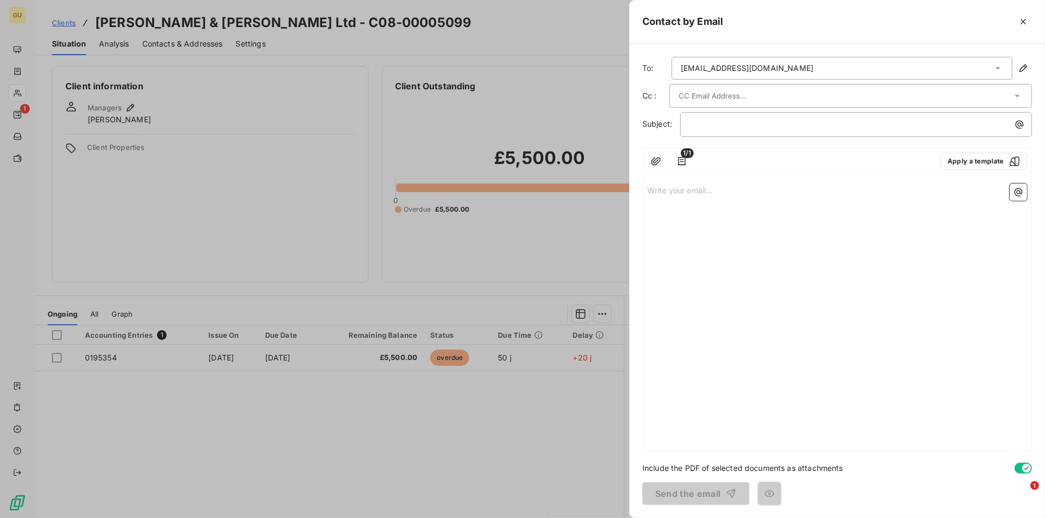
click at [708, 70] on div "invoices@thorntonross.com" at bounding box center [747, 68] width 133 height 11
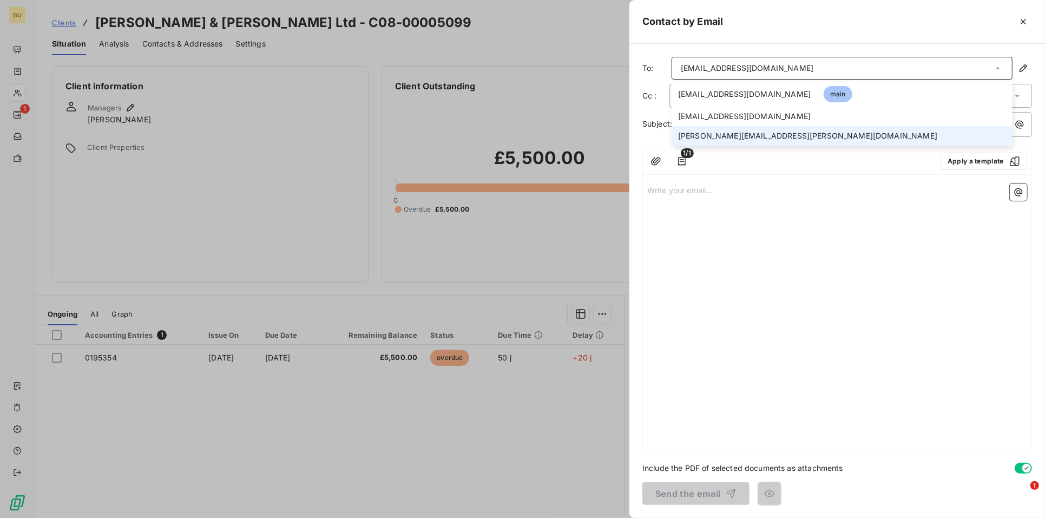
click at [709, 131] on span "heather.luis@graitec.com" at bounding box center [807, 135] width 259 height 11
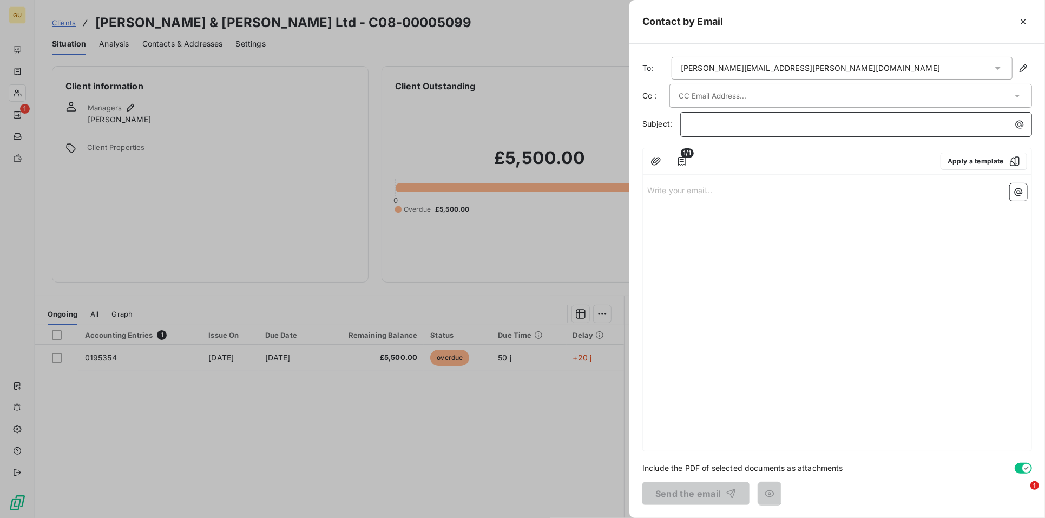
click at [700, 123] on p "﻿" at bounding box center [859, 124] width 339 height 12
click at [698, 221] on div "Write your email... ﻿" at bounding box center [837, 315] width 389 height 272
click at [665, 185] on p "Write your email... ﻿" at bounding box center [837, 190] width 380 height 12
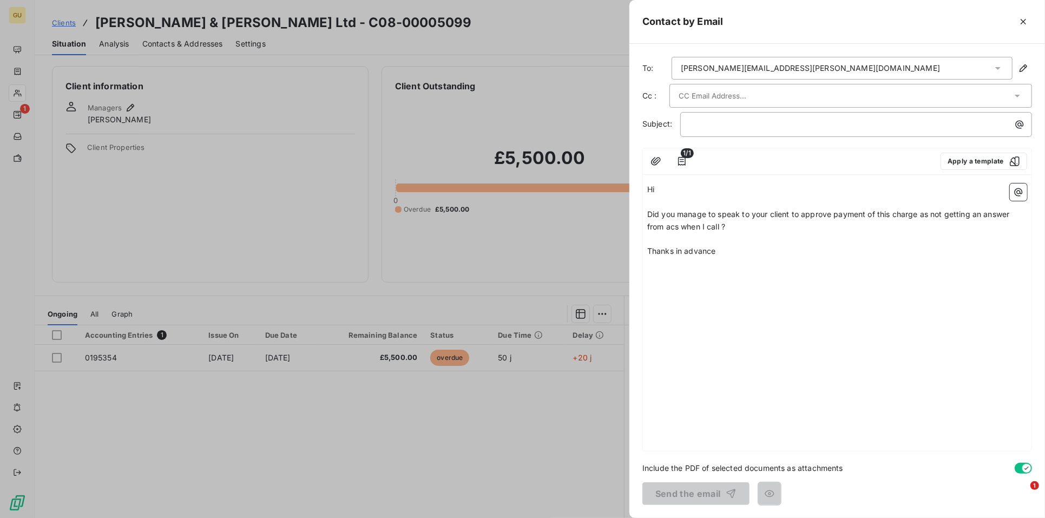
click at [733, 80] on div "To: heather.luis@graitec.com Cc : Subject: ﻿ 1/1 Apply a template Hi ﻿ Did you …" at bounding box center [838, 281] width 416 height 474
click at [725, 88] on input "text" at bounding box center [737, 96] width 116 height 16
click at [769, 94] on input "text" at bounding box center [845, 96] width 333 height 16
click at [723, 119] on p "﻿" at bounding box center [859, 124] width 339 height 12
click at [733, 97] on input "text" at bounding box center [737, 96] width 116 height 16
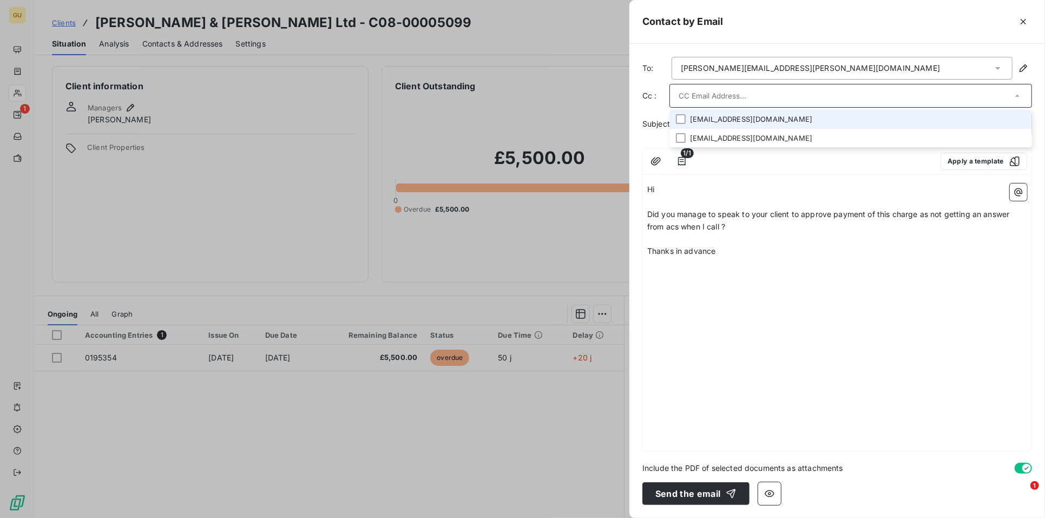
type input "M"
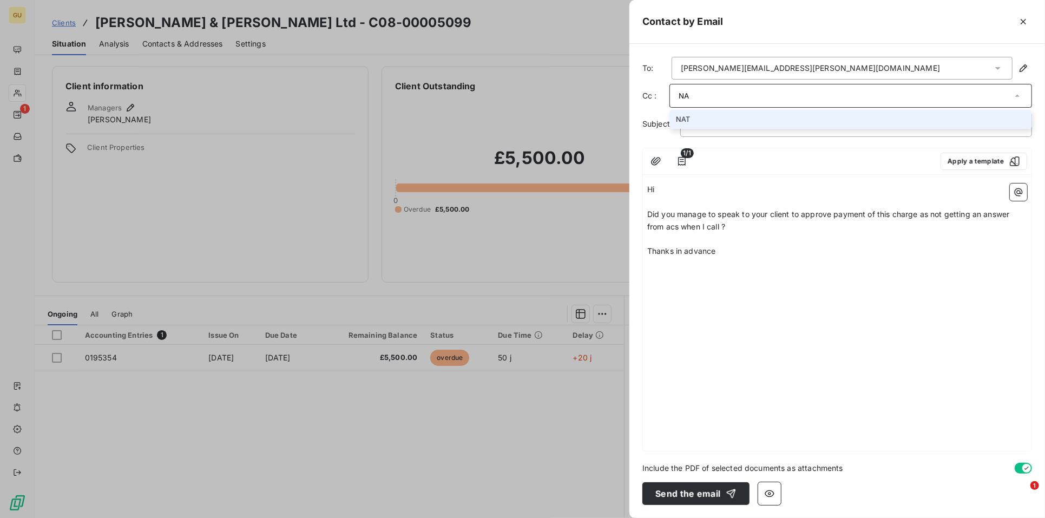
type input "N"
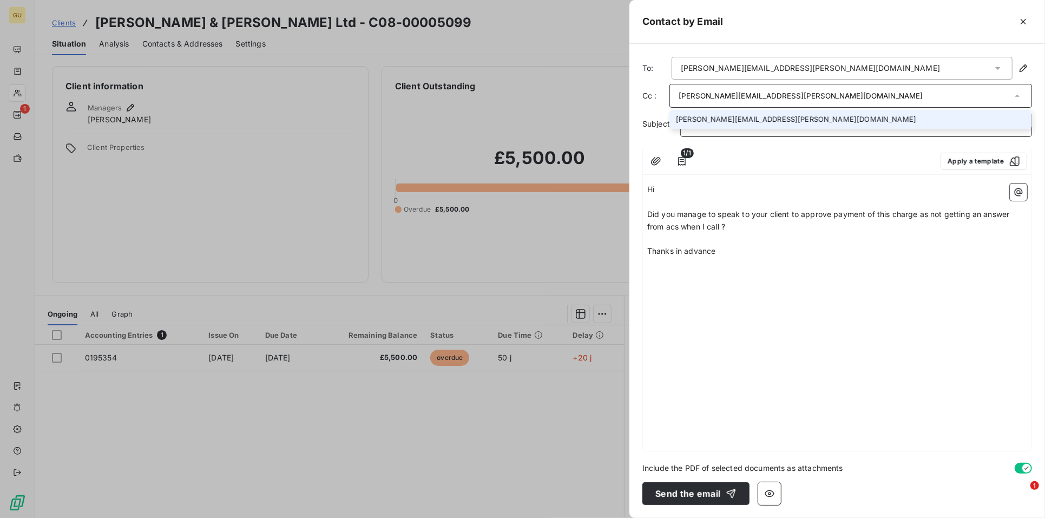
type input "natasha.bainbridge@graitec.com"
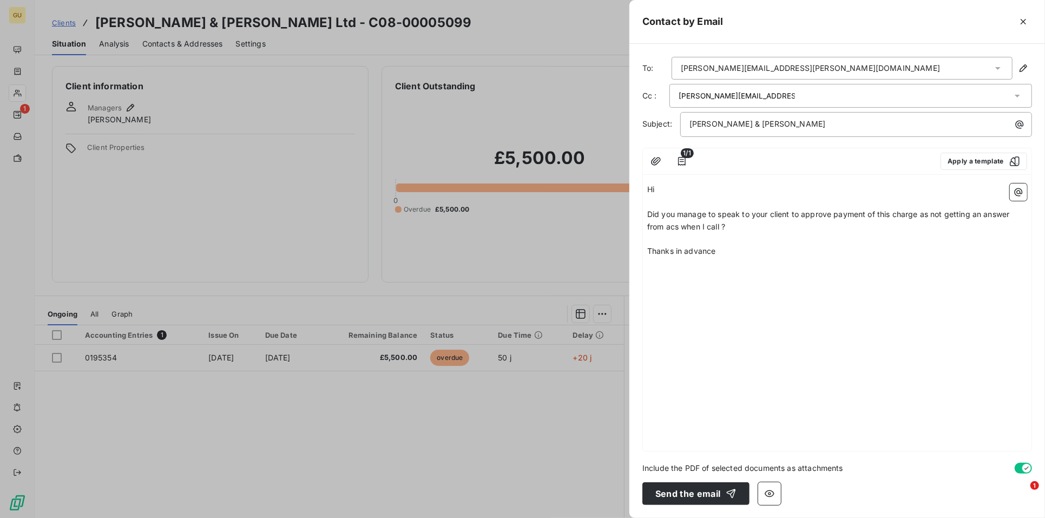
drag, startPoint x: 672, startPoint y: 236, endPoint x: 682, endPoint y: 222, distance: 17.4
click at [672, 235] on p "﻿" at bounding box center [837, 239] width 380 height 12
drag, startPoint x: 662, startPoint y: 188, endPoint x: 674, endPoint y: 191, distance: 12.3
click at [664, 189] on p "Hi" at bounding box center [837, 190] width 380 height 12
click at [866, 215] on span "Did you manage to speak to your client to approve payment of this charge as not…" at bounding box center [829, 220] width 365 height 22
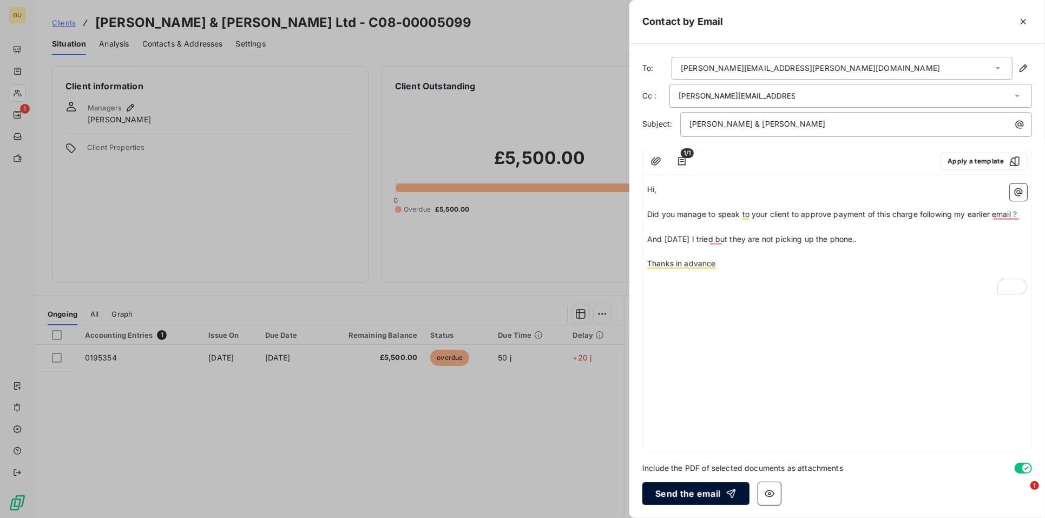
click at [693, 492] on button "Send the email" at bounding box center [696, 493] width 107 height 23
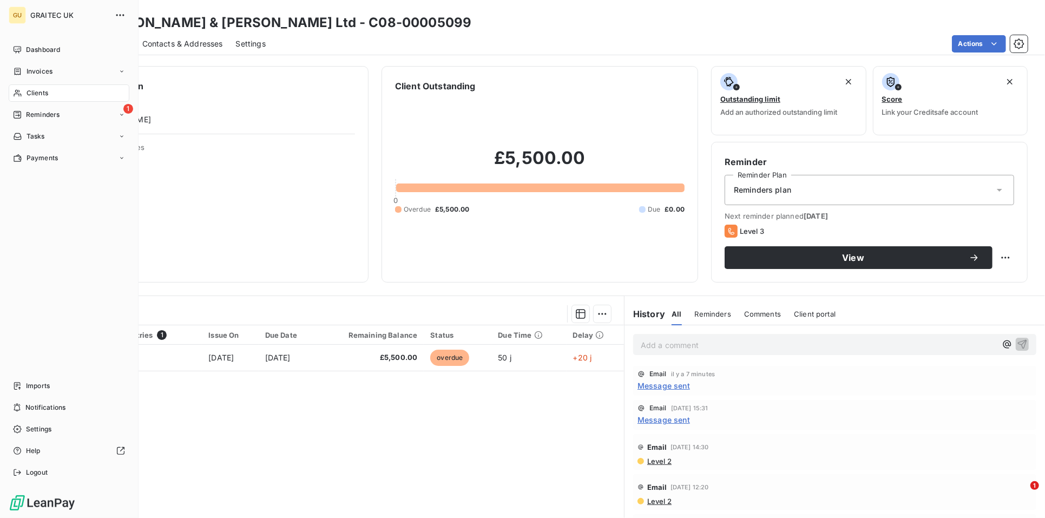
click at [45, 94] on span "Clients" at bounding box center [38, 93] width 22 height 10
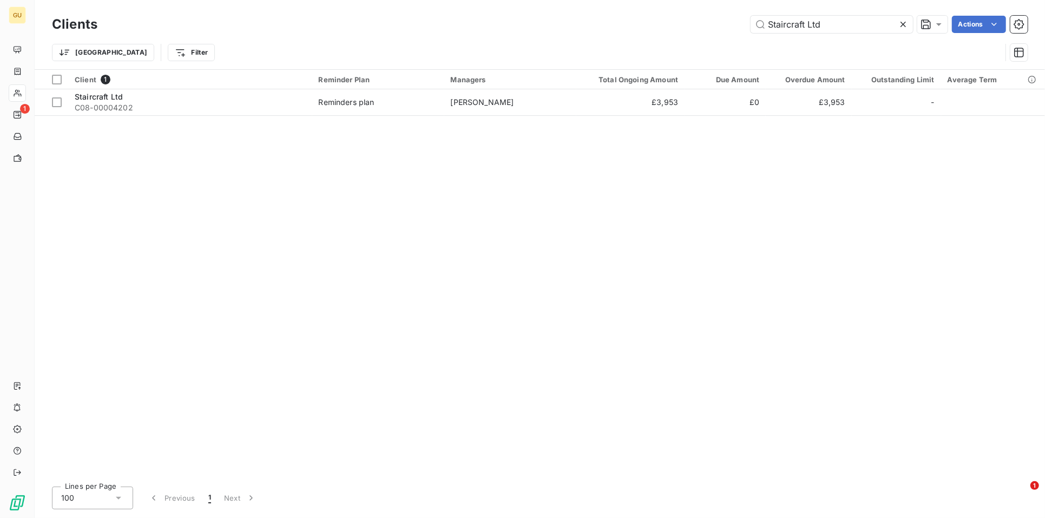
drag, startPoint x: 841, startPoint y: 25, endPoint x: 735, endPoint y: 25, distance: 106.1
click at [735, 25] on div "Staircraft Ltd Actions" at bounding box center [569, 24] width 918 height 17
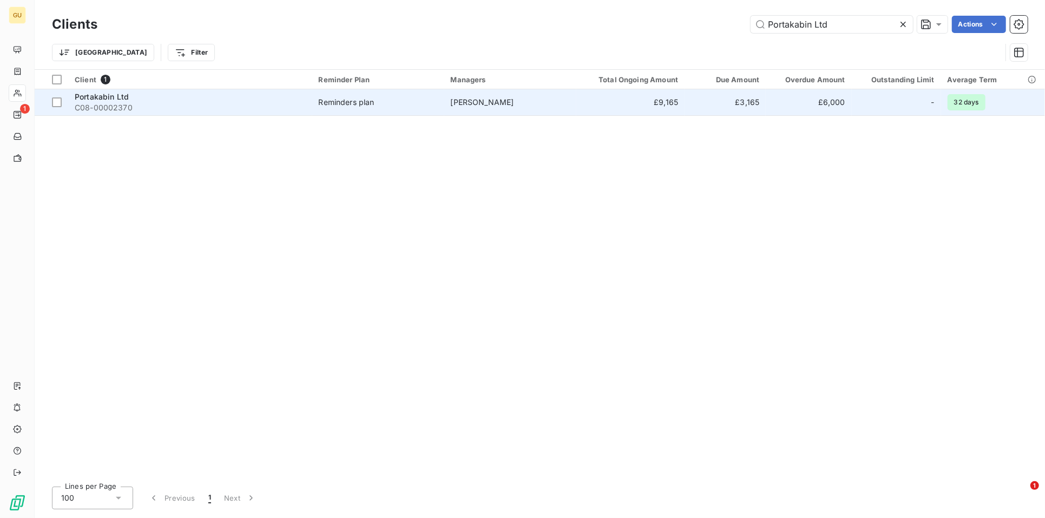
type input "Portakabin Ltd"
click at [178, 95] on div "Portakabin Ltd" at bounding box center [190, 96] width 231 height 11
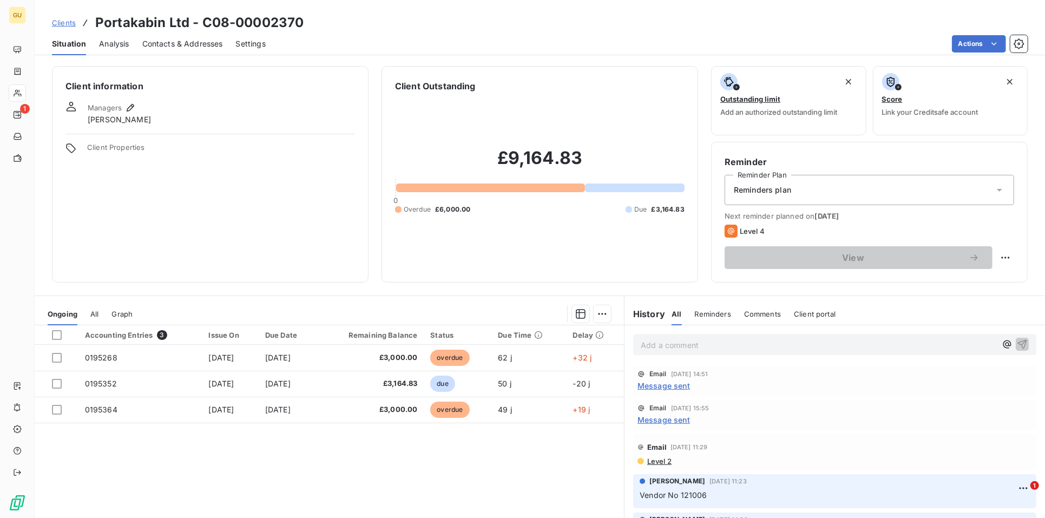
click at [661, 385] on span "Message sent" at bounding box center [664, 385] width 53 height 11
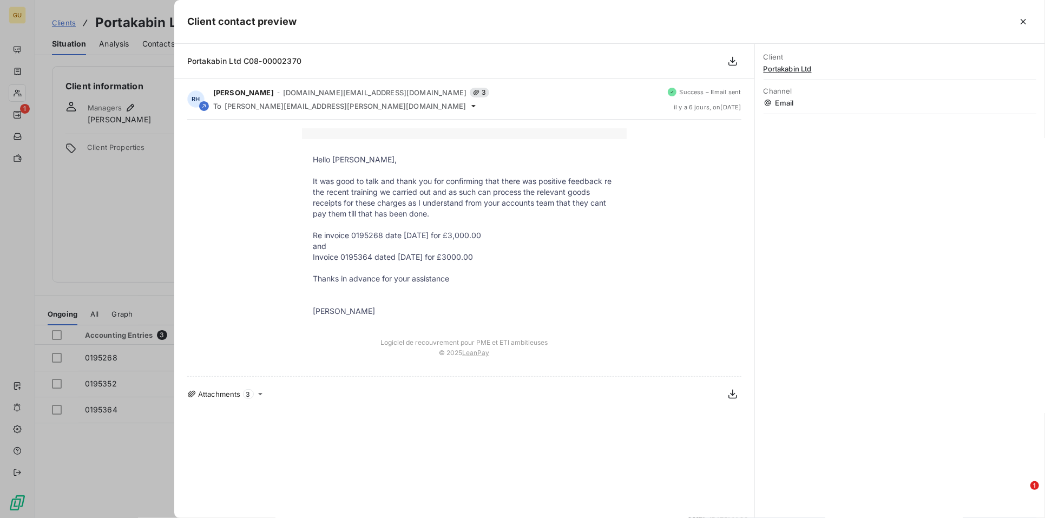
click at [137, 264] on div at bounding box center [522, 259] width 1045 height 518
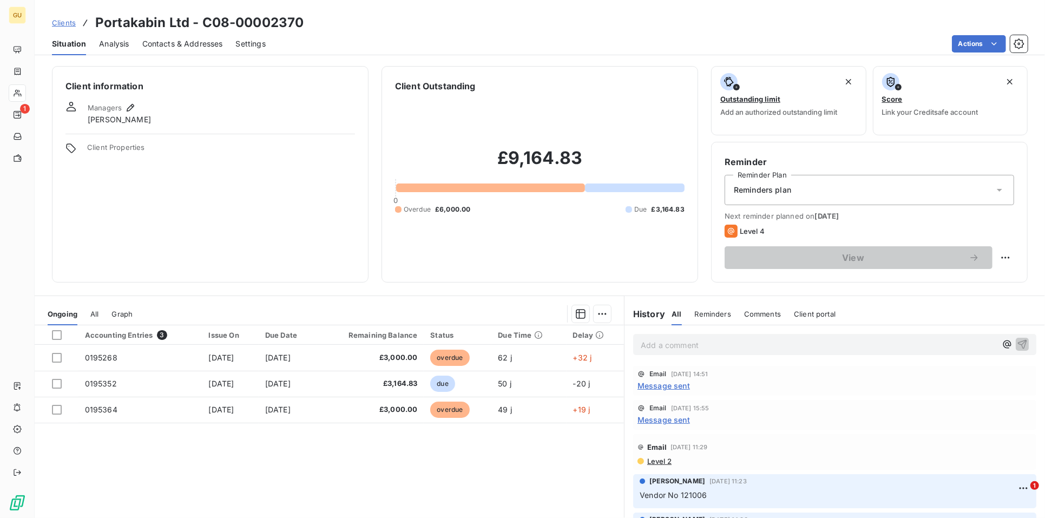
click at [189, 40] on span "Contacts & Addresses" at bounding box center [182, 43] width 81 height 11
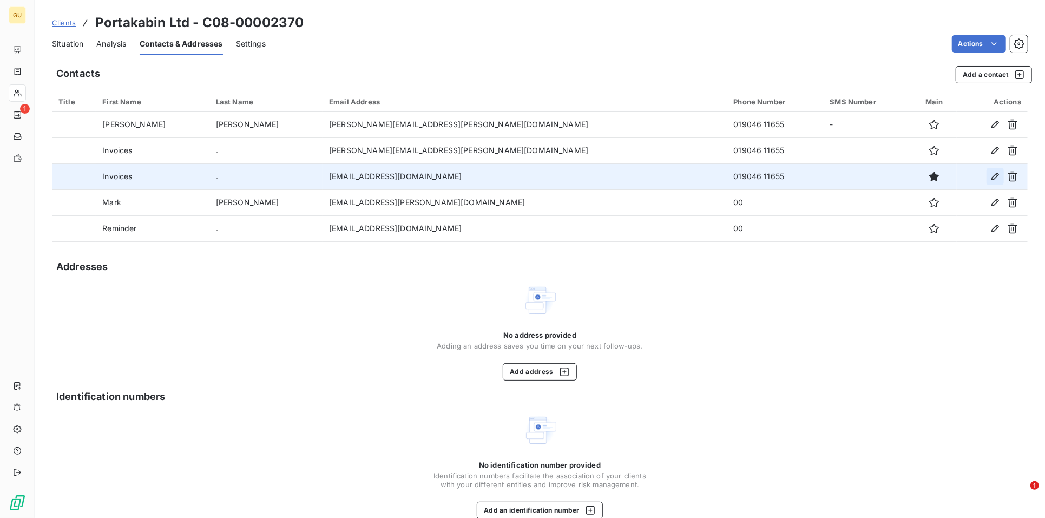
click at [990, 173] on icon "button" at bounding box center [995, 176] width 11 height 11
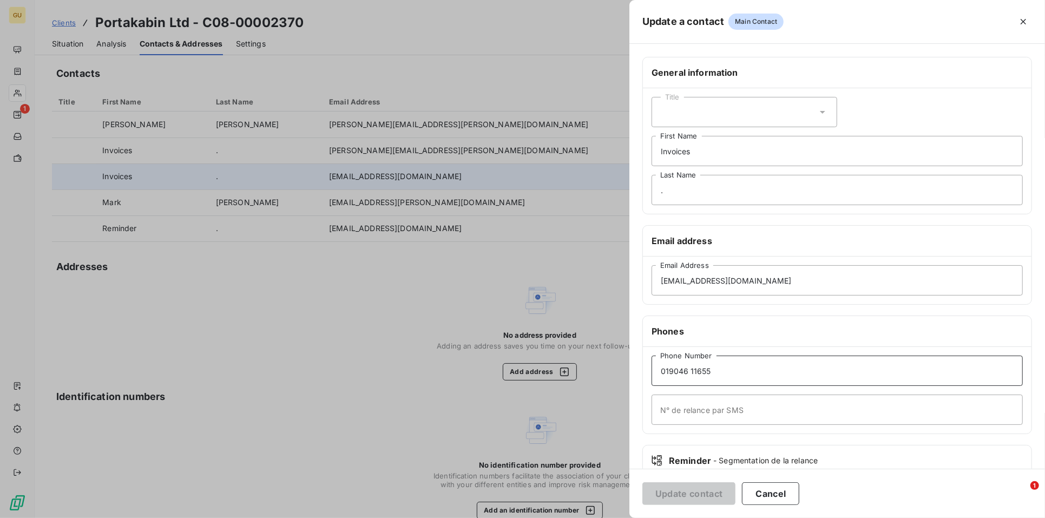
drag, startPoint x: 739, startPoint y: 379, endPoint x: 621, endPoint y: 371, distance: 118.3
click at [621, 517] on div "Update a contact Main Contact General information Title Invoices First Name . L…" at bounding box center [522, 518] width 1045 height 0
click at [1024, 21] on icon "button" at bounding box center [1023, 21] width 5 height 5
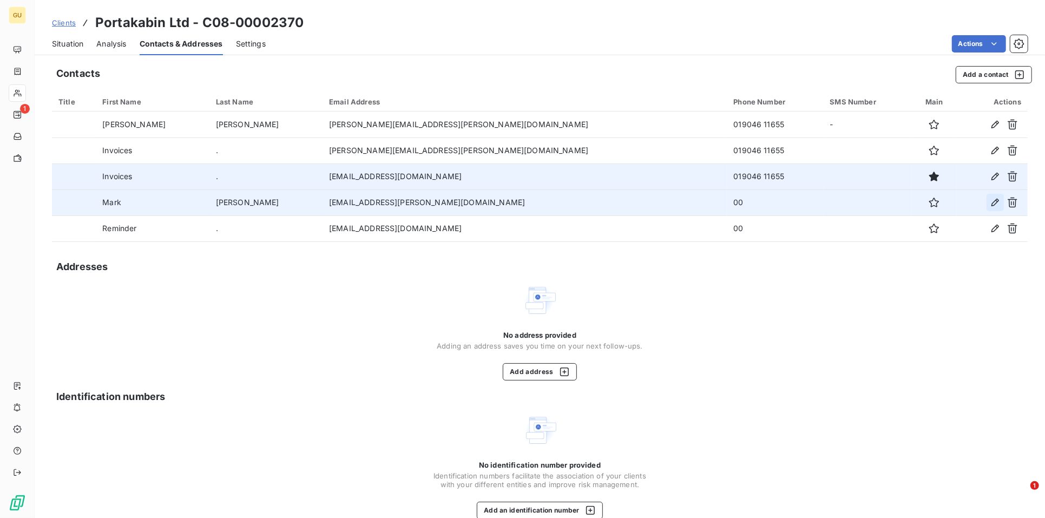
click at [987, 199] on button "button" at bounding box center [995, 202] width 17 height 17
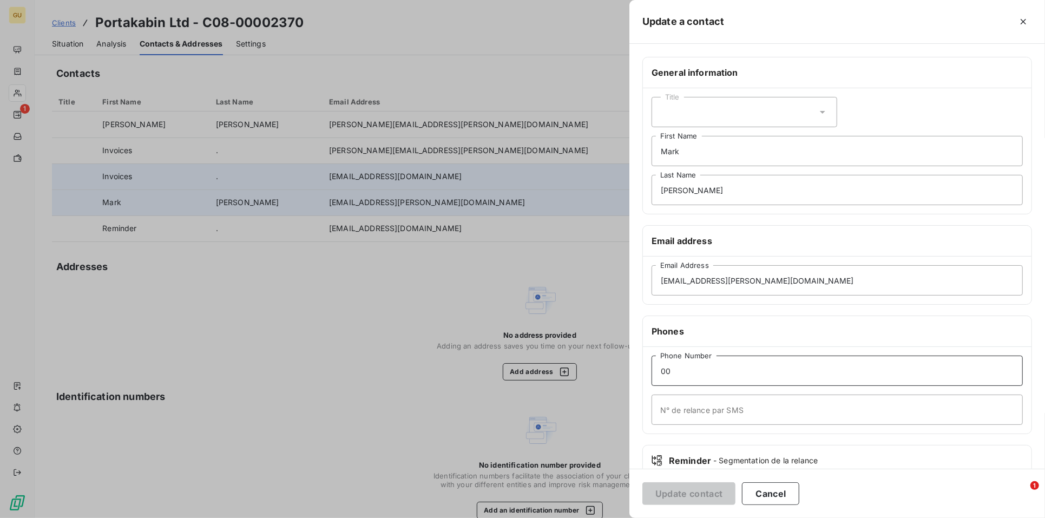
drag, startPoint x: 687, startPoint y: 374, endPoint x: 656, endPoint y: 371, distance: 31.5
click at [656, 371] on input "00" at bounding box center [837, 371] width 371 height 30
paste input "19046 11655"
type input "019046 11655"
click at [709, 488] on button "Update contact" at bounding box center [689, 493] width 93 height 23
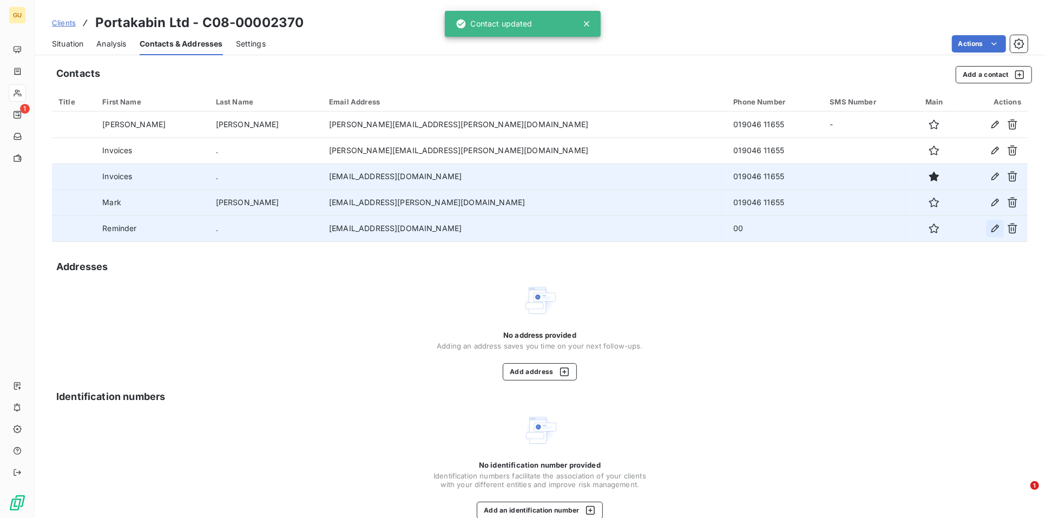
click at [990, 228] on icon "button" at bounding box center [995, 228] width 11 height 11
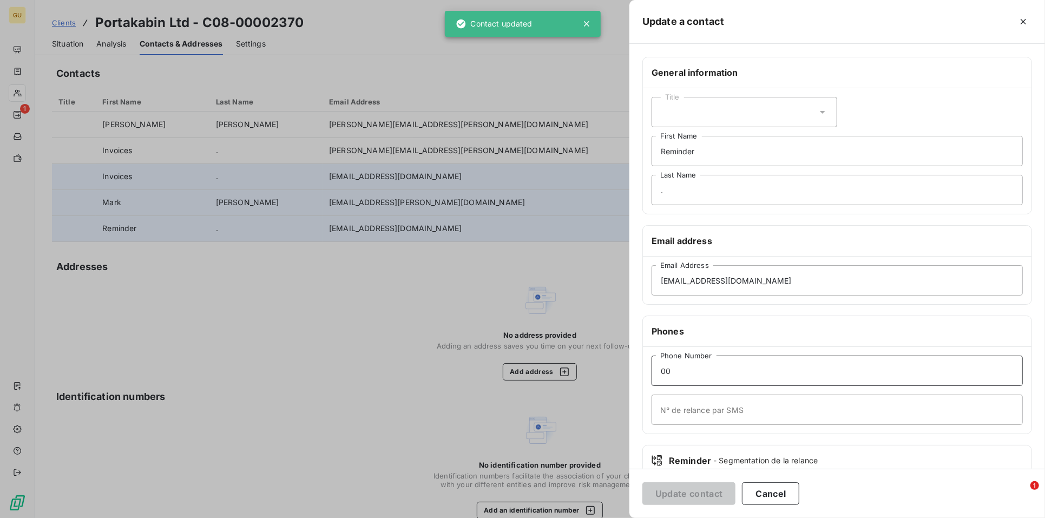
click at [682, 362] on input "00" at bounding box center [837, 371] width 371 height 30
drag, startPoint x: 661, startPoint y: 366, endPoint x: 648, endPoint y: 371, distance: 14.4
click at [648, 371] on div "00 Phone Number N° de relance par SMS" at bounding box center [837, 390] width 389 height 87
paste input "19046 11655"
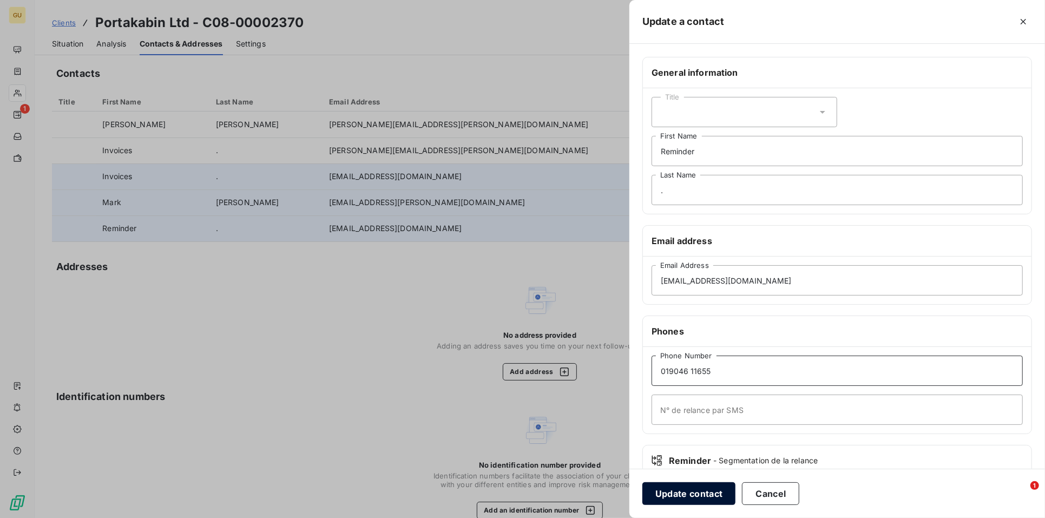
type input "019046 11655"
click at [686, 488] on button "Update contact" at bounding box center [689, 493] width 93 height 23
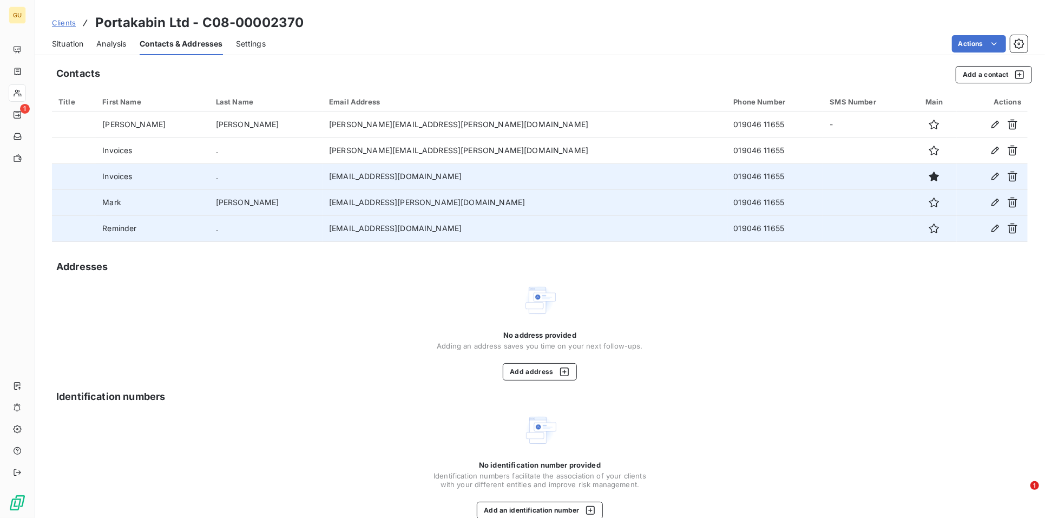
click at [76, 44] on span "Situation" at bounding box center [67, 43] width 31 height 11
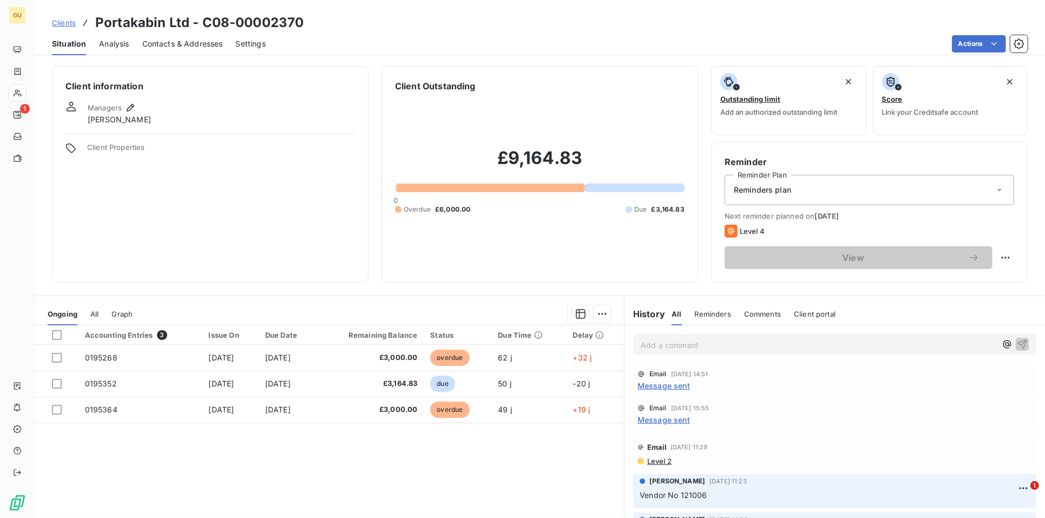
click at [657, 355] on div "Add a comment ﻿" at bounding box center [835, 344] width 421 height 38
click at [654, 345] on p "Add a comment ﻿" at bounding box center [819, 345] width 356 height 14
click at [1004, 336] on div "Spoke to Ash in acs payable and to be paid this Friday - 6k 2 inv" at bounding box center [834, 344] width 403 height 20
